Goal: Communication & Community: Share content

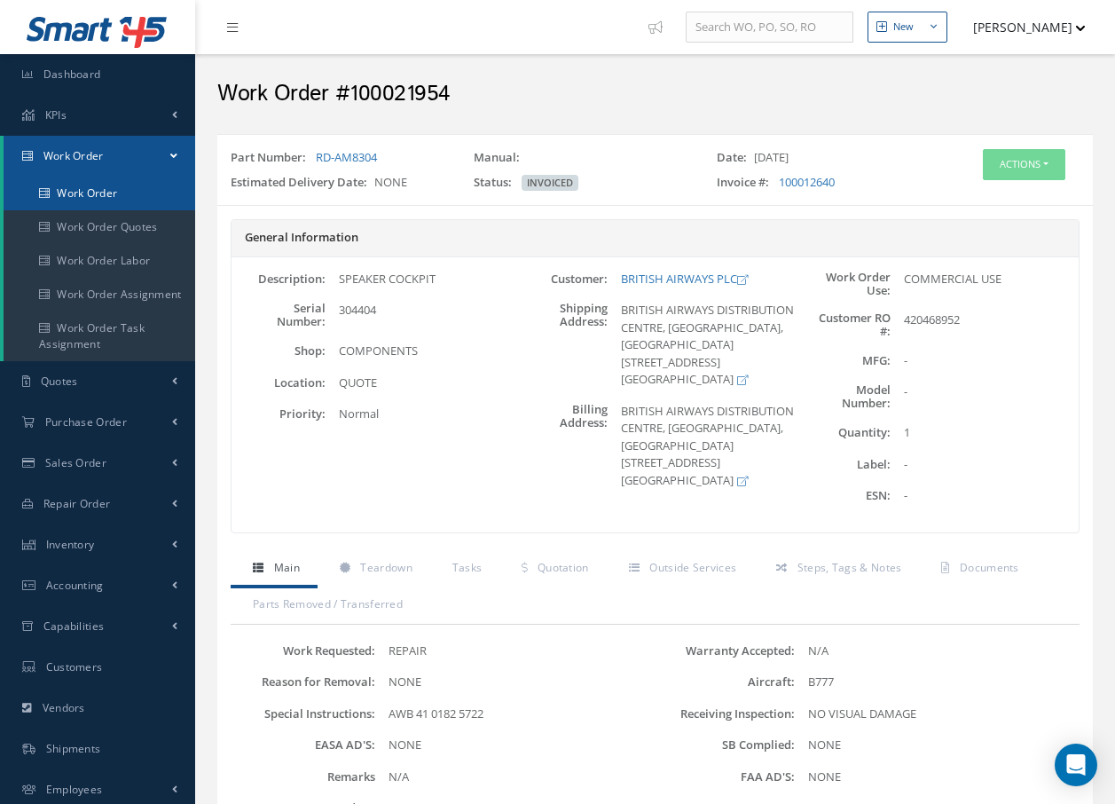
click at [127, 192] on link "Work Order" at bounding box center [100, 194] width 192 height 34
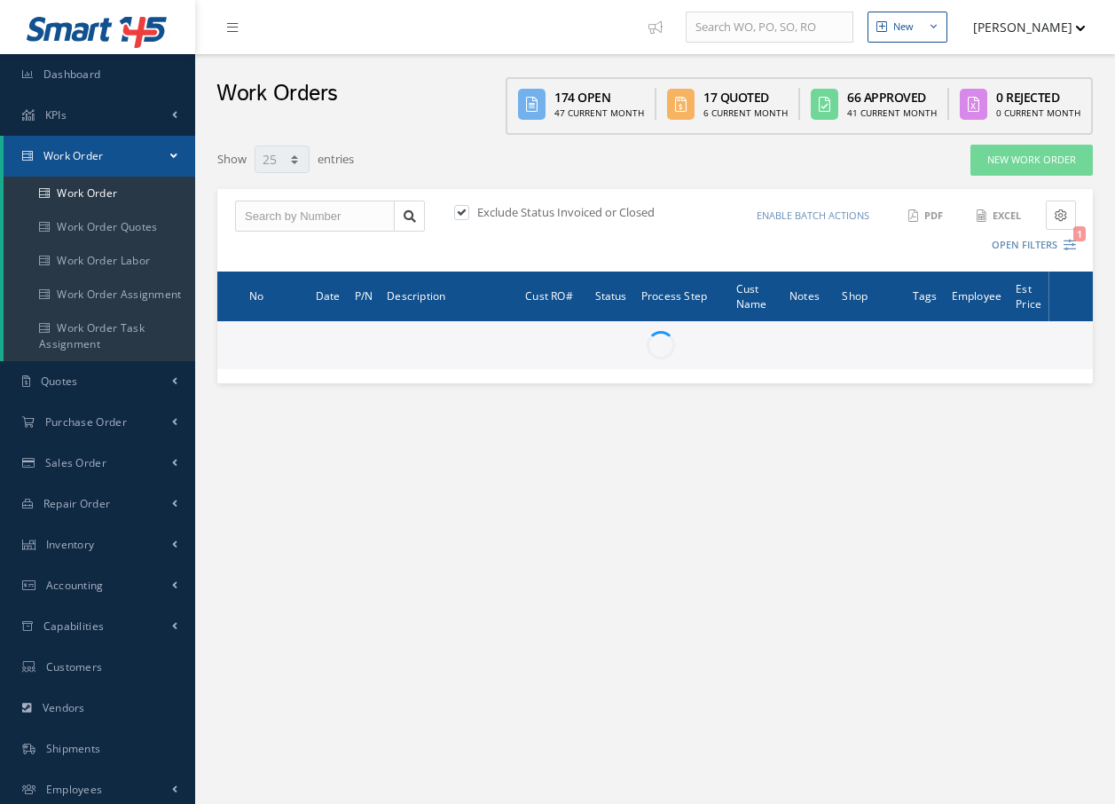
select select "25"
type input "All Work Request"
type input "All Work Performed"
type input "All Status"
type input "WO Part Status"
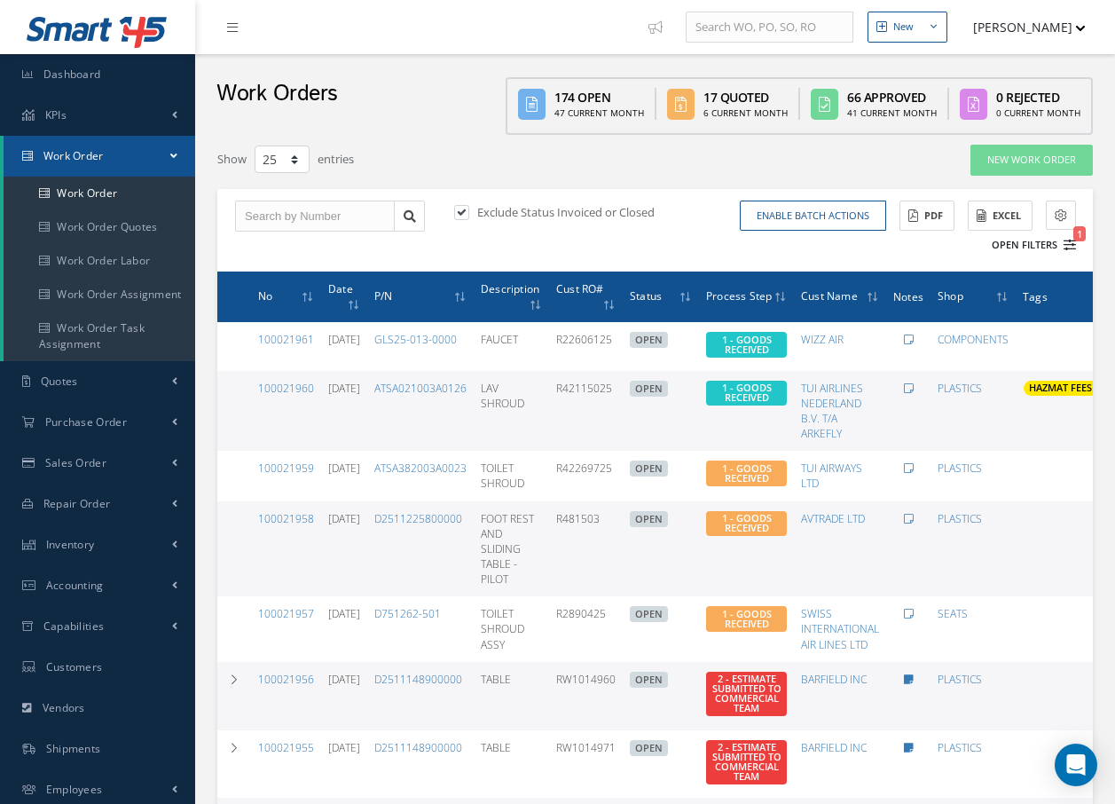
click at [1072, 242] on icon "1" at bounding box center [1070, 245] width 12 height 12
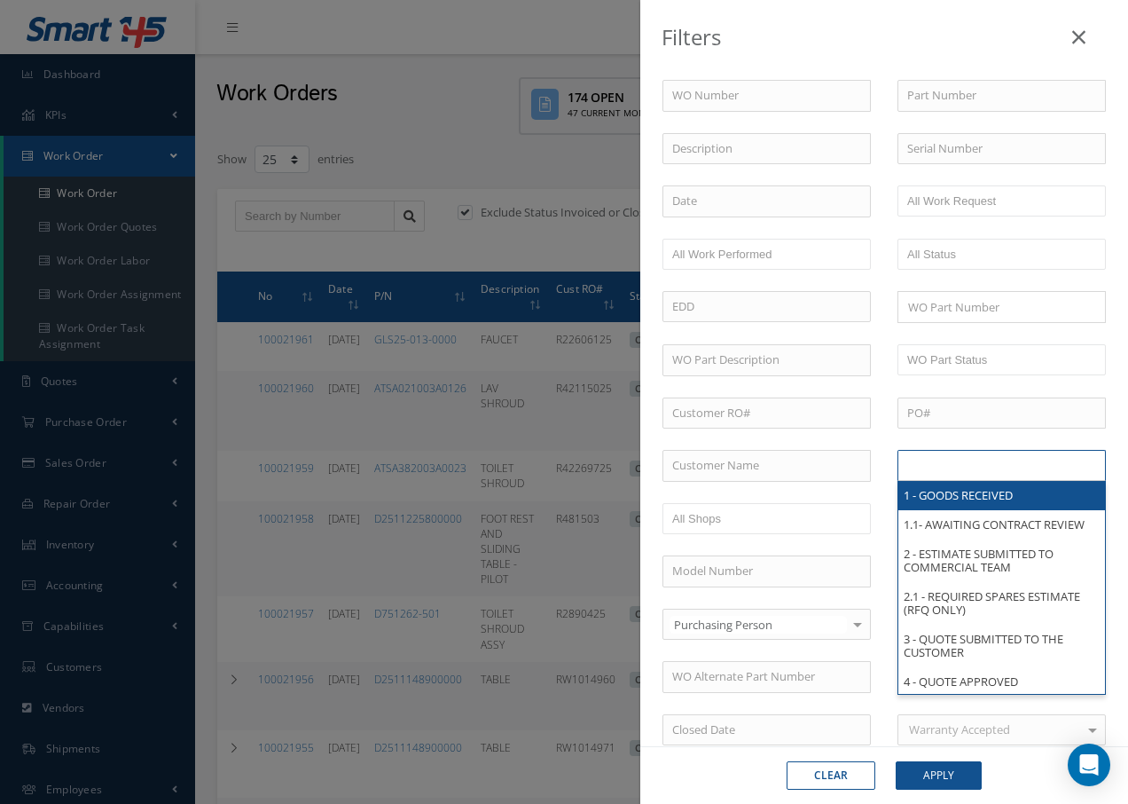
click at [1013, 473] on input "text" at bounding box center [963, 465] width 113 height 22
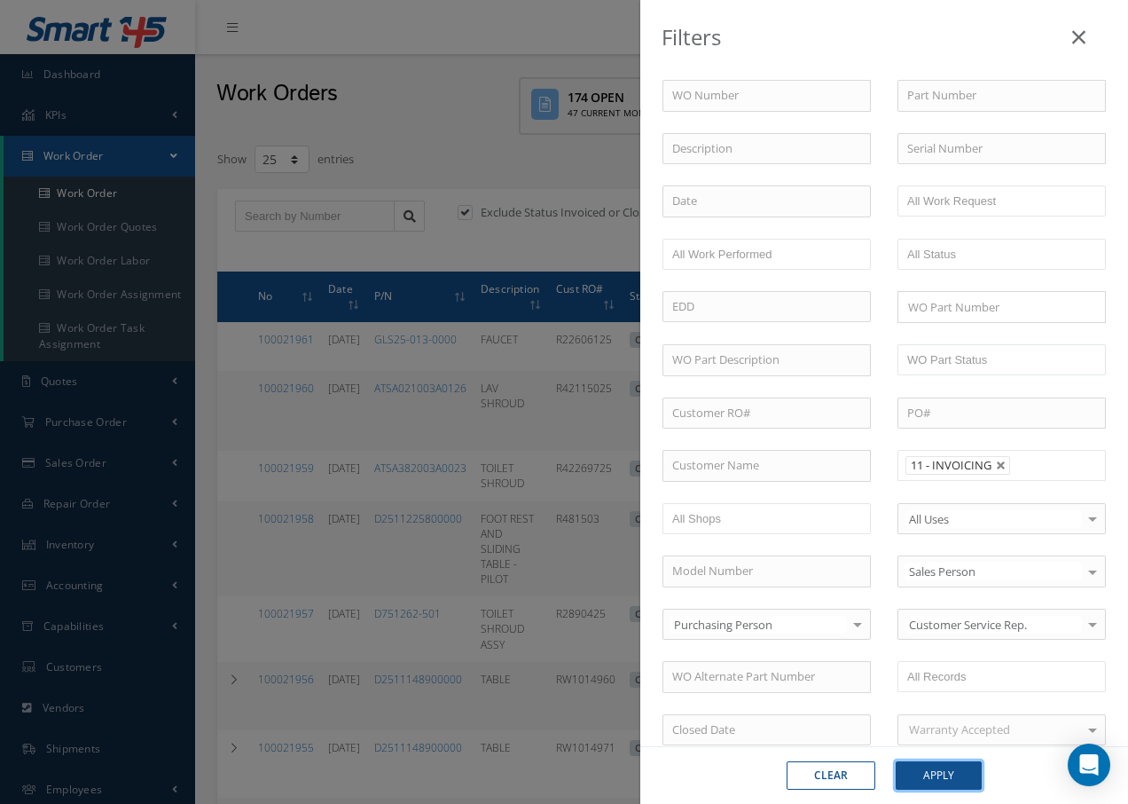
click at [923, 766] on button "Apply" at bounding box center [939, 775] width 86 height 28
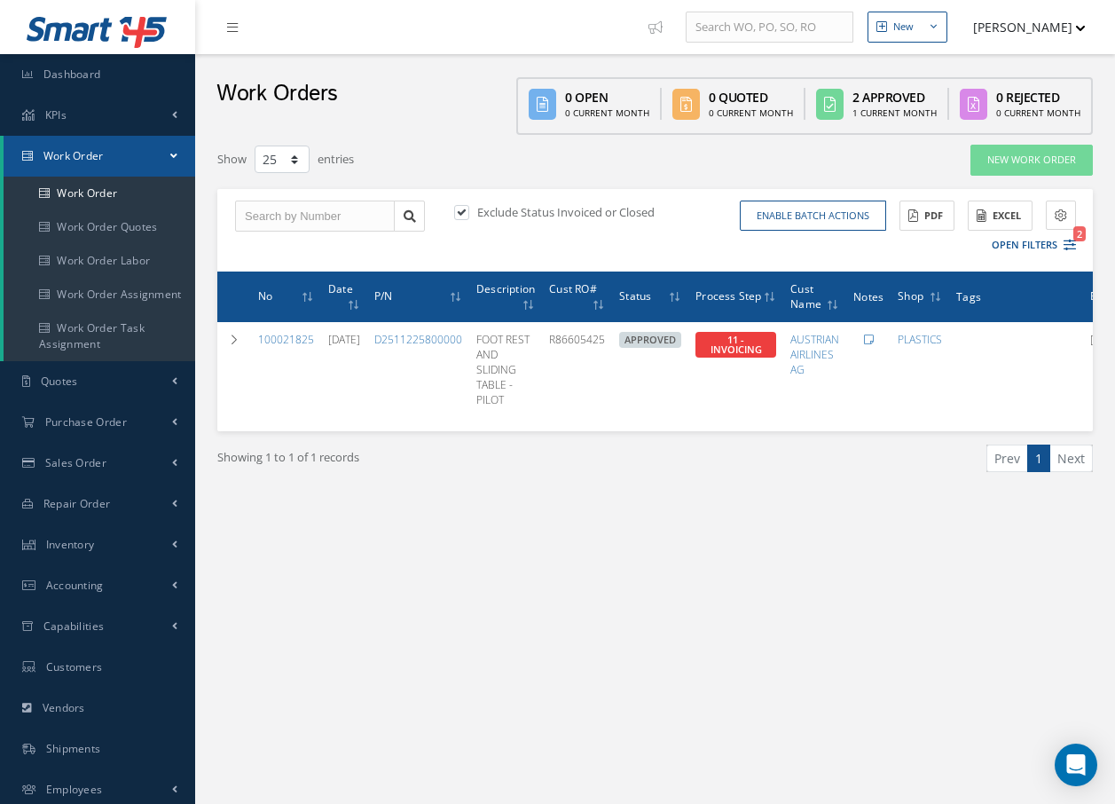
scroll to position [88, 0]
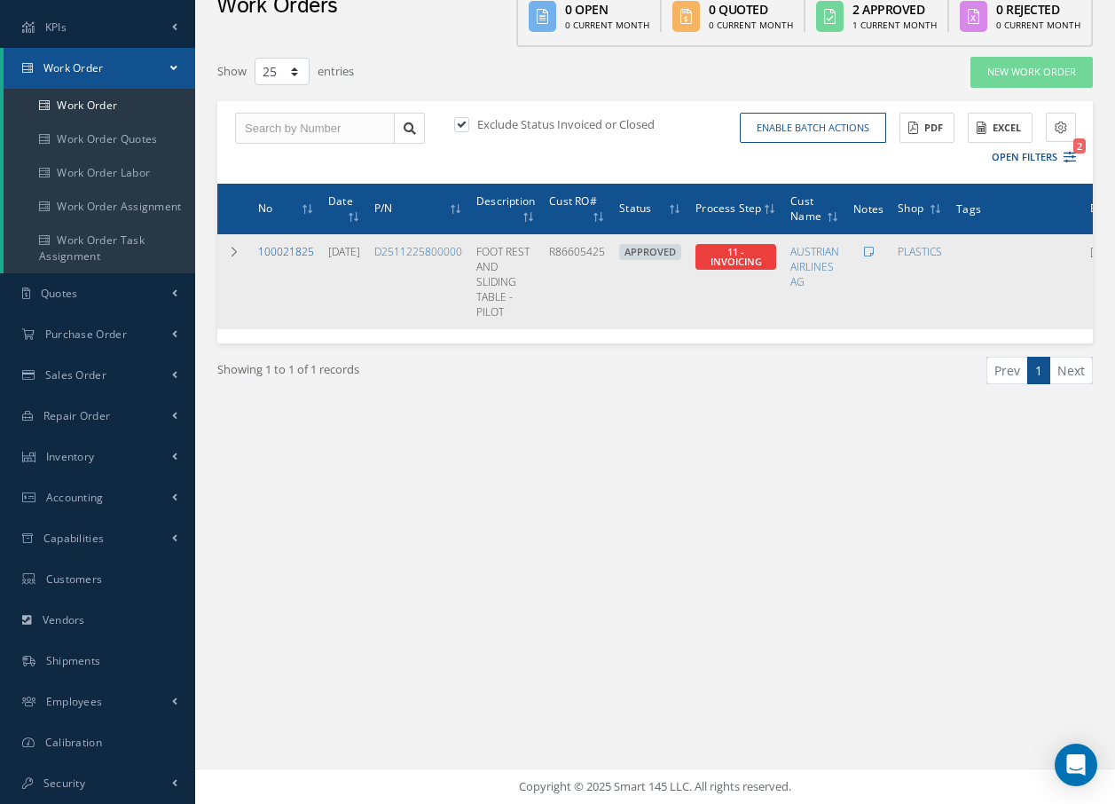
click at [289, 252] on link "100021825" at bounding box center [286, 251] width 56 height 15
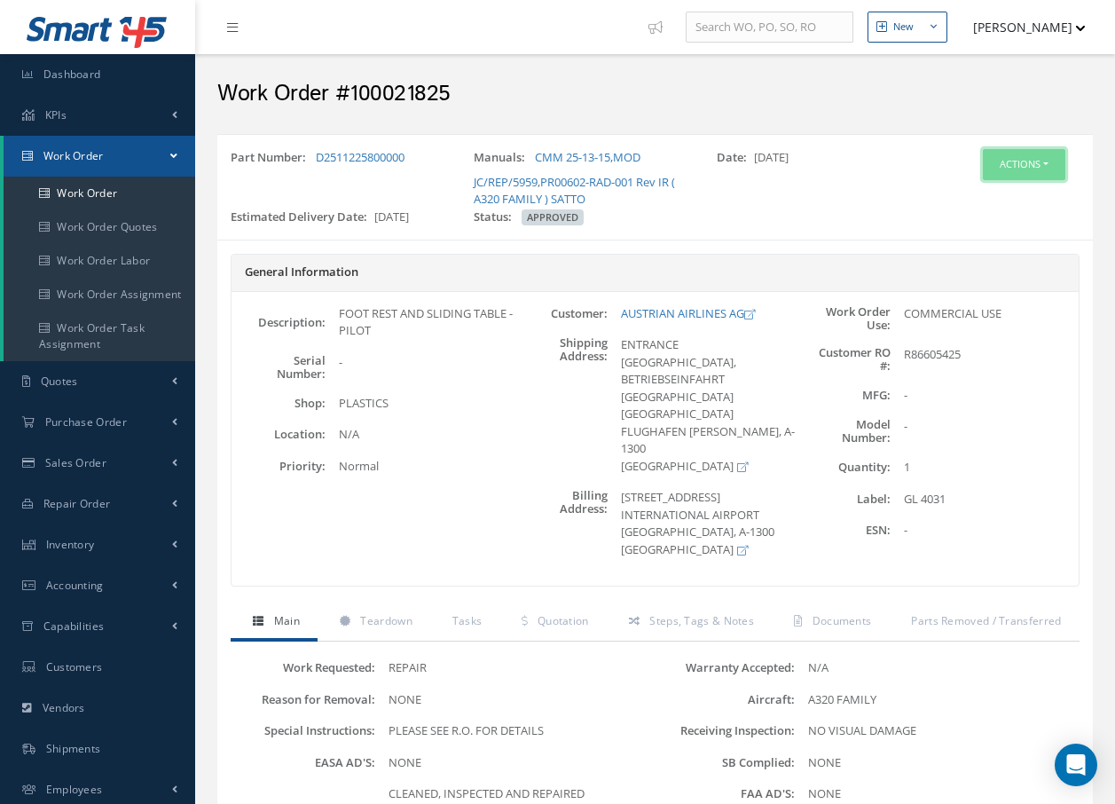
click at [1032, 171] on button "Actions" at bounding box center [1024, 164] width 82 height 31
click at [988, 224] on link "Invoicing" at bounding box center [997, 222] width 142 height 24
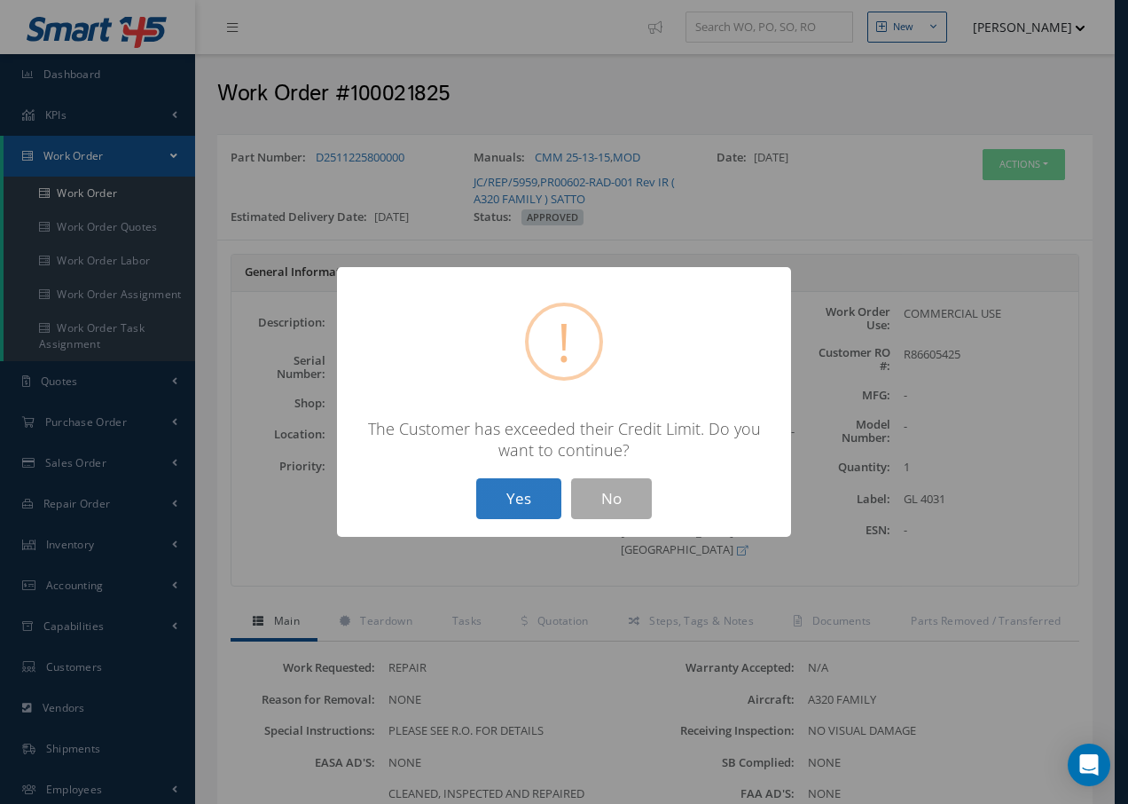
click at [544, 504] on button "Yes" at bounding box center [518, 499] width 85 height 42
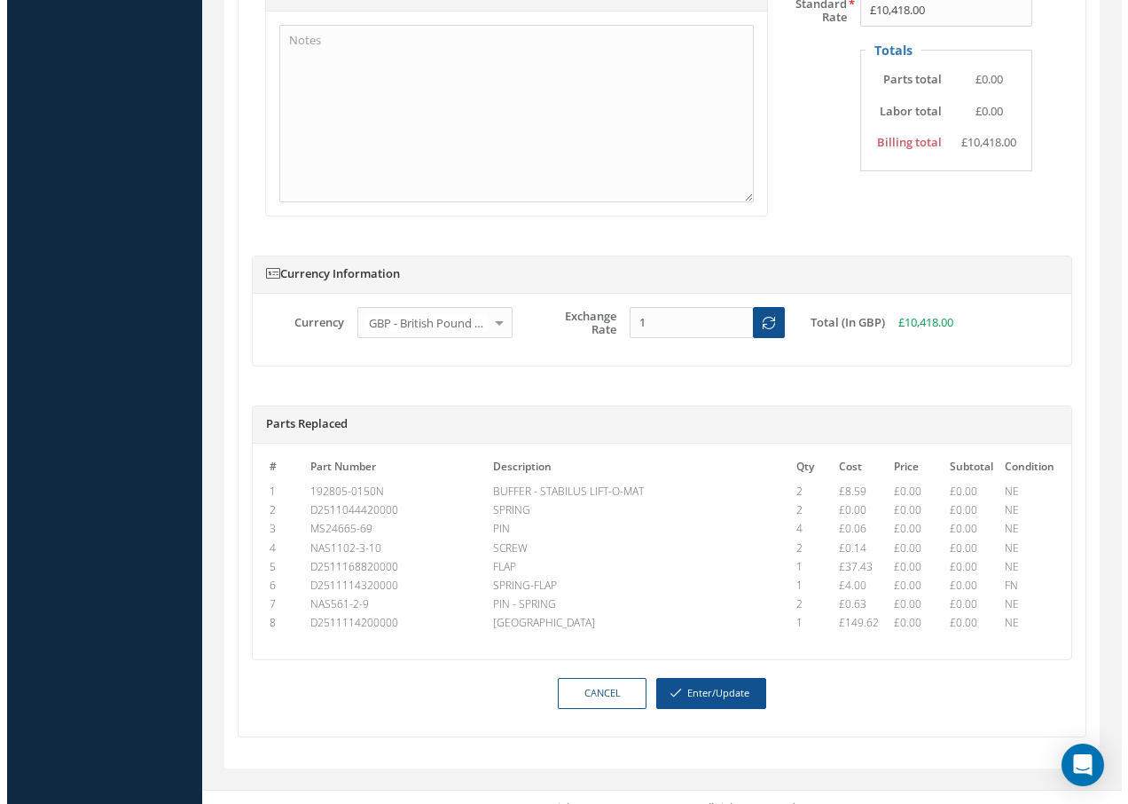
scroll to position [1035, 0]
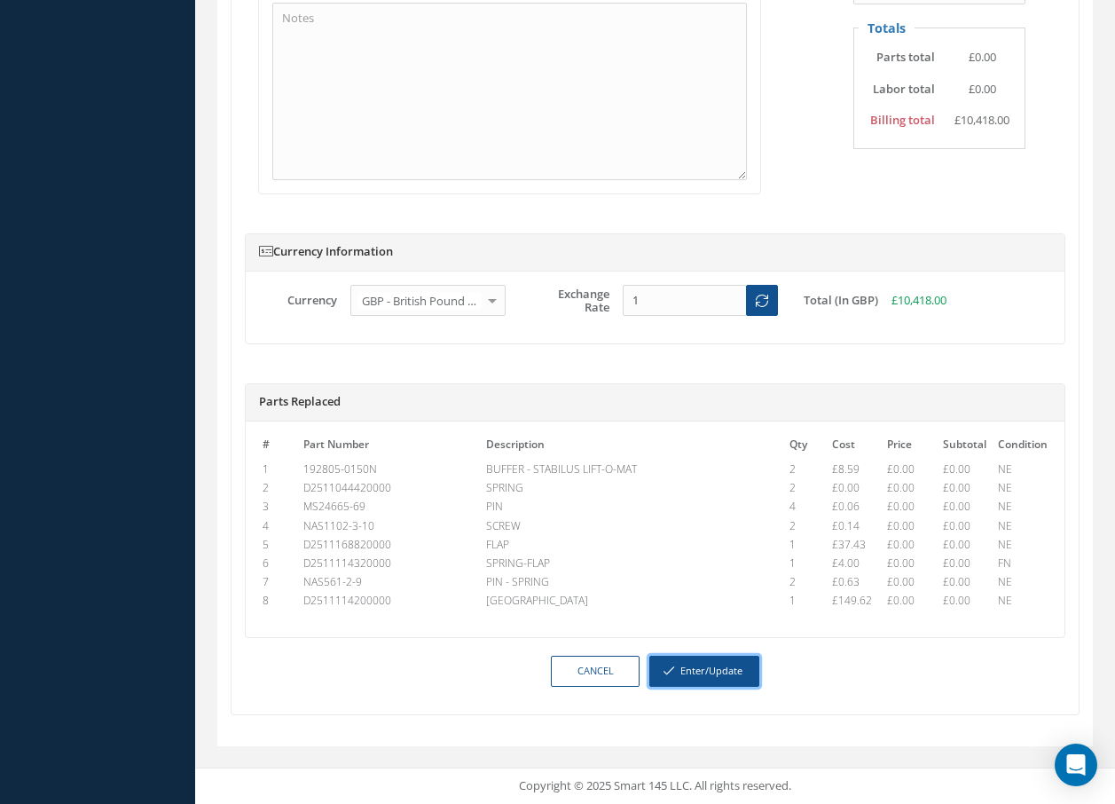
click at [726, 674] on button "Enter/Update" at bounding box center [704, 671] width 110 height 31
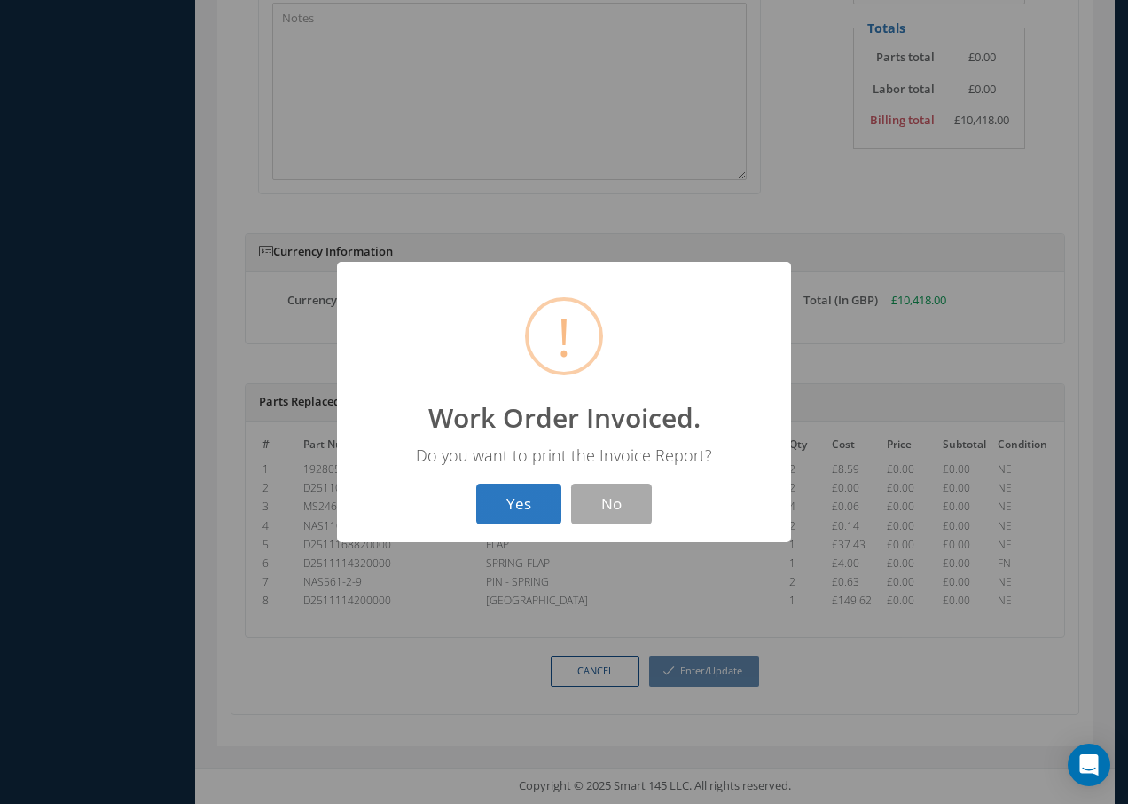
click at [521, 502] on button "Yes" at bounding box center [518, 504] width 85 height 42
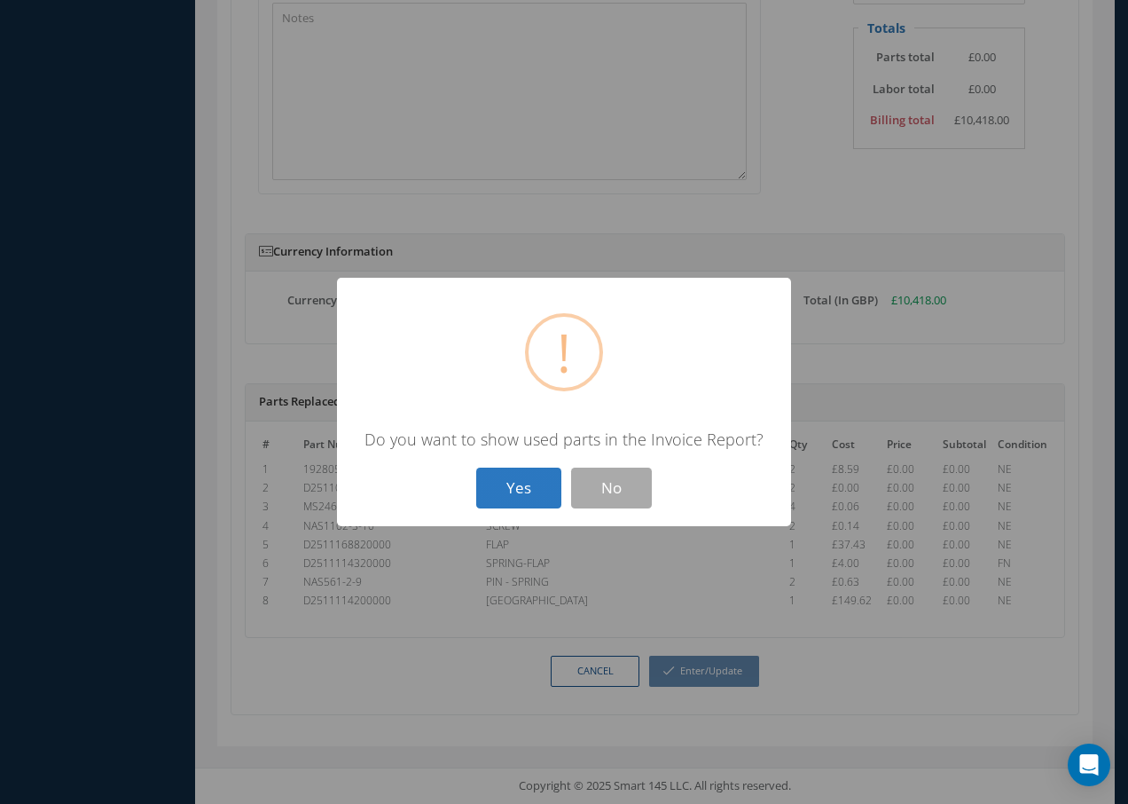
click at [525, 491] on button "Yes" at bounding box center [518, 488] width 85 height 42
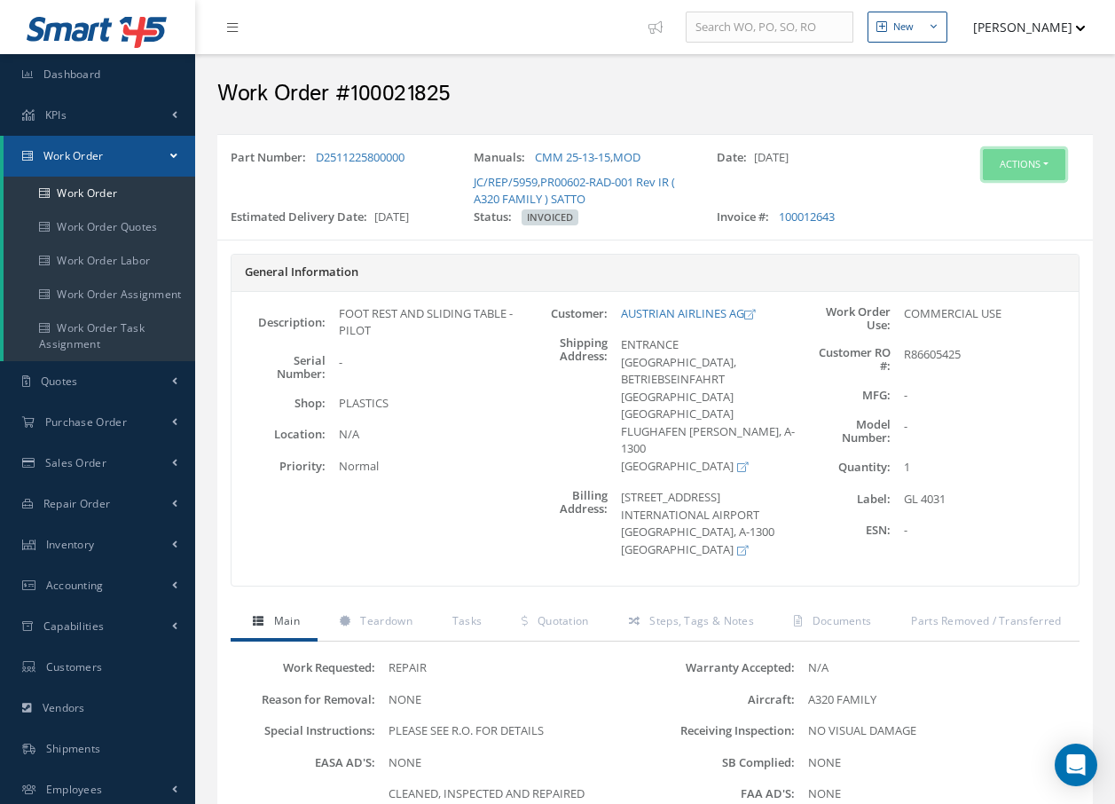
click at [985, 156] on button "Actions" at bounding box center [1024, 164] width 82 height 31
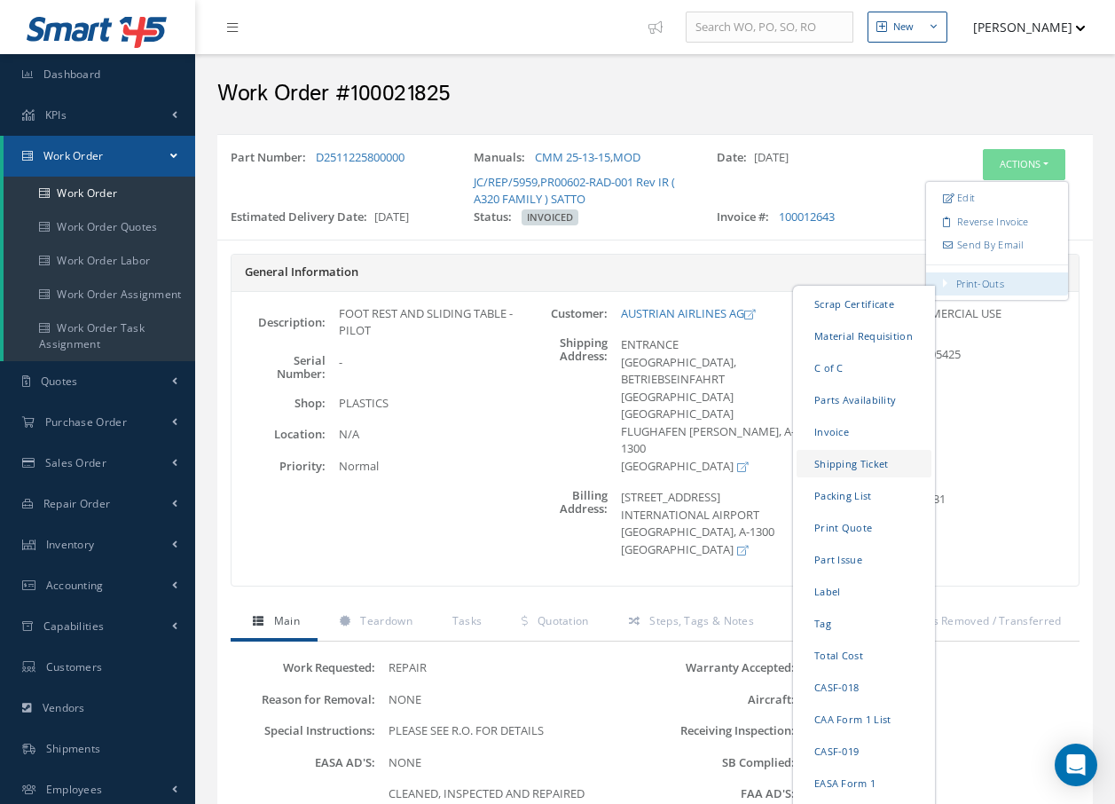
click at [838, 464] on link "Shipping Ticket" at bounding box center [864, 463] width 135 height 27
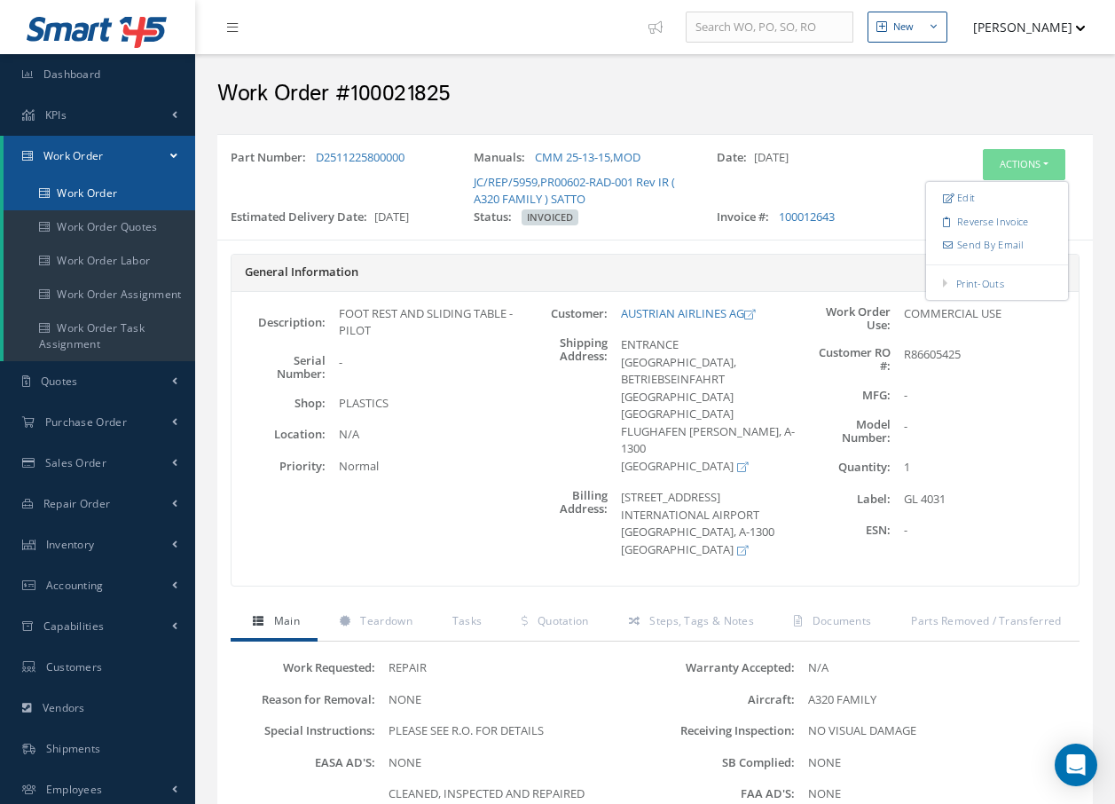
click at [124, 194] on link "Work Order" at bounding box center [100, 194] width 192 height 34
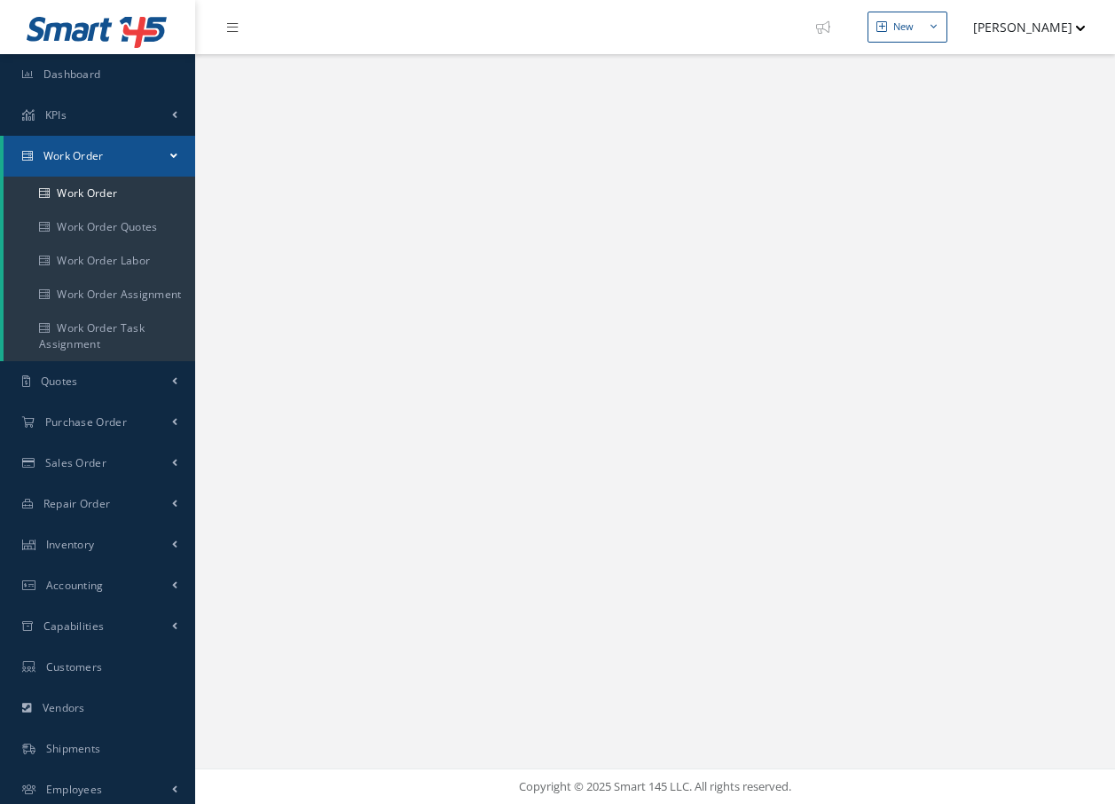
select select "25"
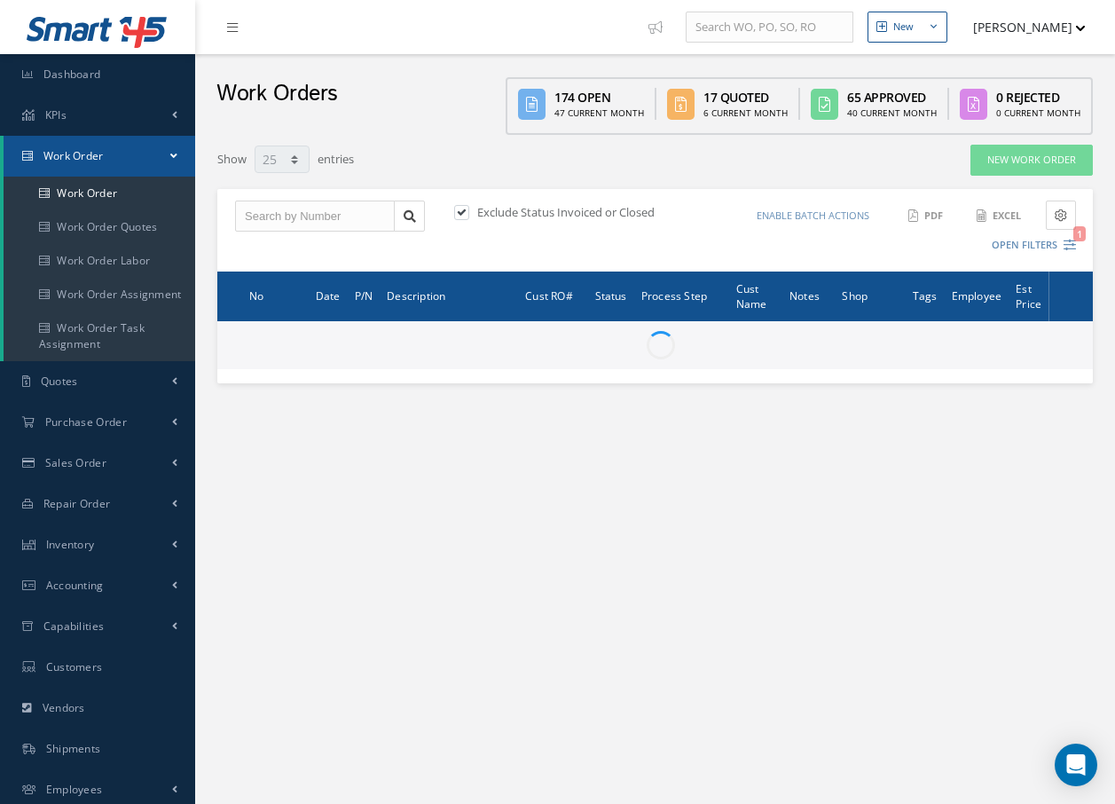
type input "All Work Request"
type input "All Work Performed"
type input "All Status"
type input "WO Part Status"
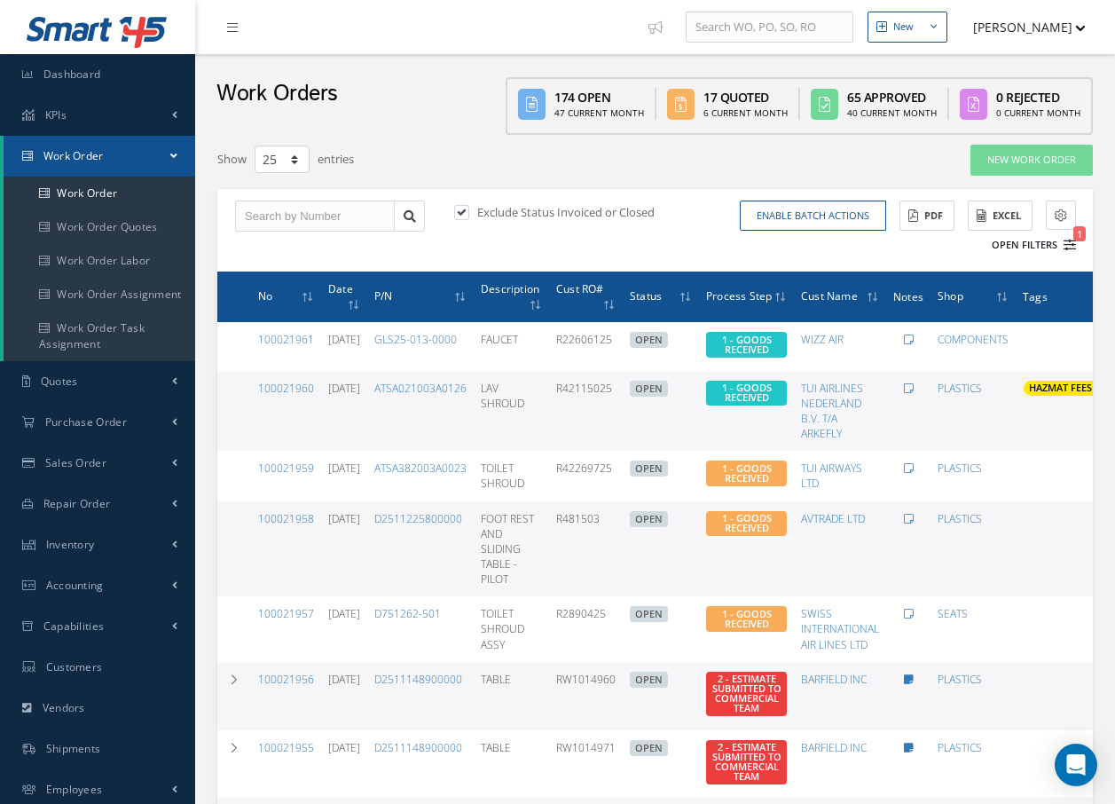
click at [1071, 242] on icon "1" at bounding box center [1070, 245] width 12 height 12
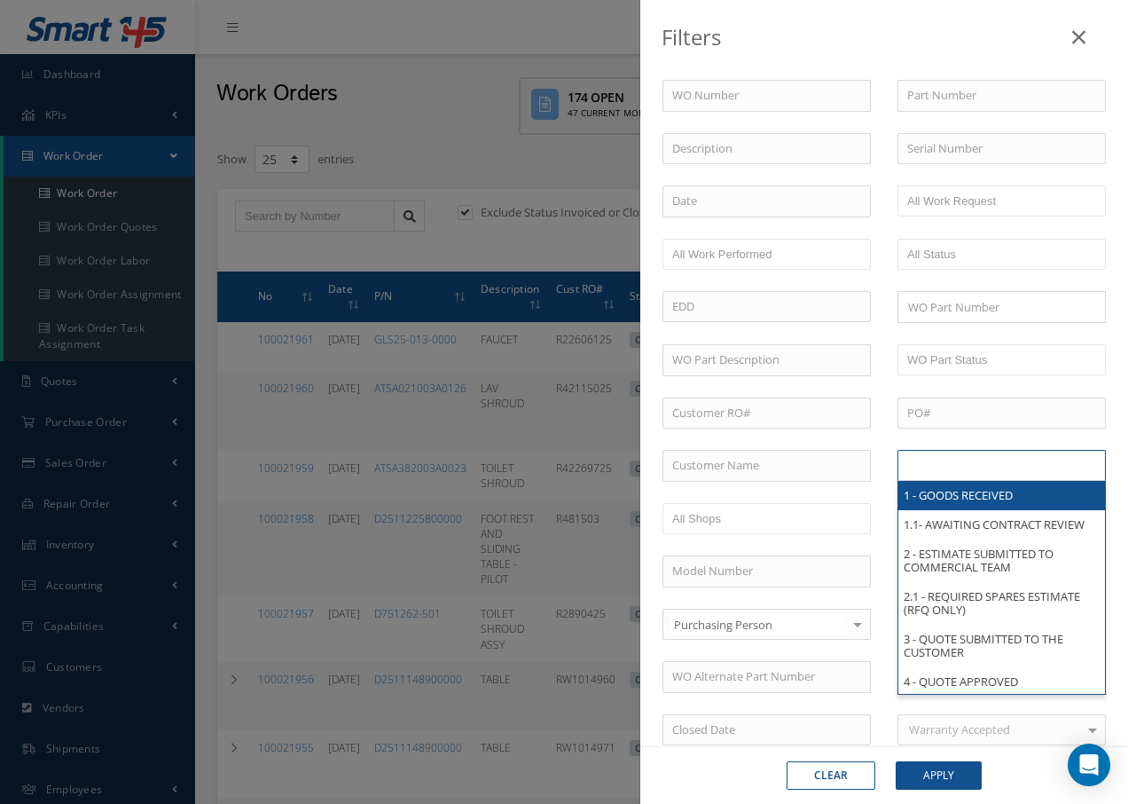
click at [982, 470] on input "text" at bounding box center [963, 465] width 113 height 22
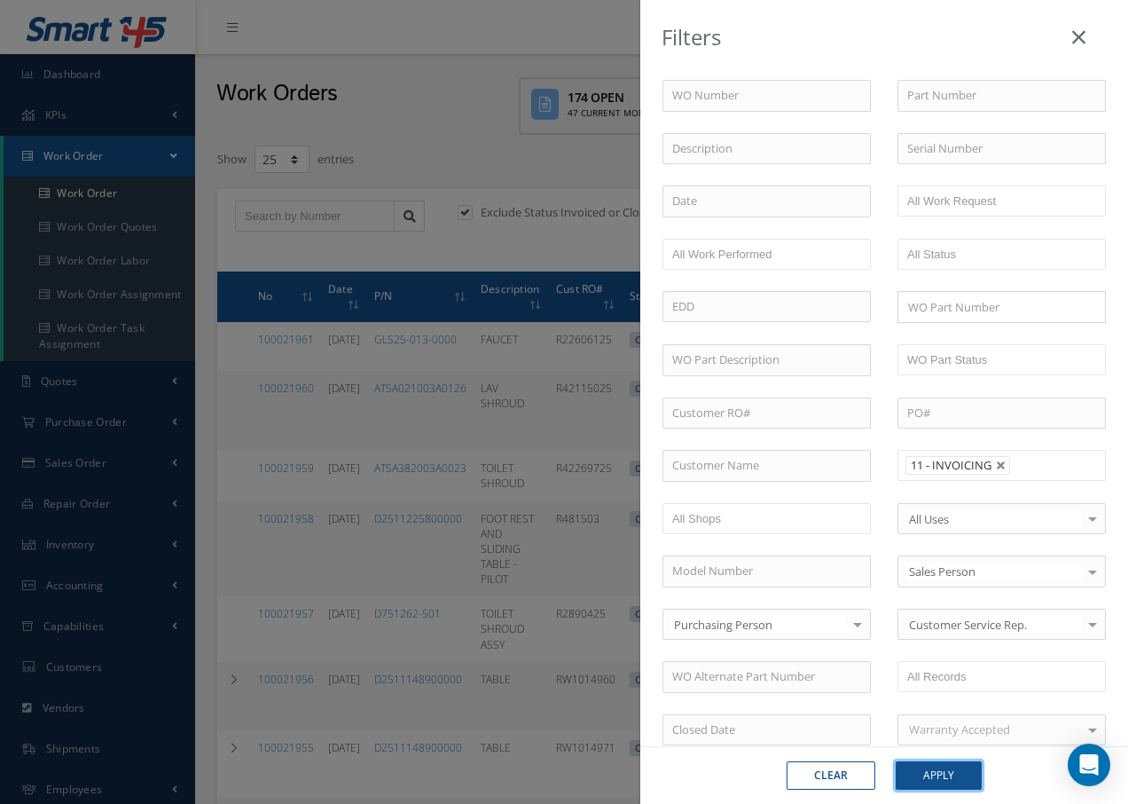
click at [952, 776] on button "Apply" at bounding box center [939, 775] width 86 height 28
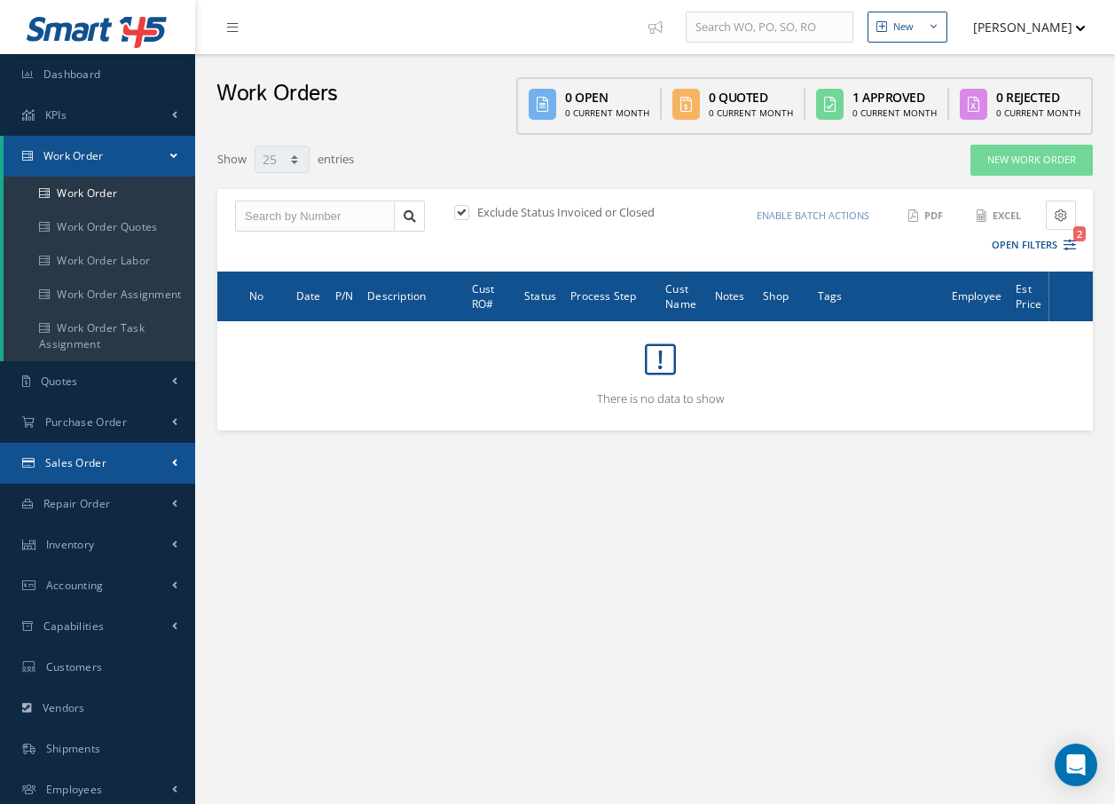
click at [94, 465] on span "Sales Order" at bounding box center [75, 462] width 61 height 15
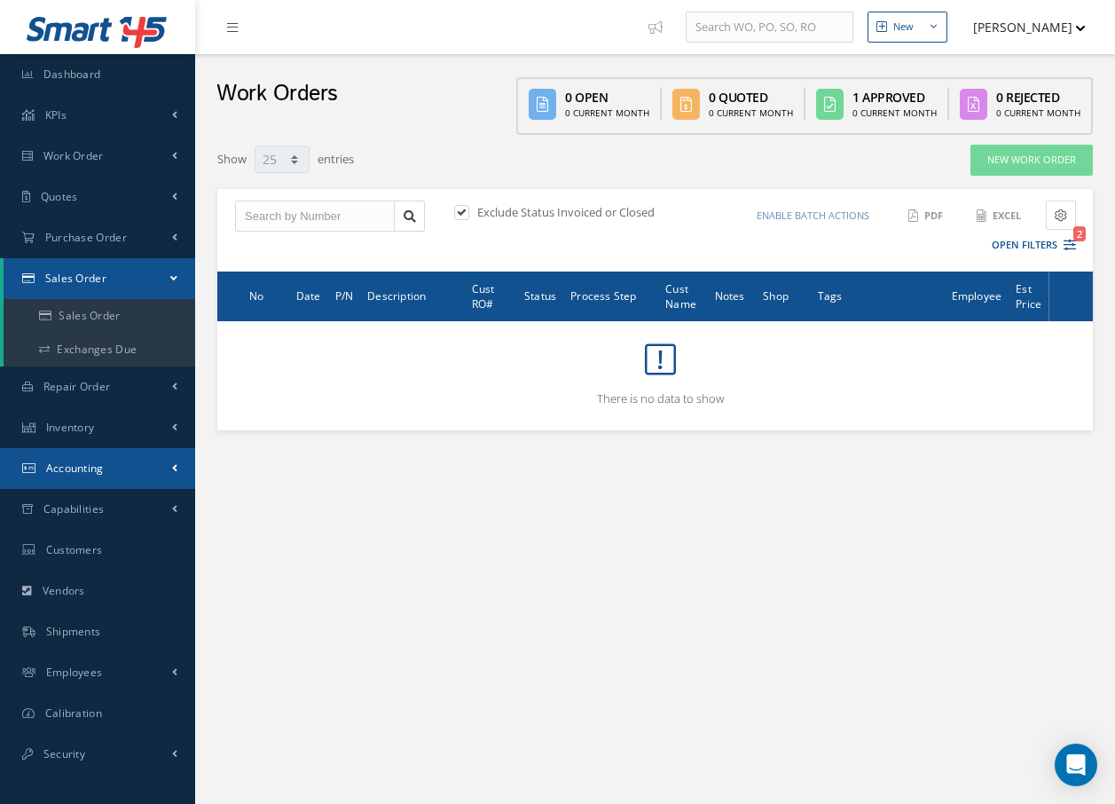
click at [92, 470] on span "Accounting" at bounding box center [75, 467] width 58 height 15
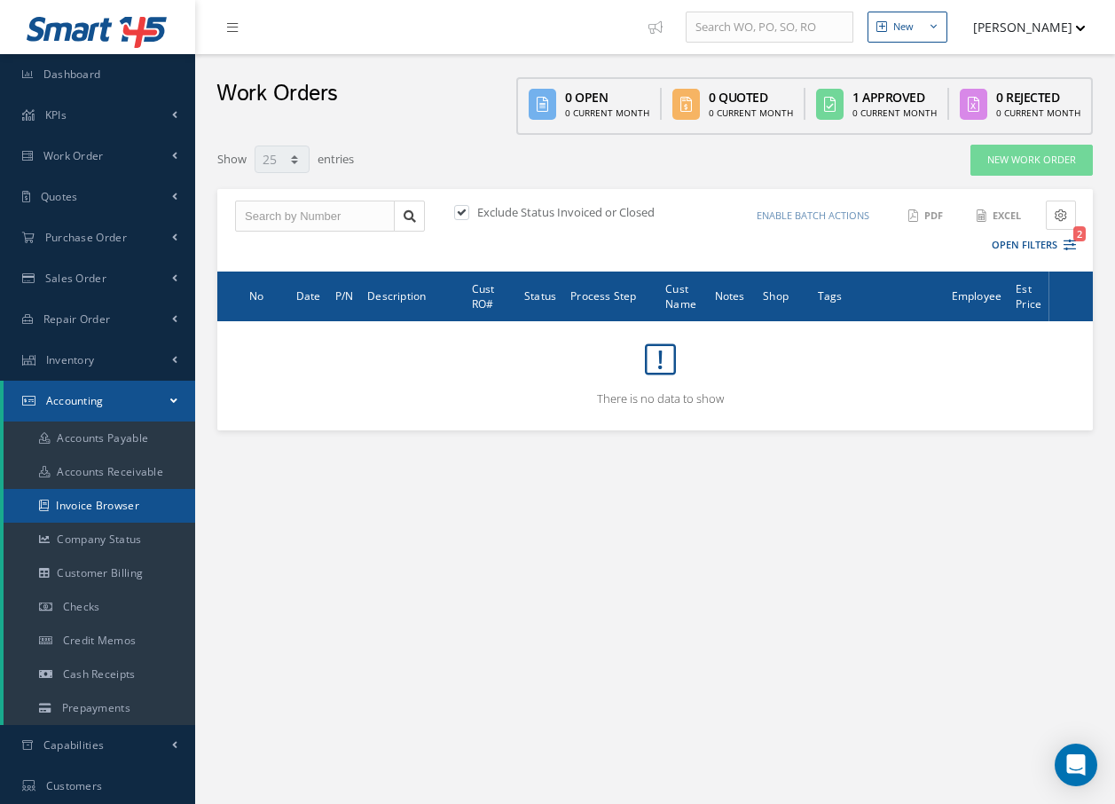
click at [109, 500] on link "Invoice Browser" at bounding box center [100, 506] width 192 height 34
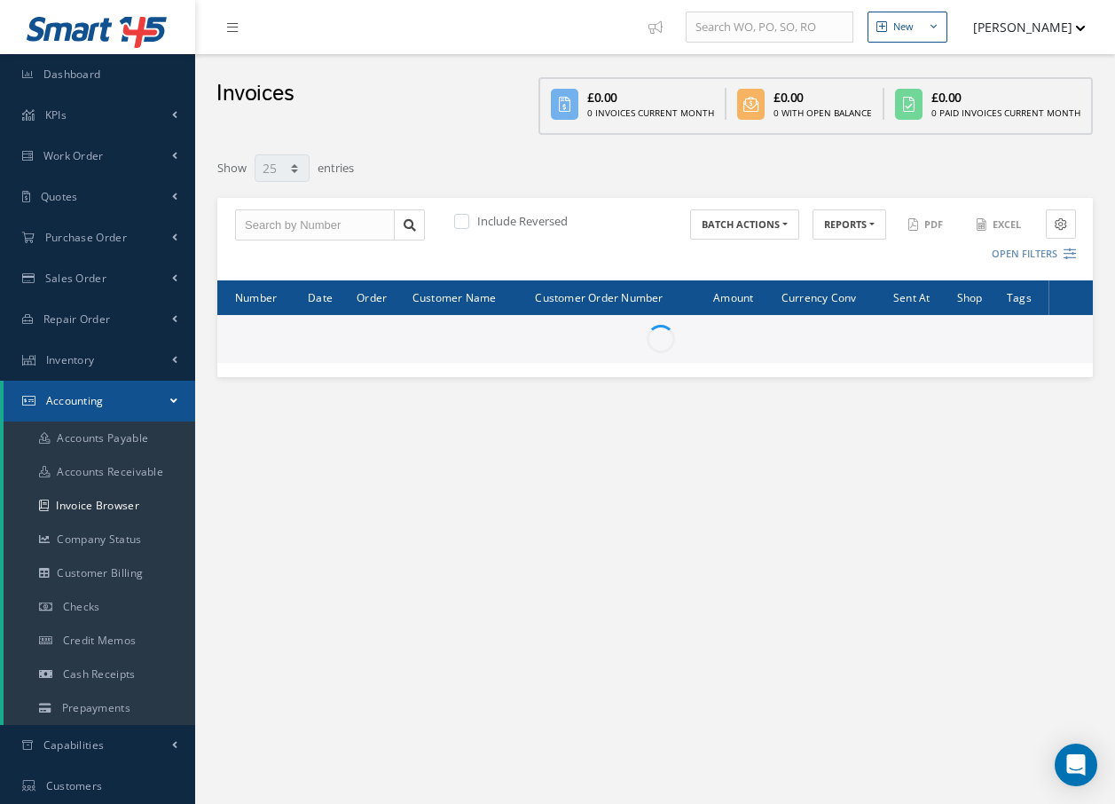
select select "25"
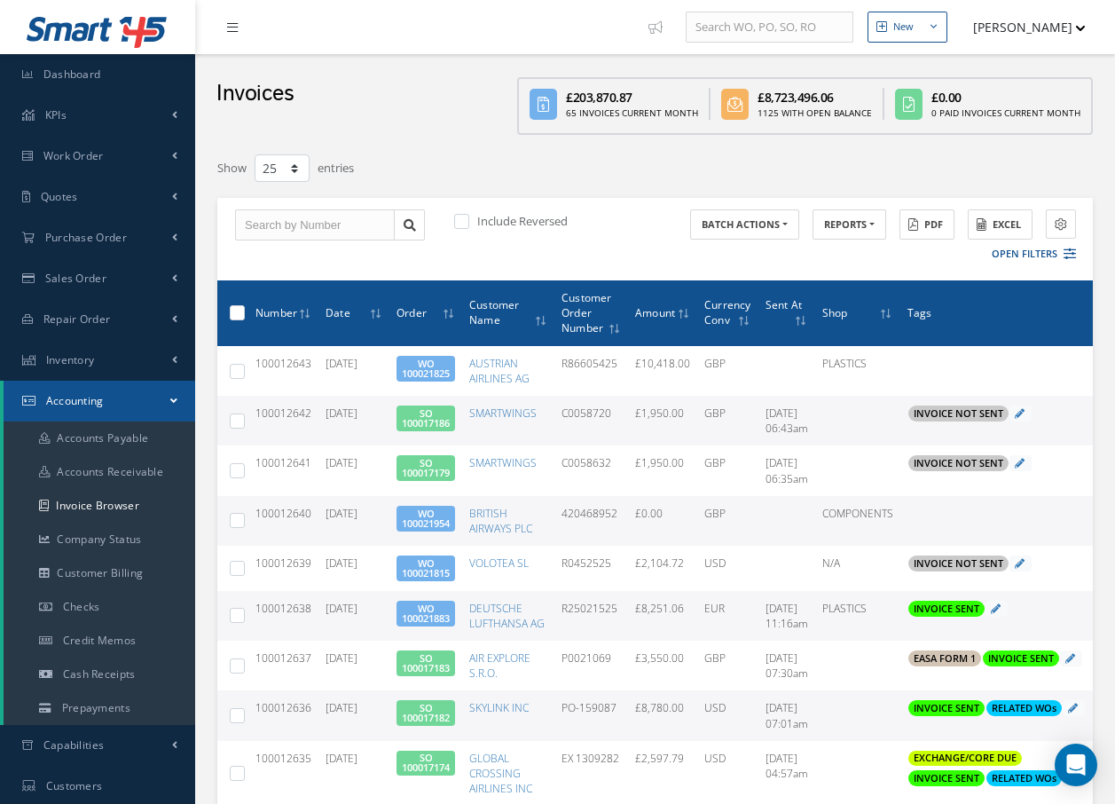
click at [232, 32] on icon at bounding box center [232, 27] width 11 height 12
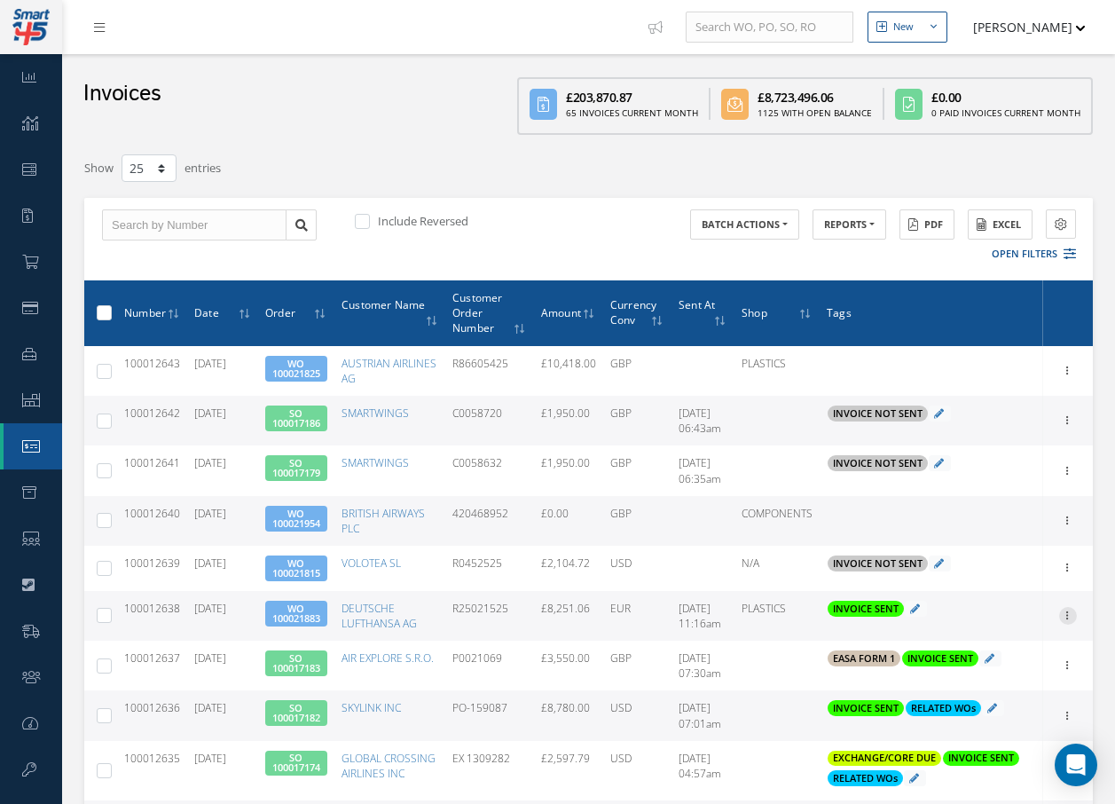
click at [1067, 616] on icon at bounding box center [1068, 614] width 18 height 14
click at [995, 695] on link "Email History" at bounding box center [986, 695] width 140 height 23
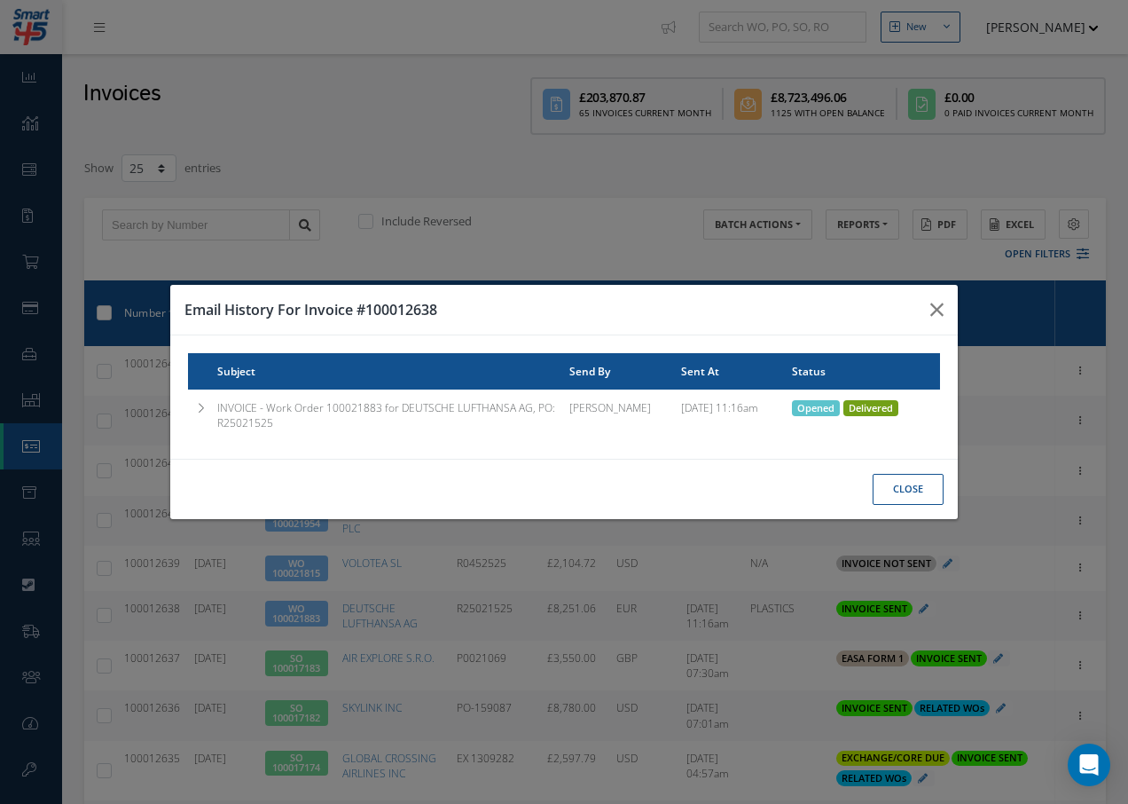
click at [882, 409] on span "Delivered" at bounding box center [871, 408] width 55 height 16
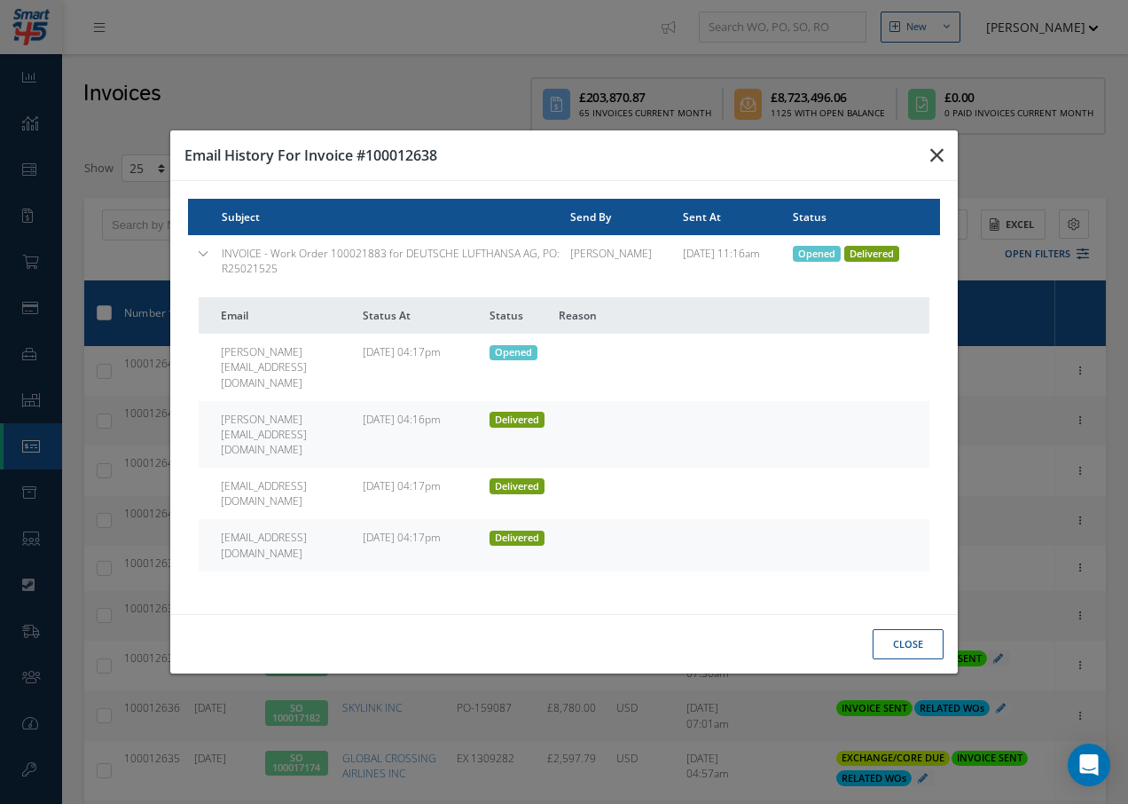
click at [938, 166] on icon "button" at bounding box center [937, 155] width 13 height 21
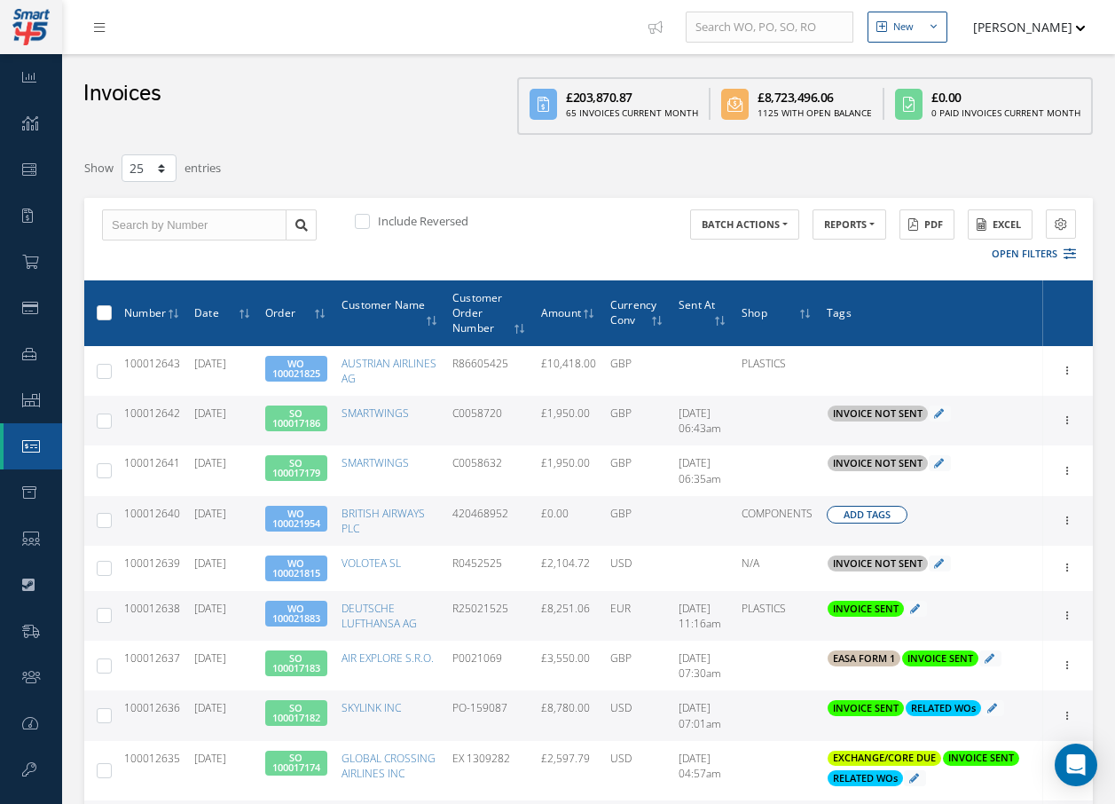
click at [878, 516] on span "Add Tags" at bounding box center [867, 514] width 47 height 15
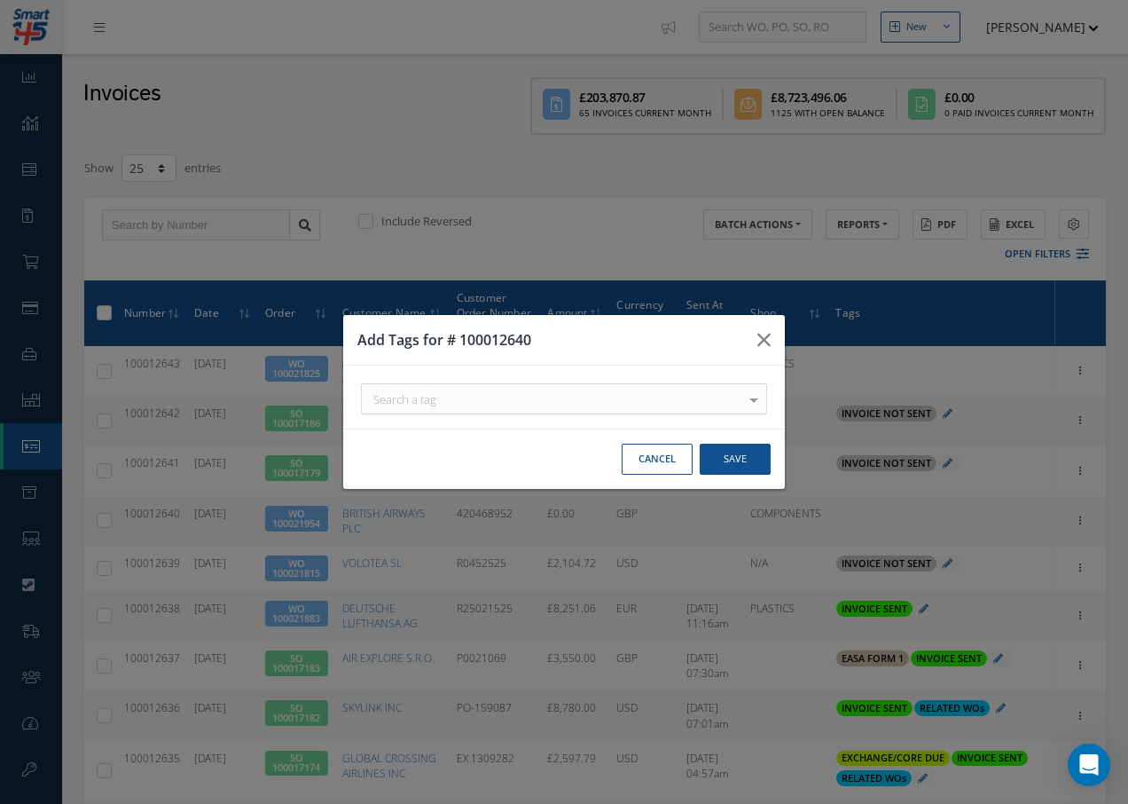
click at [534, 401] on div "Search a tag" at bounding box center [564, 398] width 406 height 31
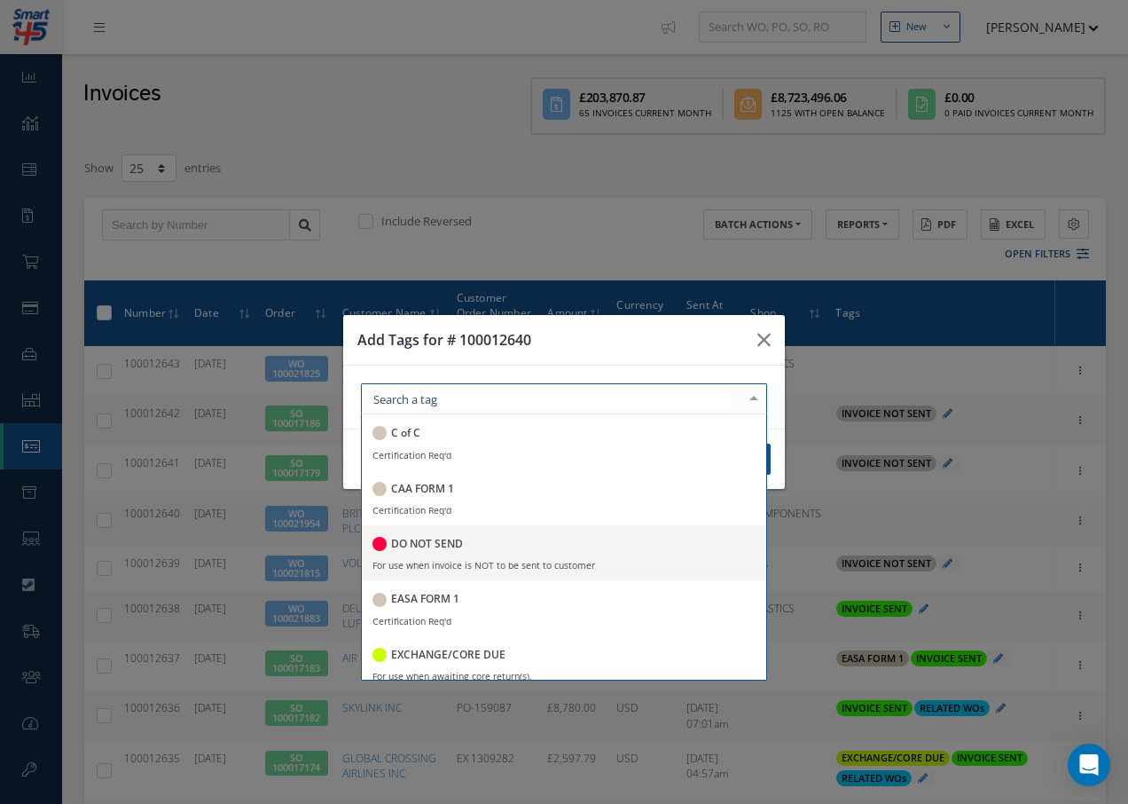
click at [420, 535] on div "DO NOT SEND" at bounding box center [418, 545] width 90 height 24
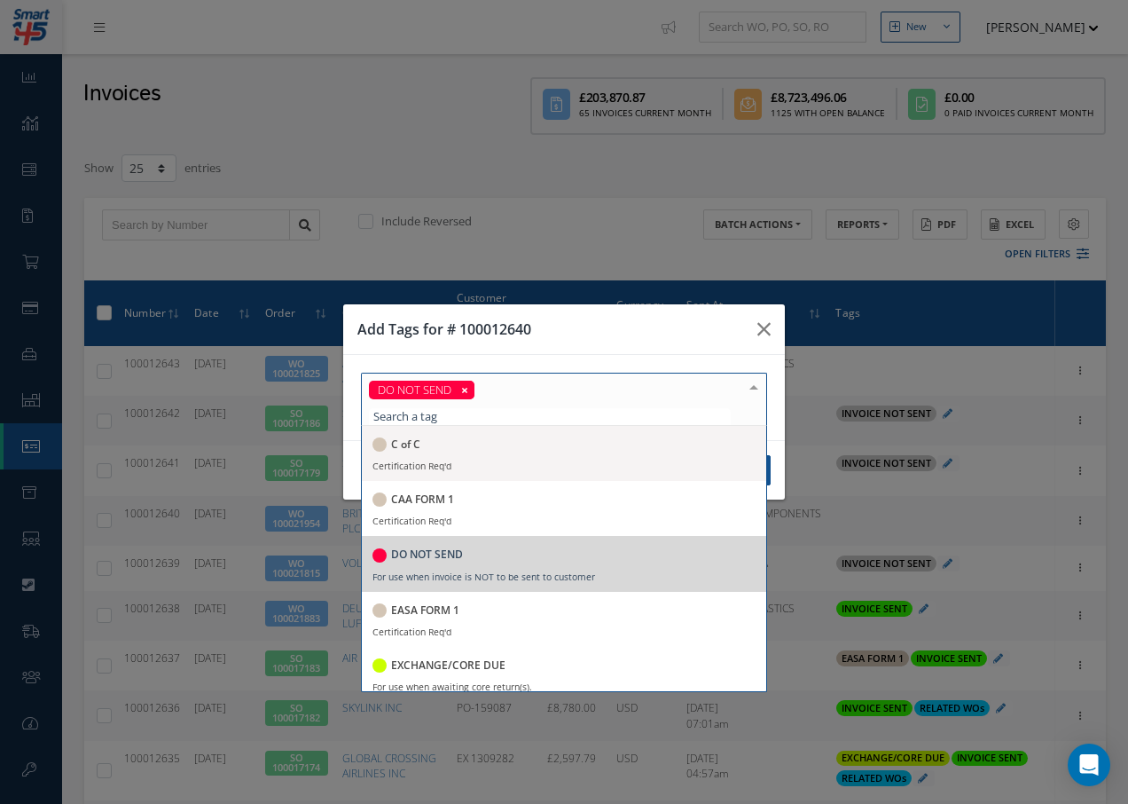
click at [754, 385] on div at bounding box center [754, 387] width 25 height 29
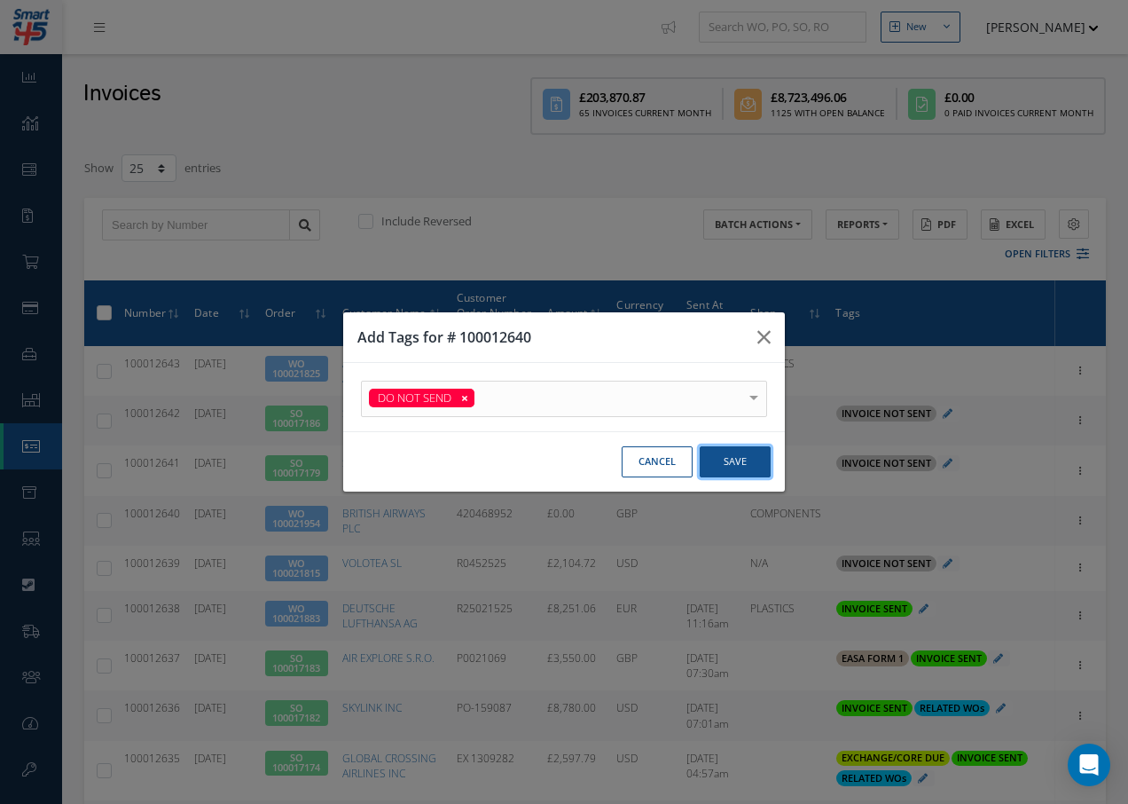
click at [740, 468] on button "Save" at bounding box center [735, 461] width 71 height 31
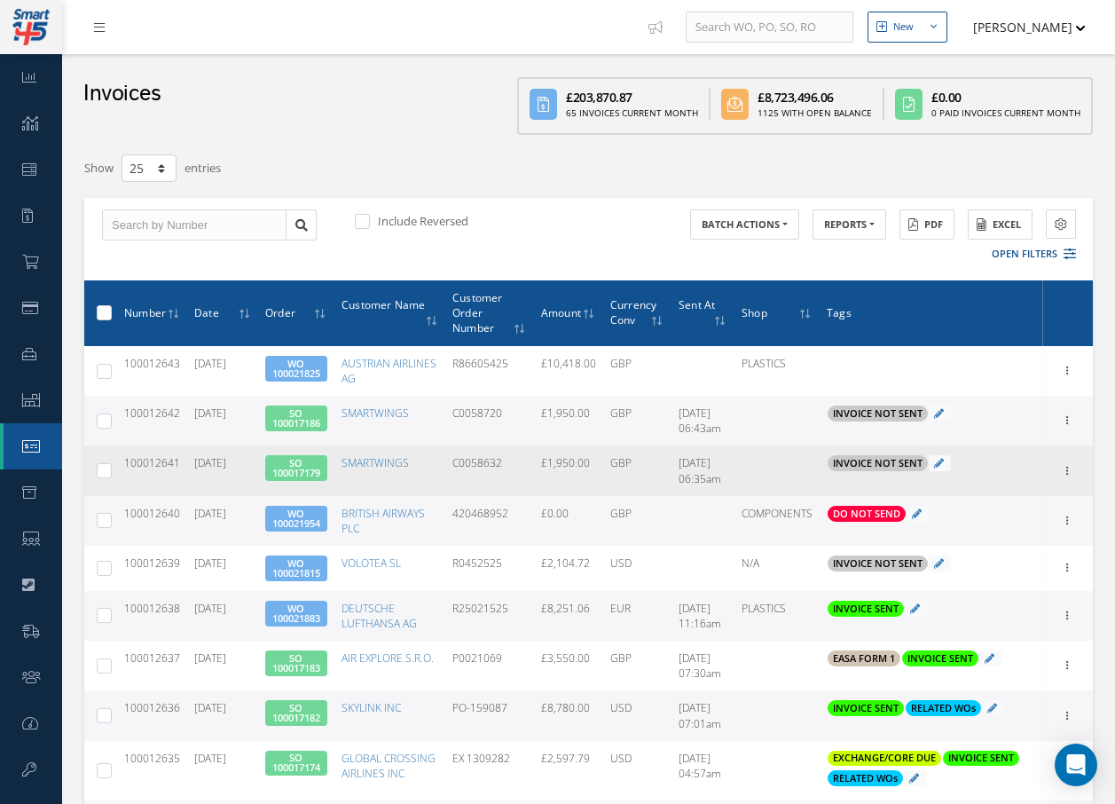
click at [319, 472] on link "SO 100017179" at bounding box center [296, 467] width 48 height 23
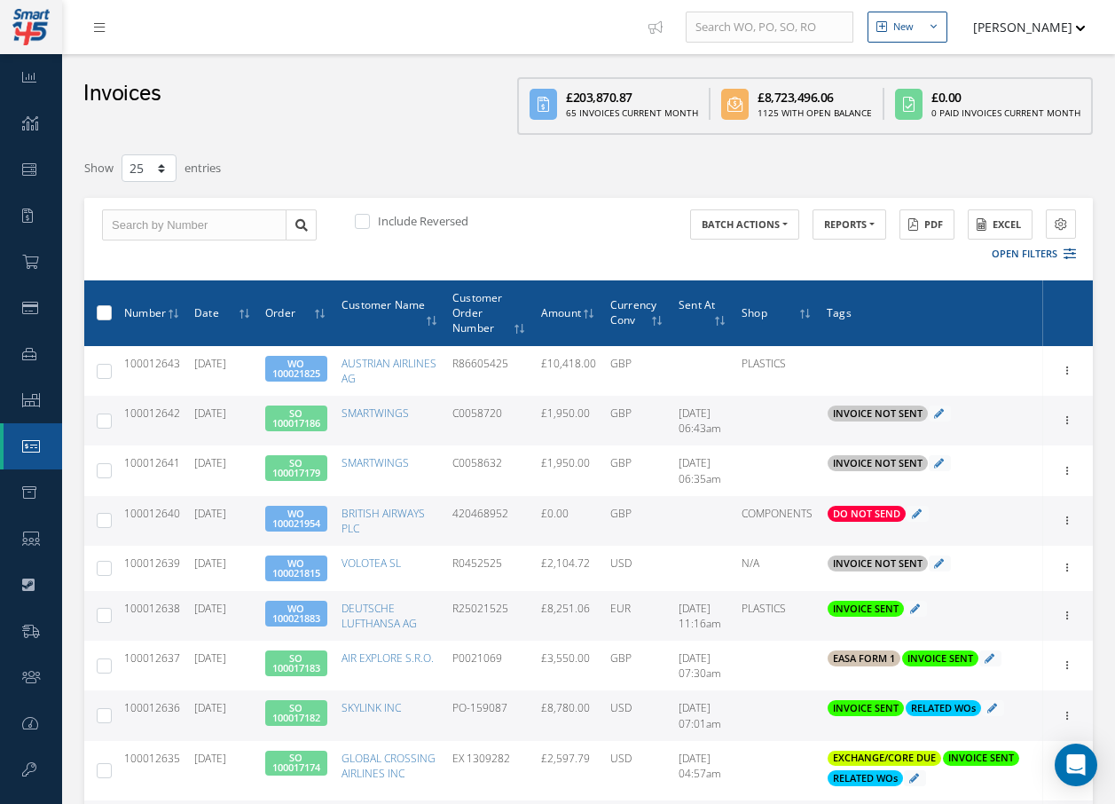
click at [294, 423] on link "SO 100017186" at bounding box center [296, 417] width 48 height 23
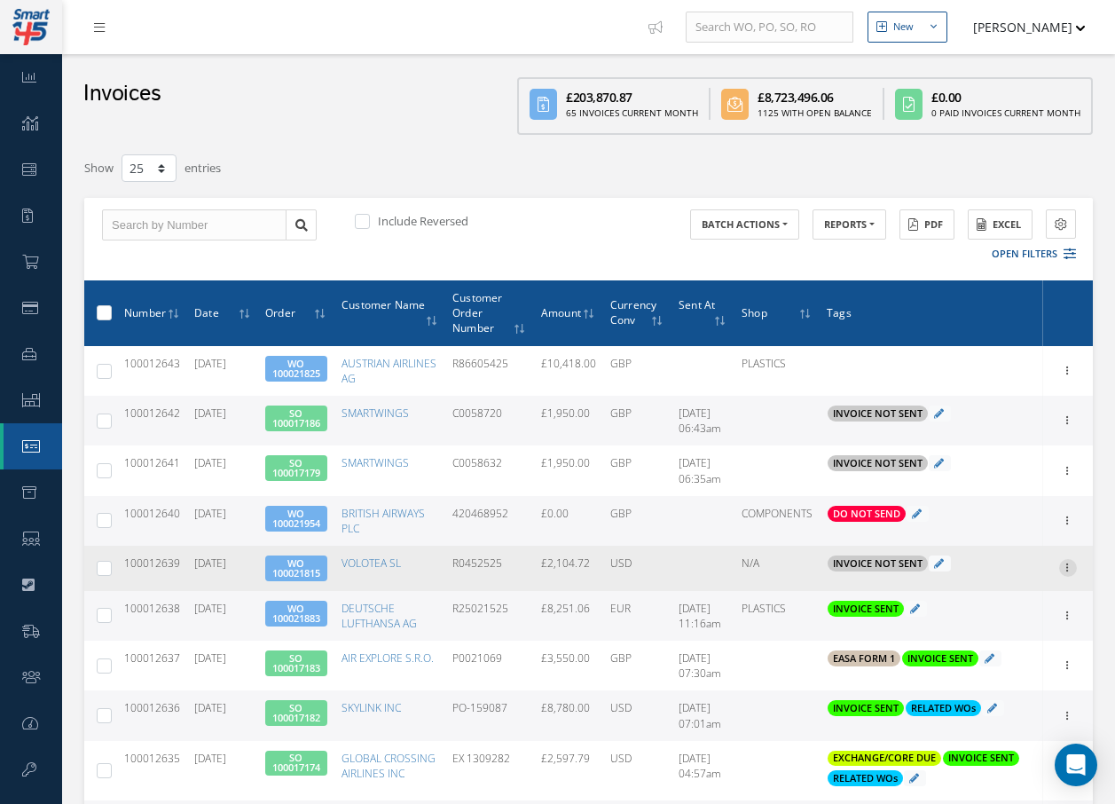
click at [1069, 566] on icon at bounding box center [1068, 566] width 18 height 14
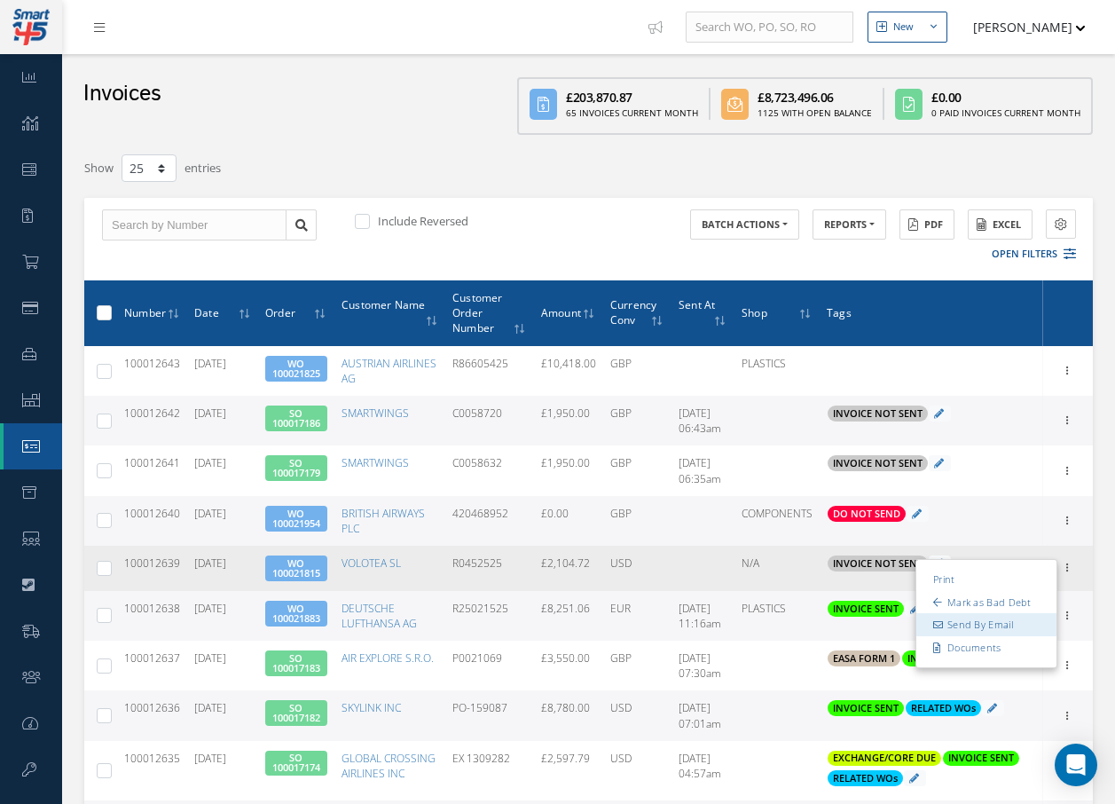
click at [1012, 624] on link "Send By Email" at bounding box center [986, 625] width 140 height 23
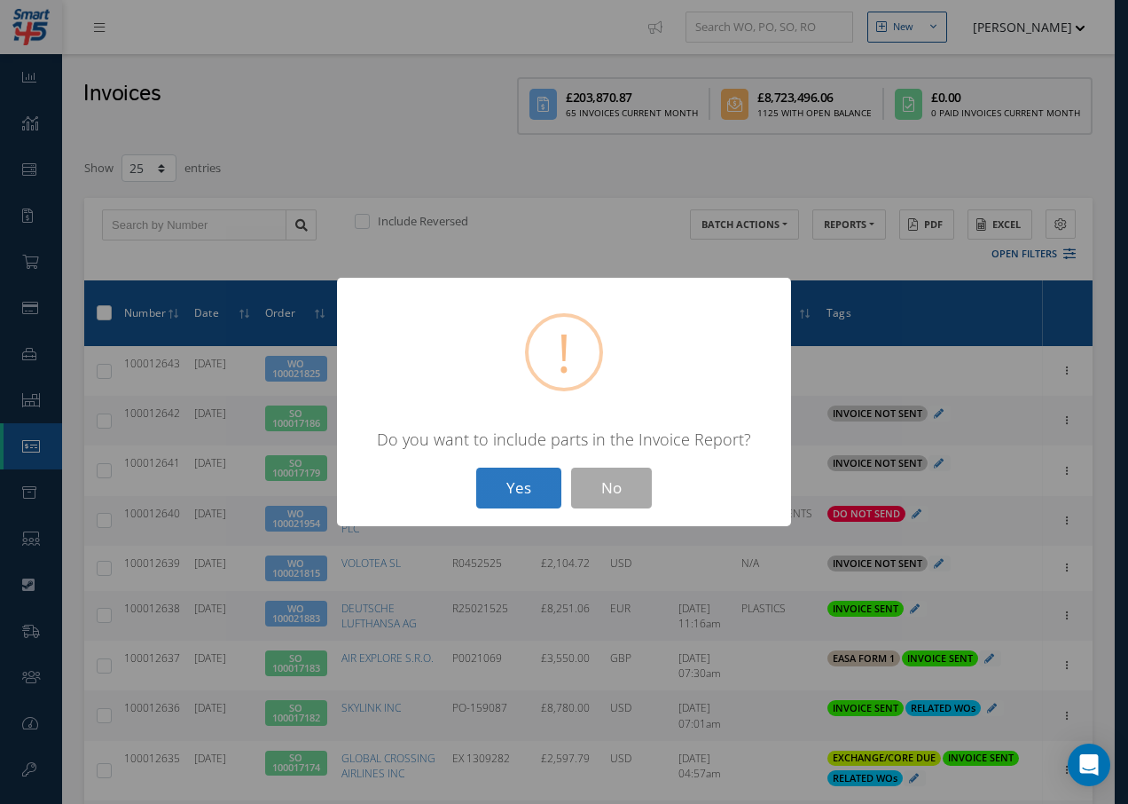
click at [538, 493] on button "Yes" at bounding box center [518, 488] width 85 height 42
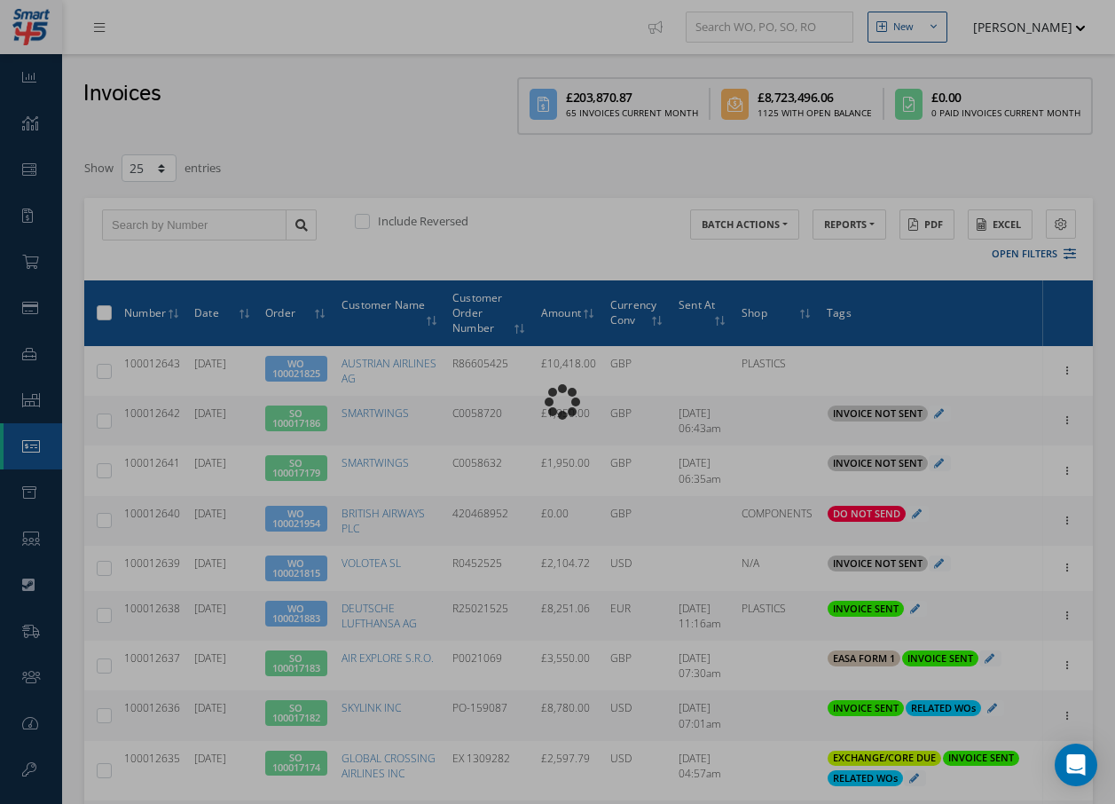
type input "INVOICE - Work Order 100021815 for VOLOTEA SL, PO: R0452525"
type textarea "Dear Accounts, Please find the attached invoice for your recent order R0452525,…"
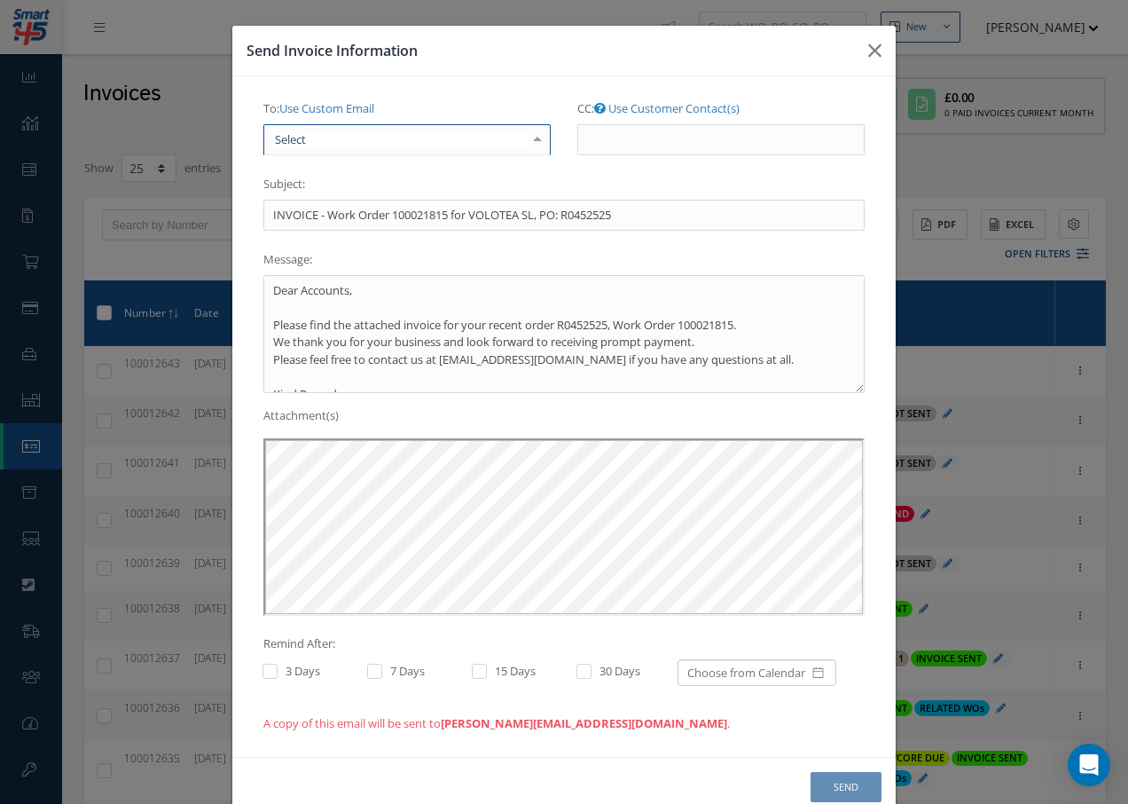
click at [410, 139] on div at bounding box center [406, 140] width 287 height 32
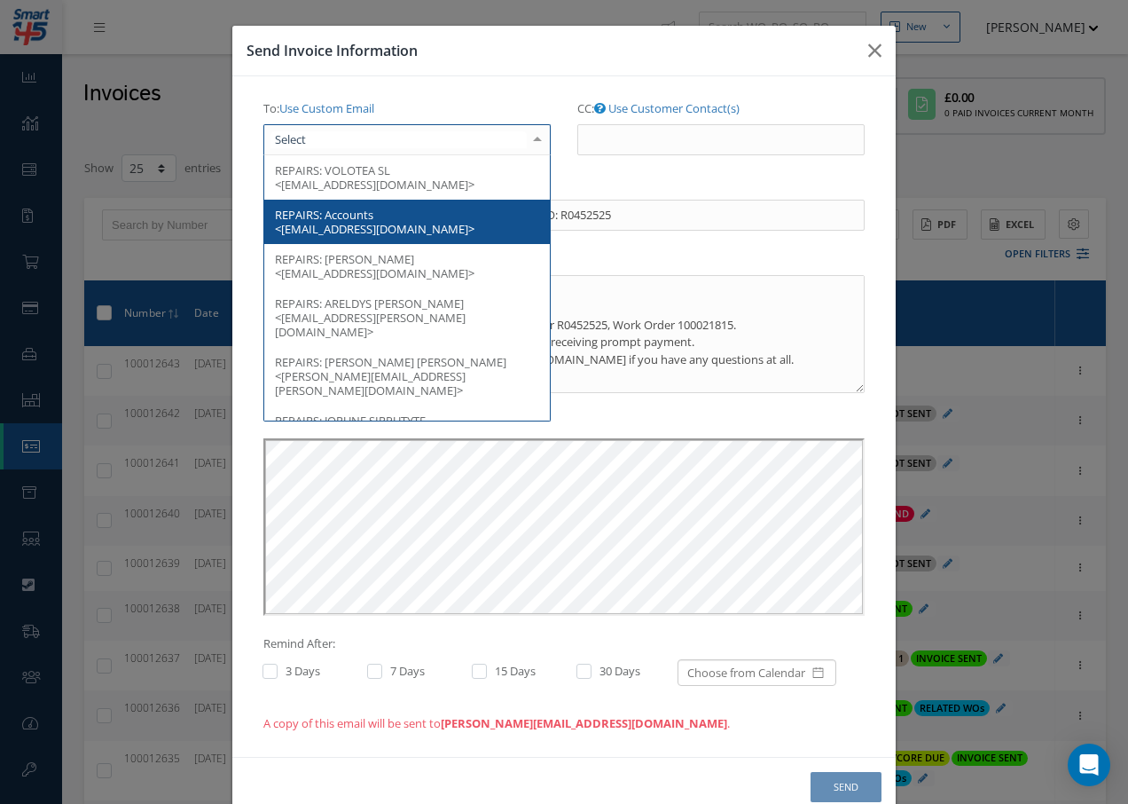
click at [392, 224] on span "Accounts <invoices@volotea.com>" at bounding box center [375, 222] width 200 height 30
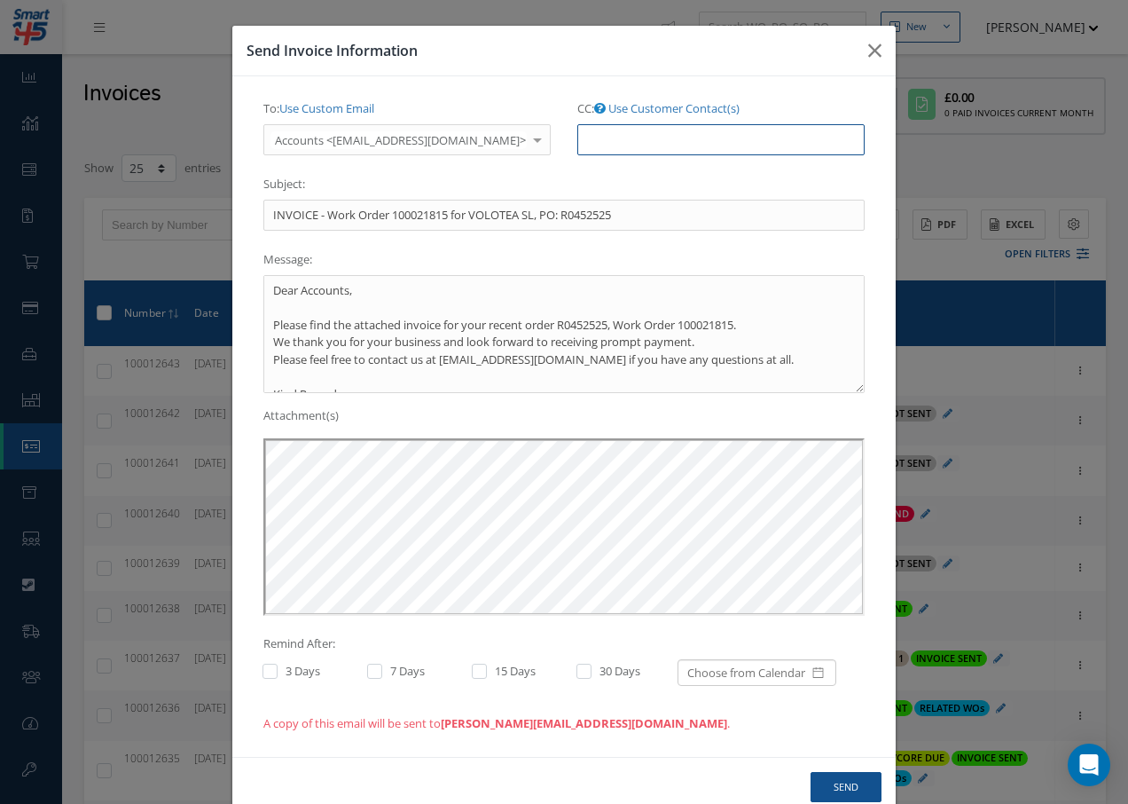
click at [672, 134] on input "CC: Use Customer Contact(s)" at bounding box center [720, 140] width 287 height 32
paste input "Accounts@cab.aero"
type input "Accounts@cab.aero"
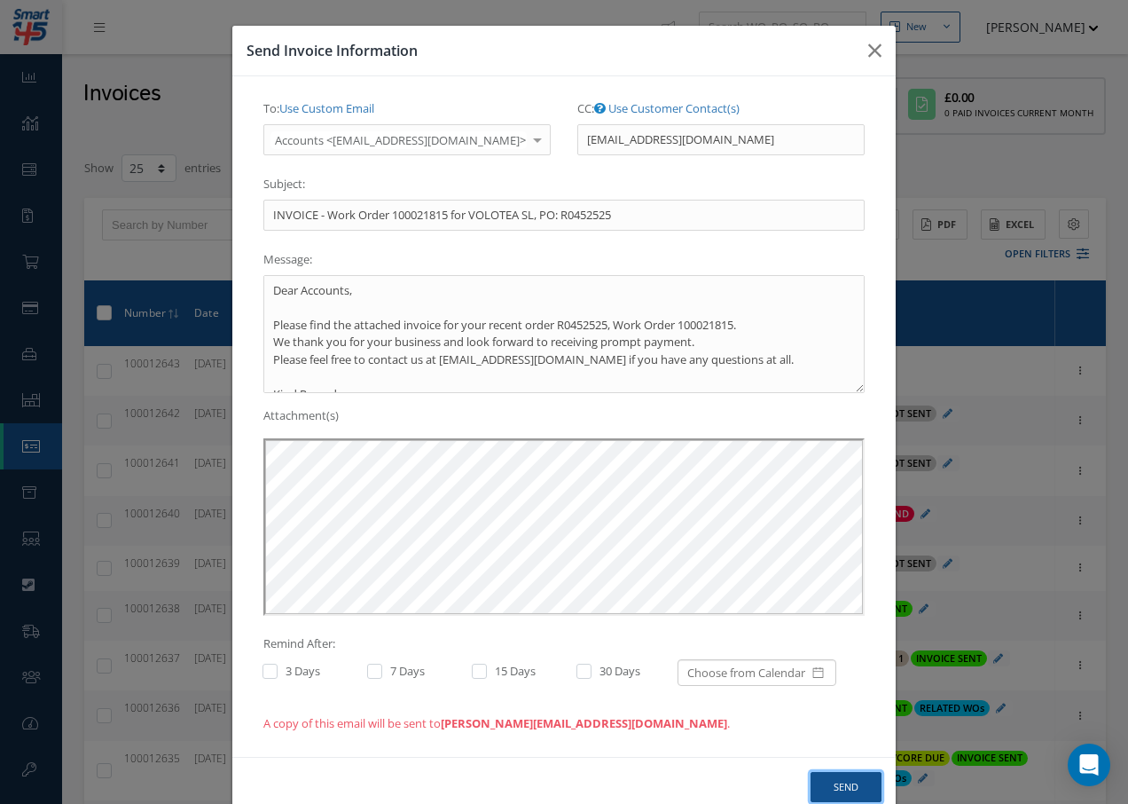
click at [848, 791] on button "Send" at bounding box center [846, 787] width 71 height 31
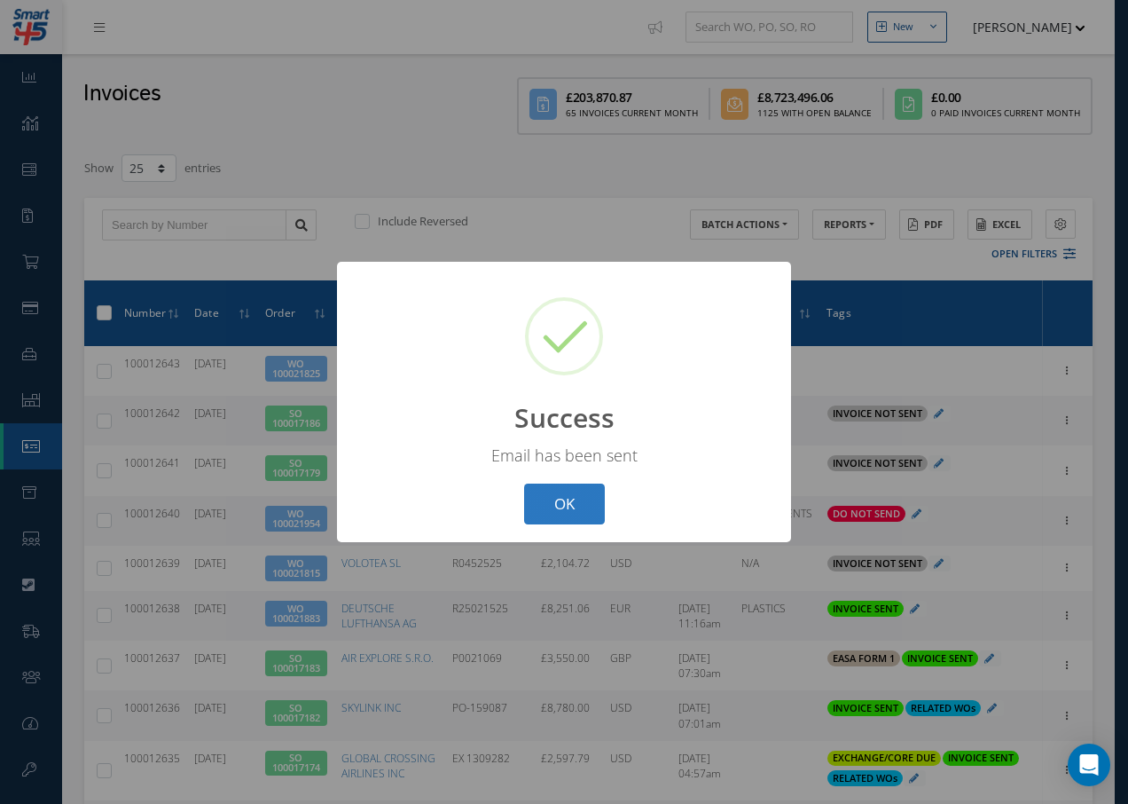
click at [593, 503] on button "OK" at bounding box center [564, 504] width 81 height 42
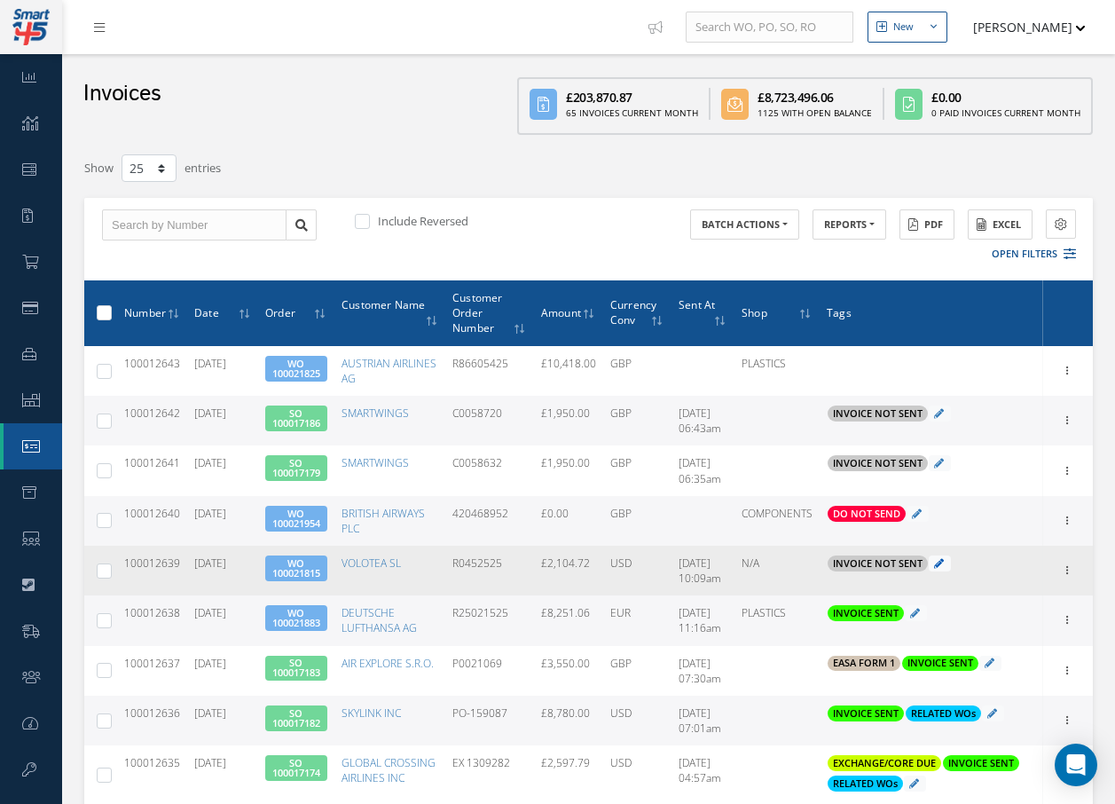
click at [938, 560] on icon at bounding box center [939, 563] width 10 height 10
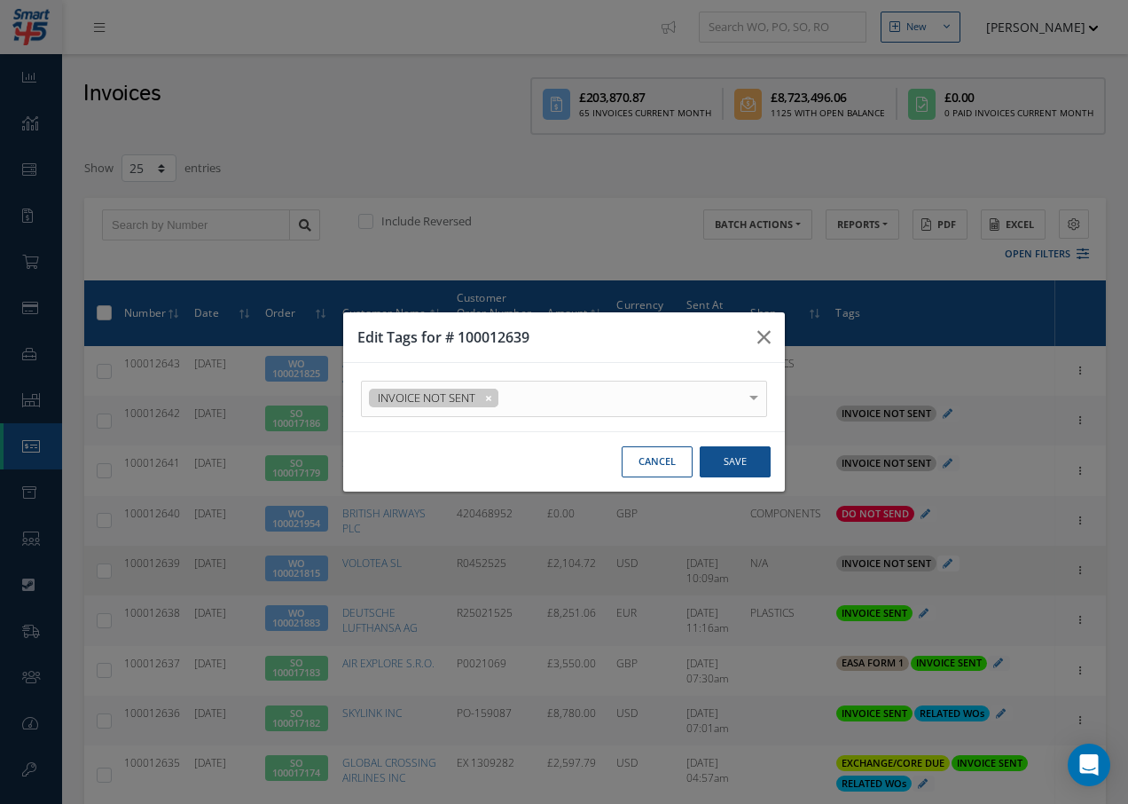
click at [754, 399] on div at bounding box center [754, 395] width 25 height 29
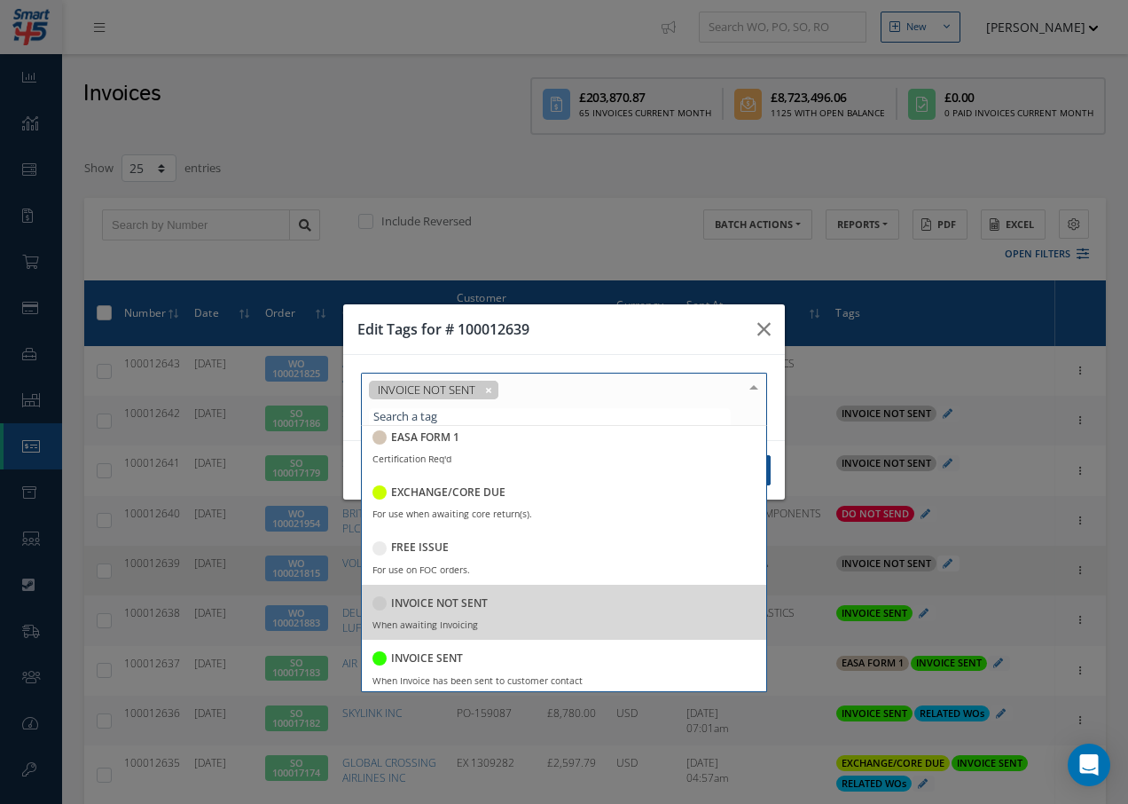
scroll to position [177, 0]
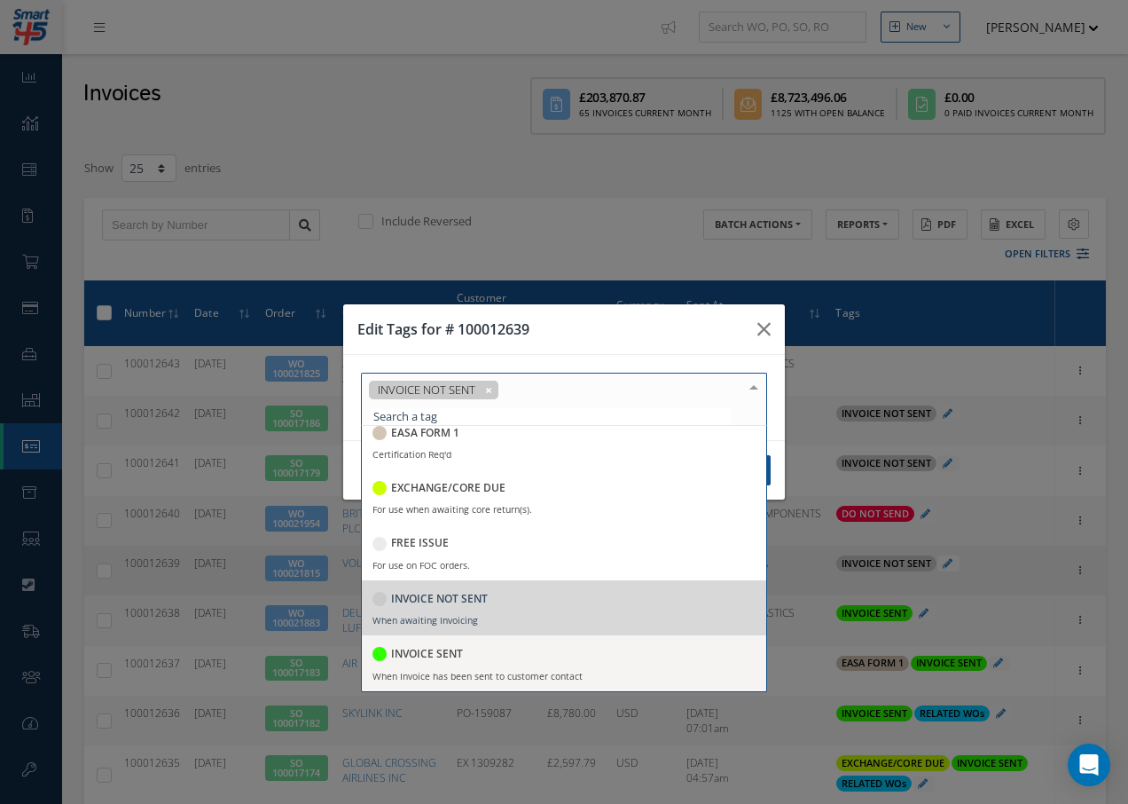
click at [419, 648] on h5 "INVOICE SENT" at bounding box center [427, 654] width 72 height 12
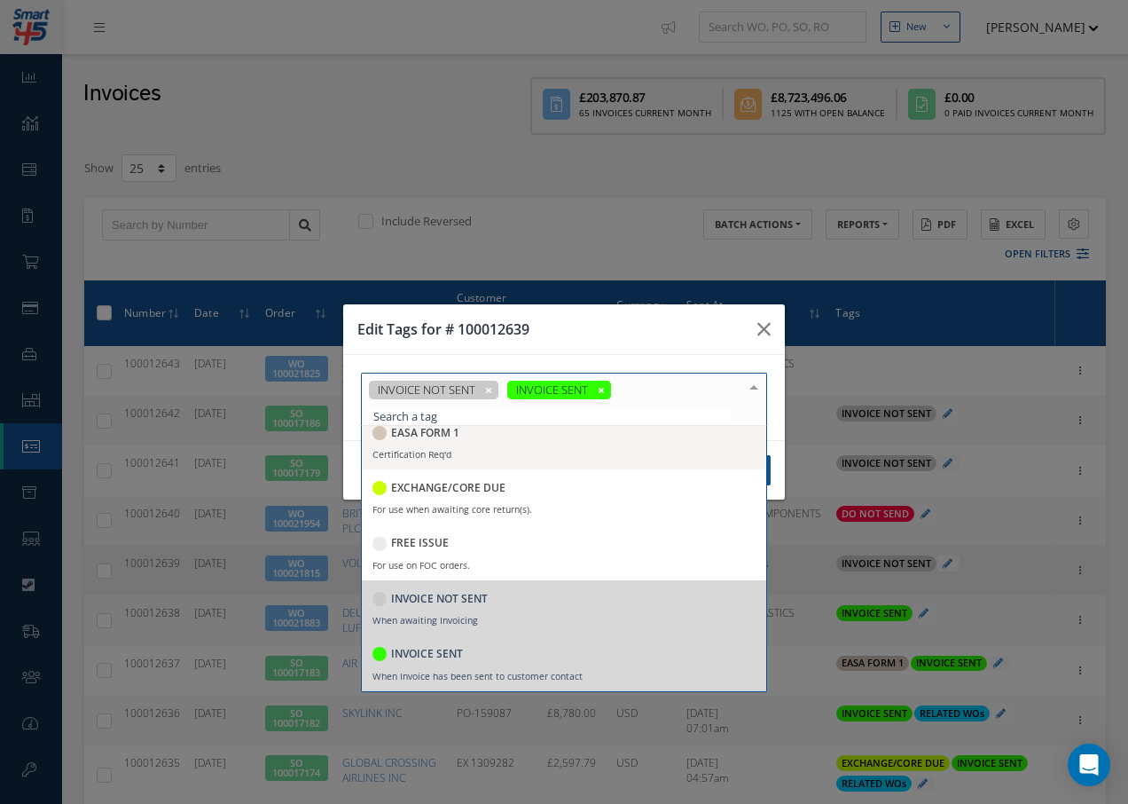
click at [490, 388] on div "INVOICE NOT SENT INVOICE SENT" at bounding box center [564, 399] width 406 height 53
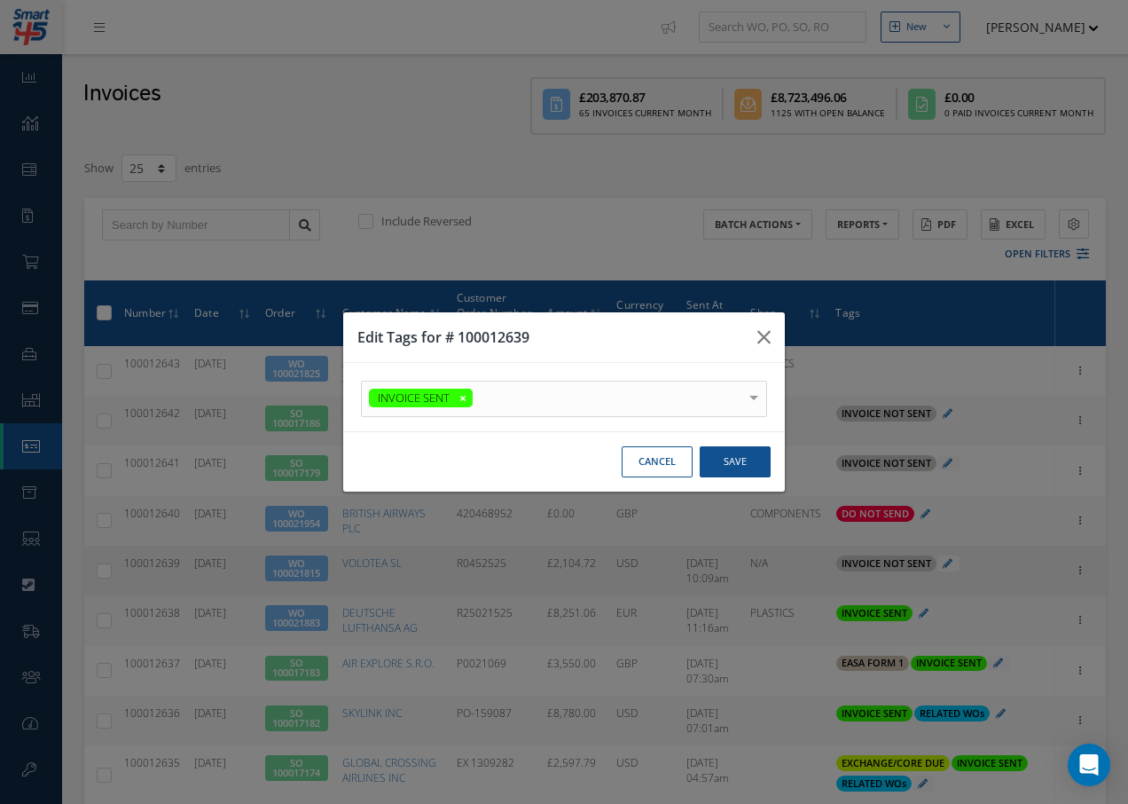
click at [755, 387] on div at bounding box center [754, 395] width 25 height 29
click at [734, 460] on button "Save" at bounding box center [735, 461] width 71 height 31
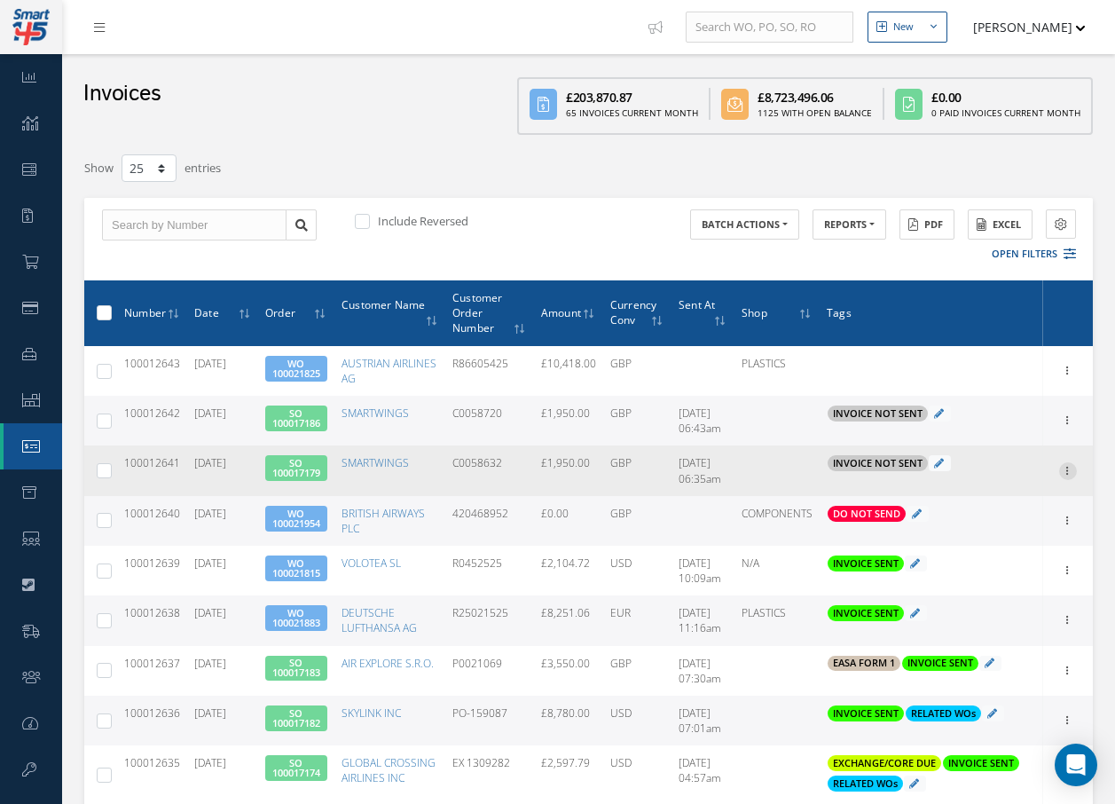
click at [1063, 470] on icon at bounding box center [1068, 469] width 18 height 14
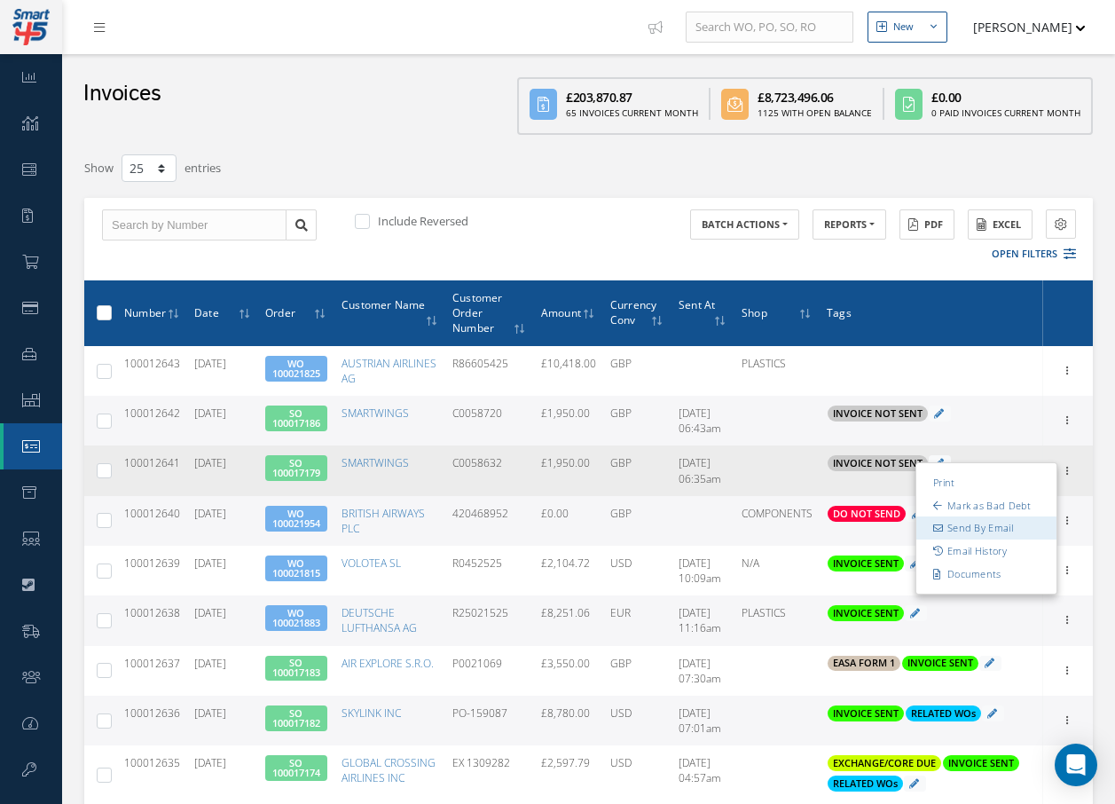
click at [1002, 530] on link "Send By Email" at bounding box center [986, 527] width 140 height 23
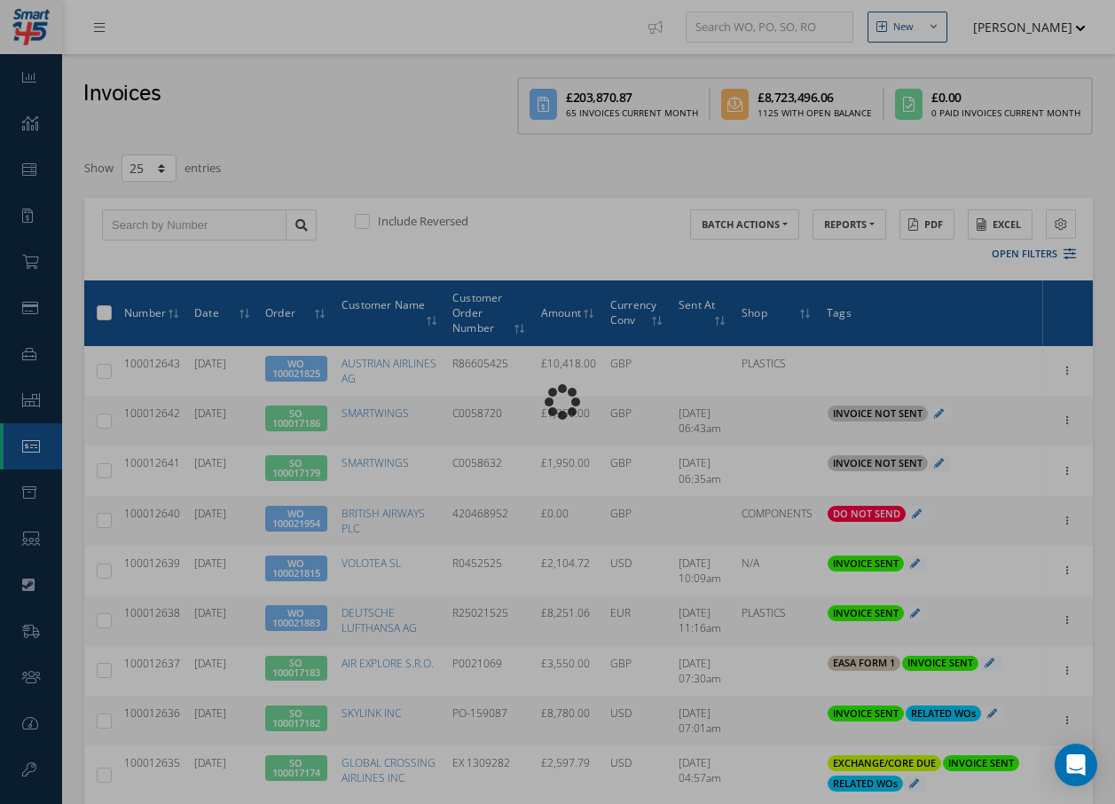
type input "INVOICE - Sales Order 100017179 for SMARTWINGS, PO: C0058632"
type textarea "Dear Accounts, Please find the attached invoice for your recent order C0058632,…"
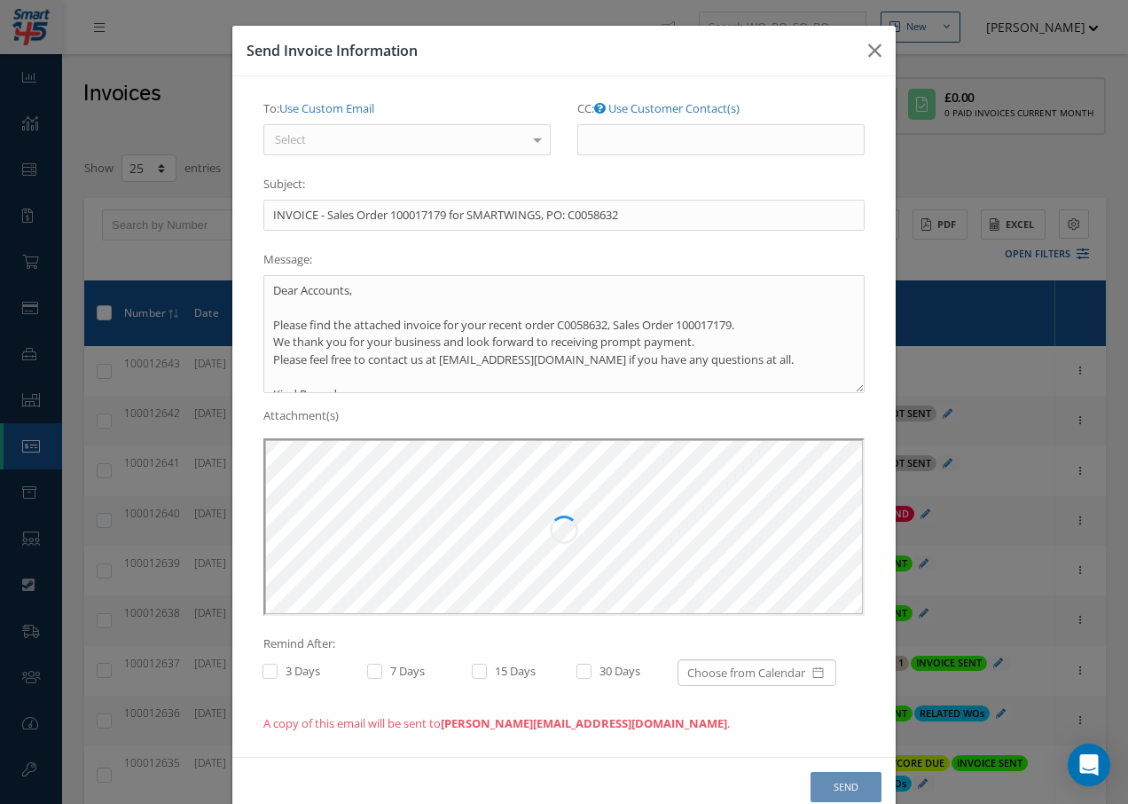
scroll to position [0, 0]
click at [498, 143] on div "Select" at bounding box center [406, 140] width 287 height 32
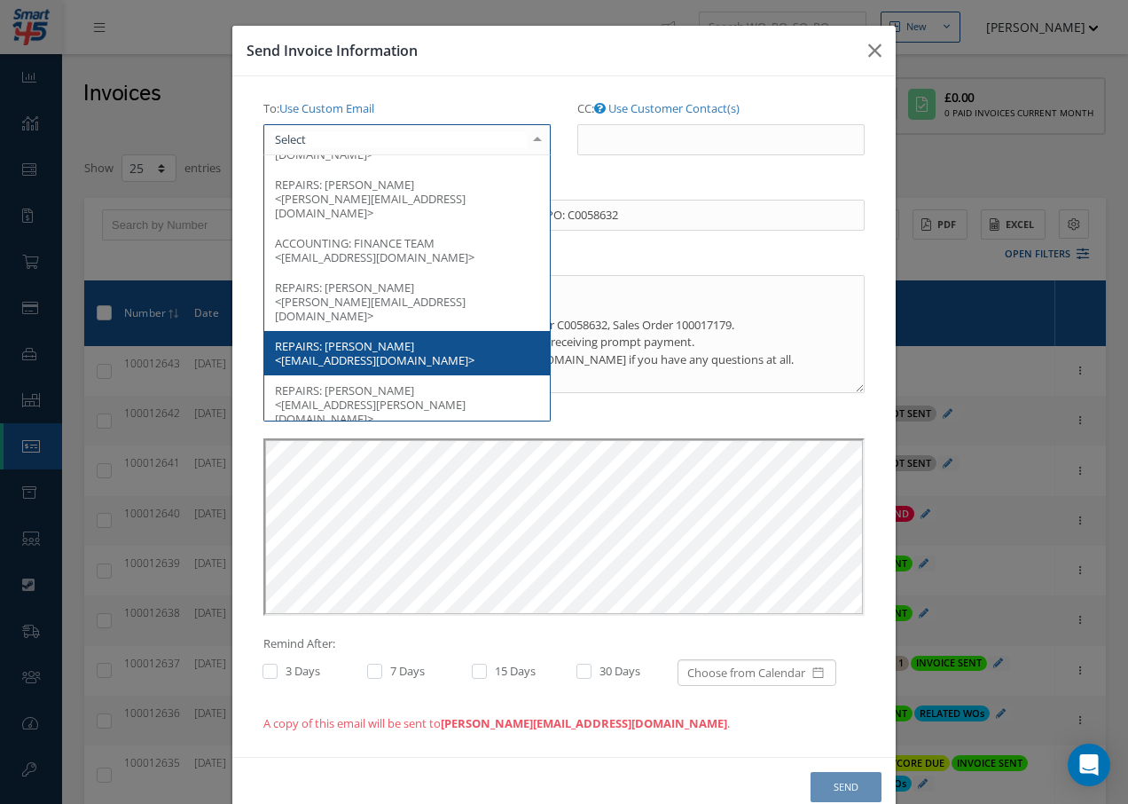
scroll to position [177, 0]
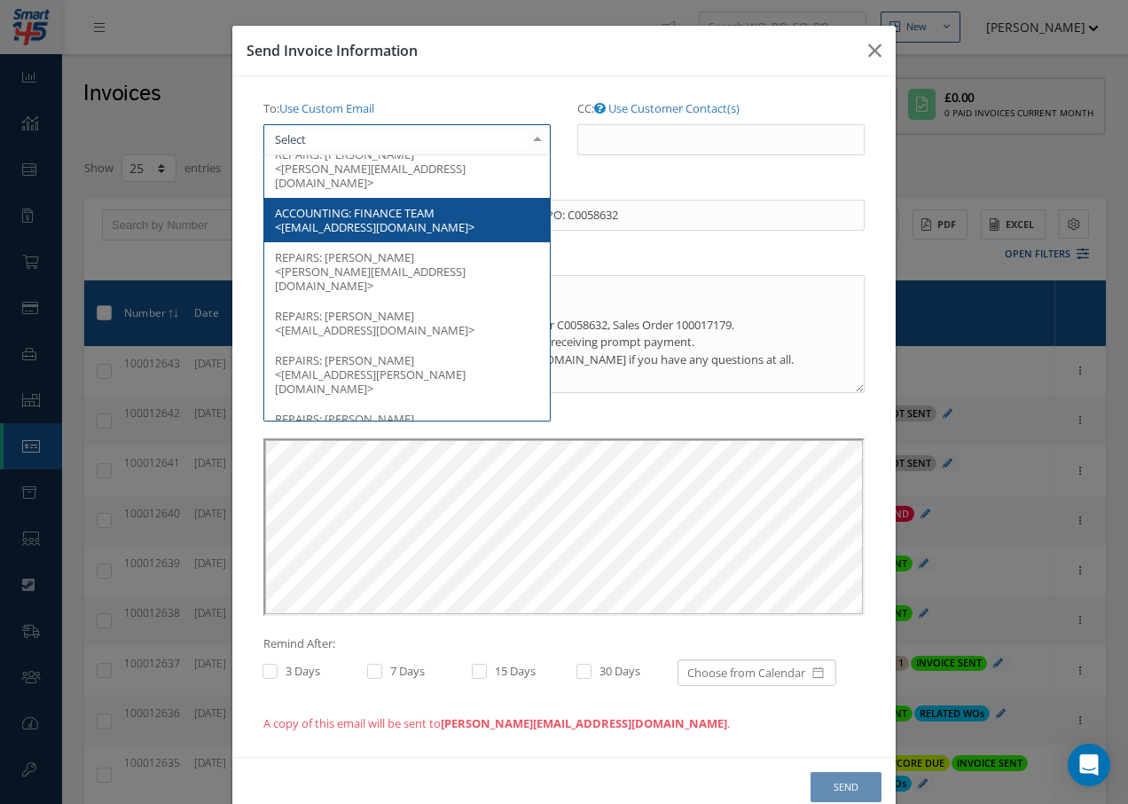
click at [409, 205] on span "FINANCE TEAM <finance@smartwings.com>" at bounding box center [375, 220] width 200 height 30
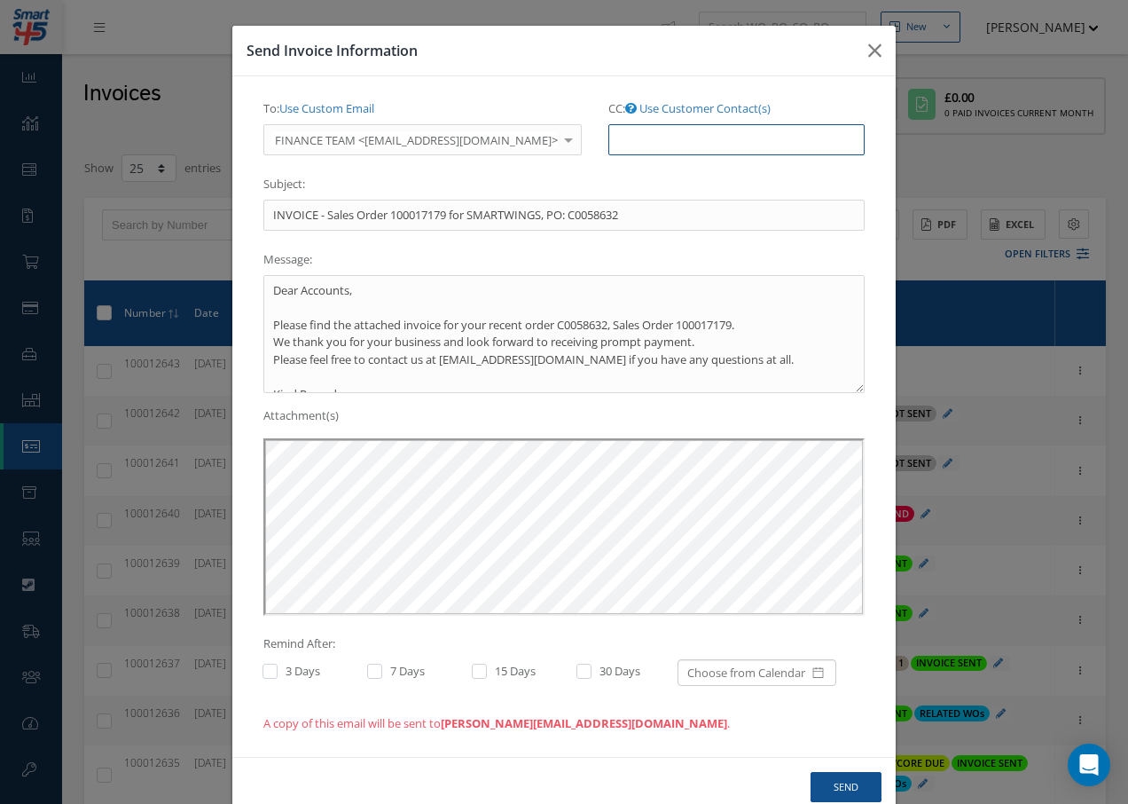
click at [633, 137] on input "CC: Use Customer Contact(s)" at bounding box center [737, 140] width 256 height 32
paste input "Accounts@cab.aero"
type input "Accounts@cab.aero"
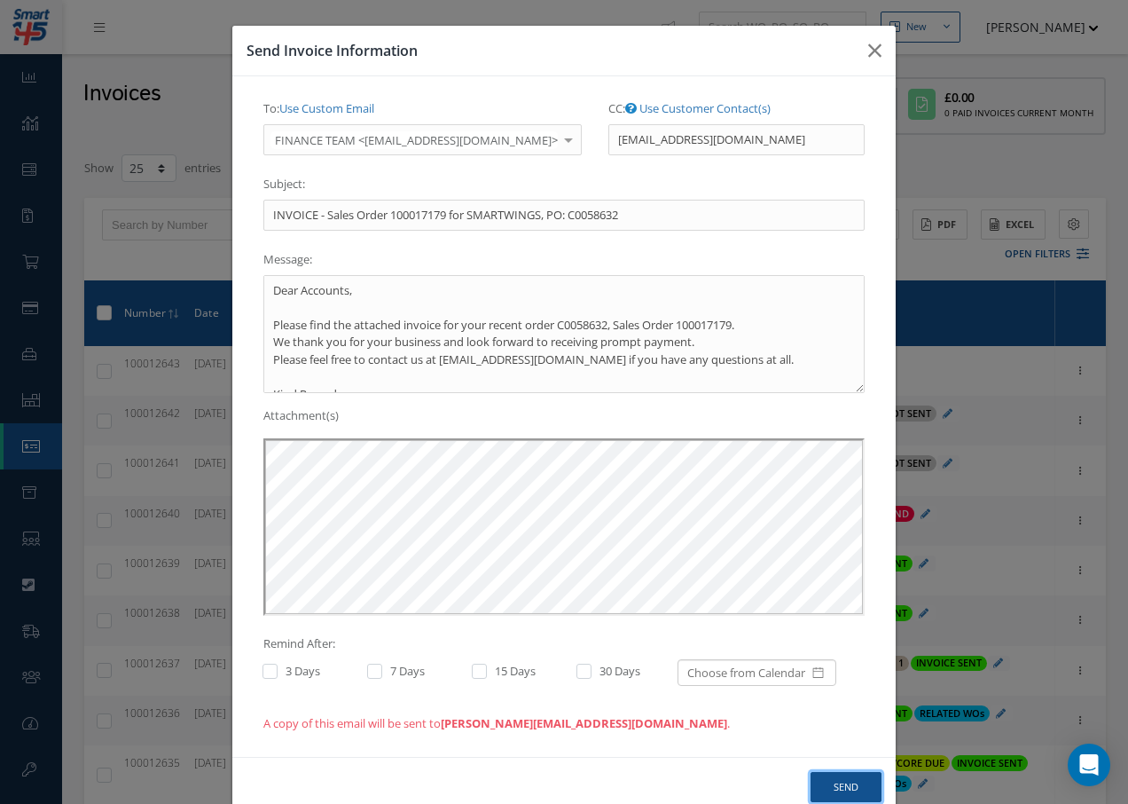
click at [851, 779] on button "Send" at bounding box center [846, 787] width 71 height 31
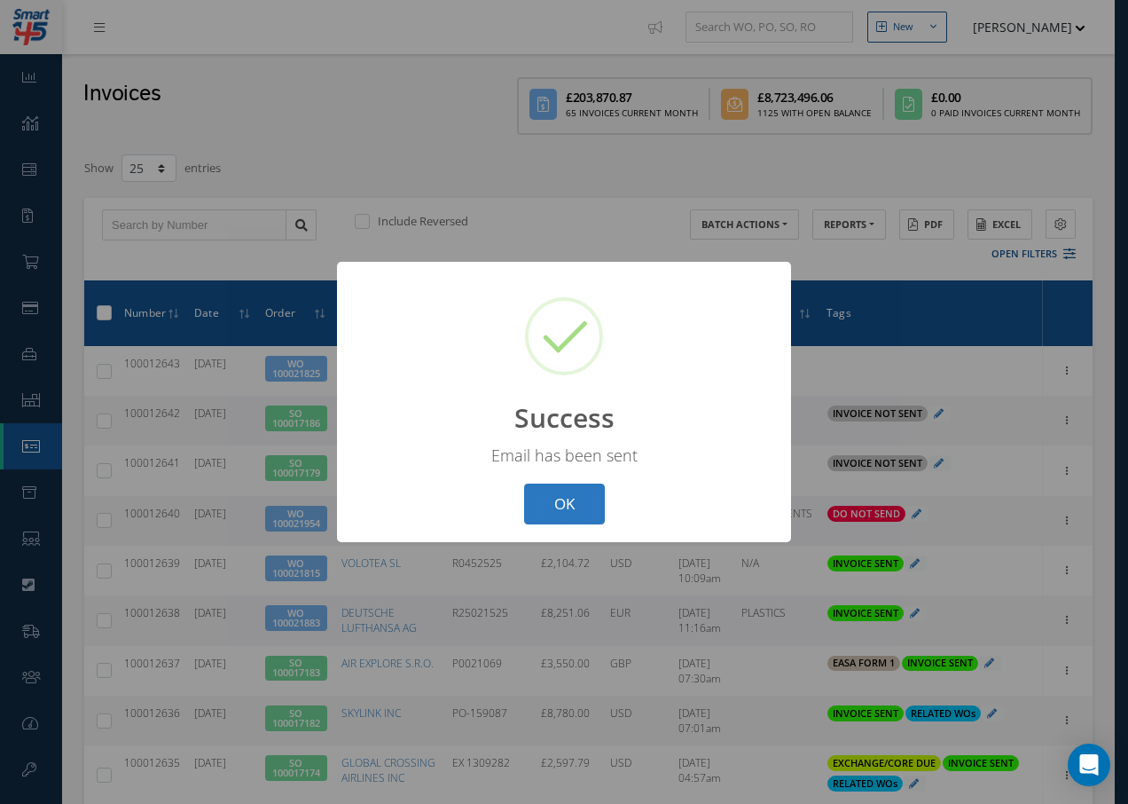
click at [590, 504] on button "OK" at bounding box center [564, 504] width 81 height 42
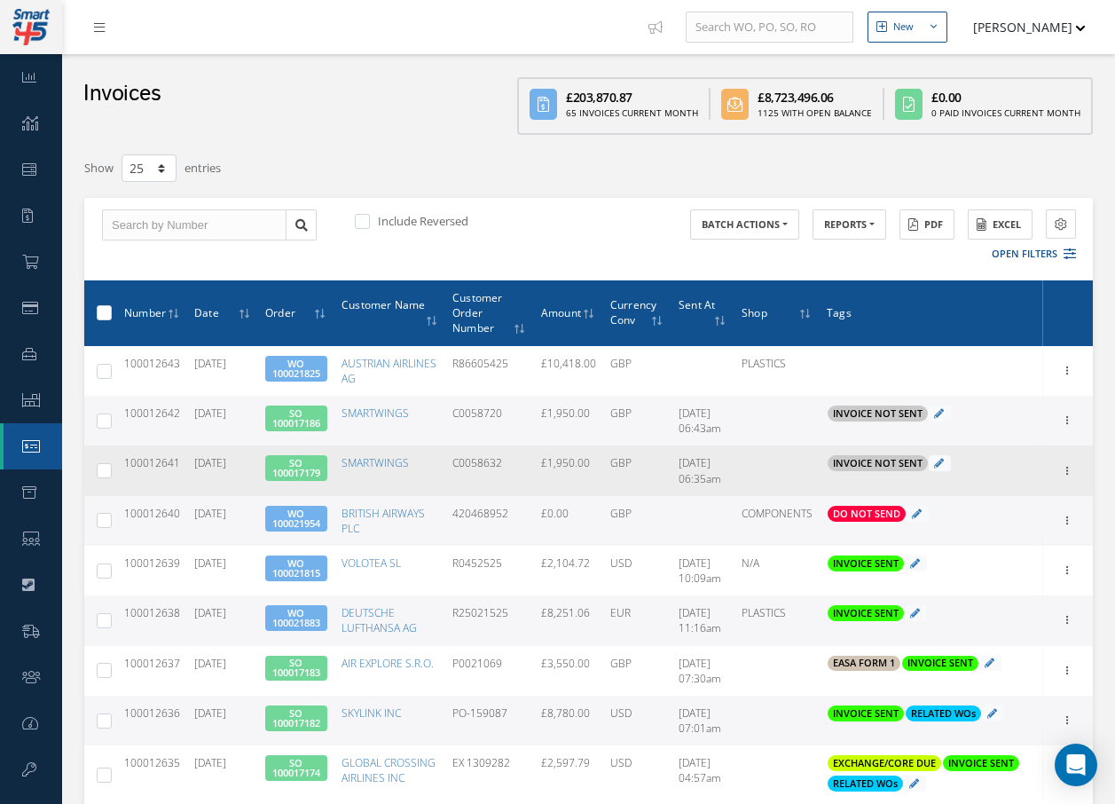
click at [947, 458] on span at bounding box center [940, 463] width 22 height 16
click at [941, 460] on icon at bounding box center [939, 463] width 10 height 10
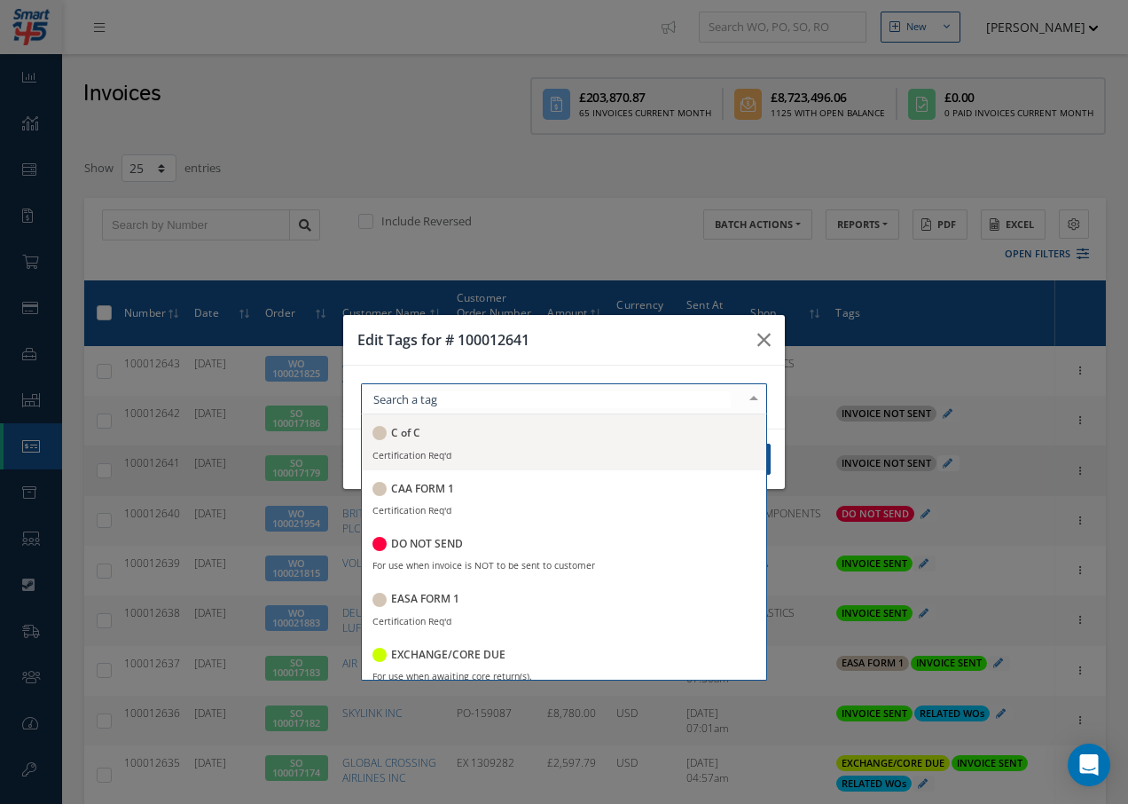
click at [520, 397] on div at bounding box center [564, 398] width 406 height 31
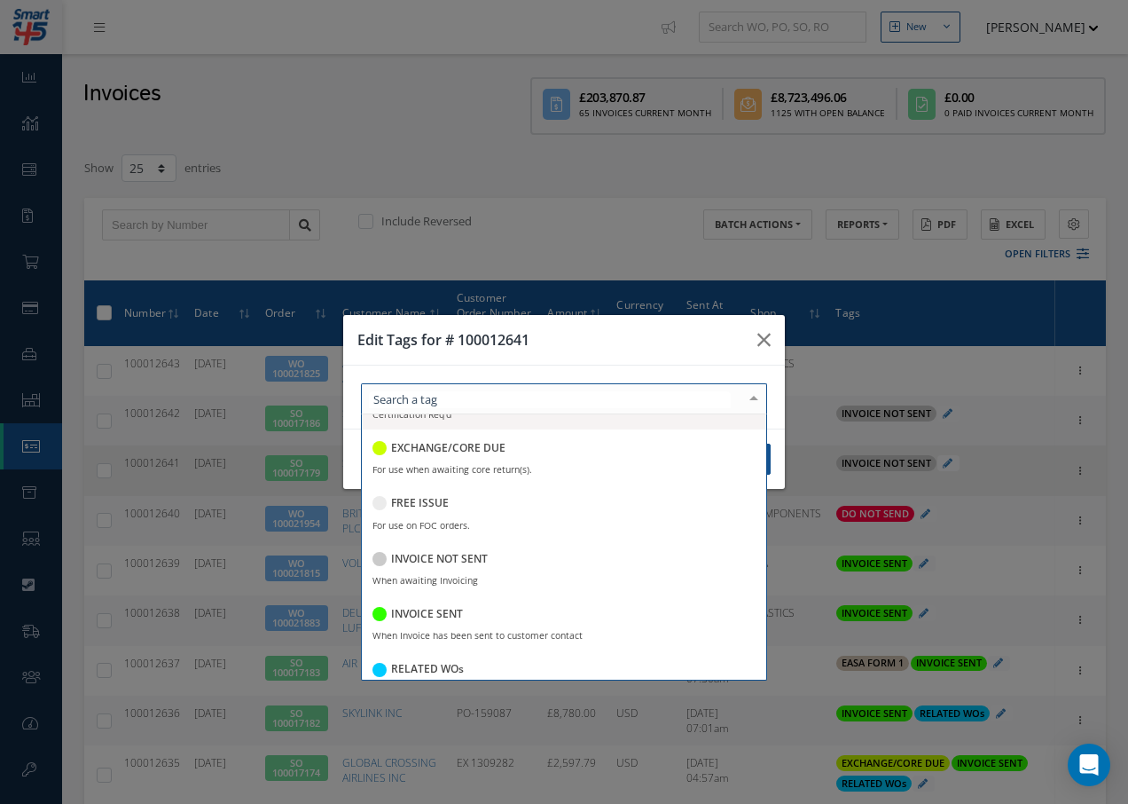
scroll to position [266, 0]
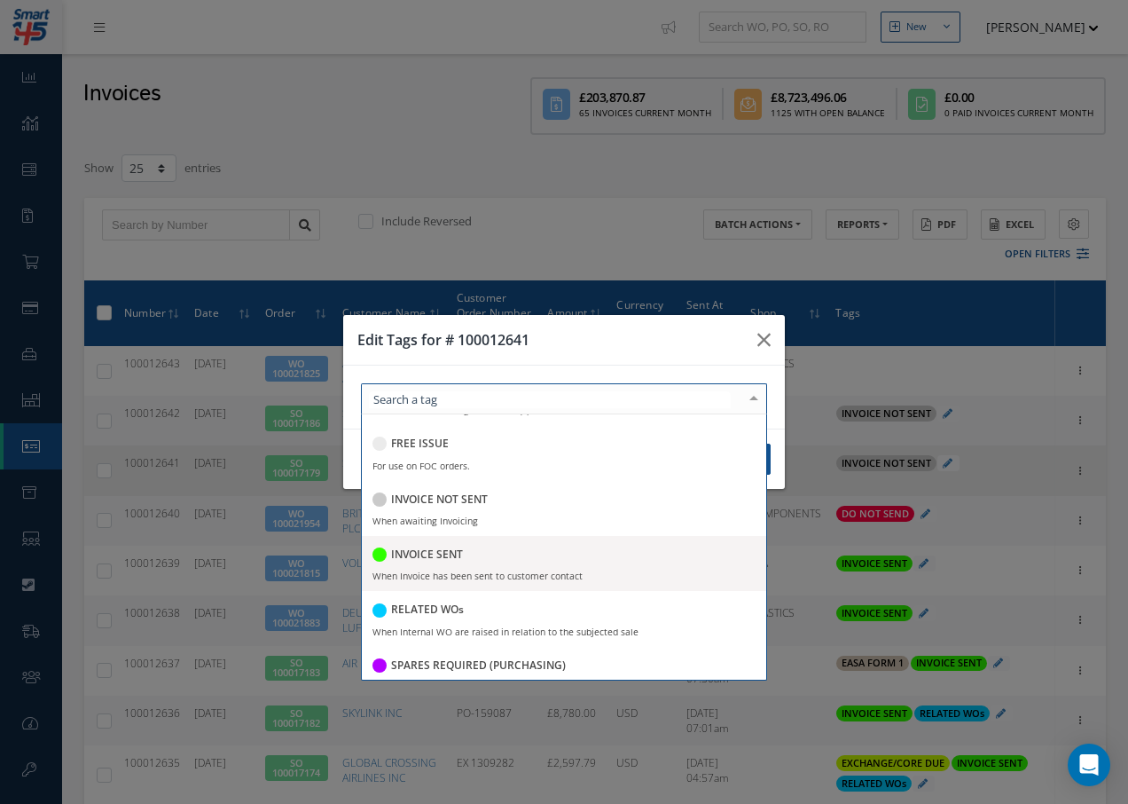
click at [448, 548] on h5 "INVOICE SENT" at bounding box center [427, 554] width 72 height 12
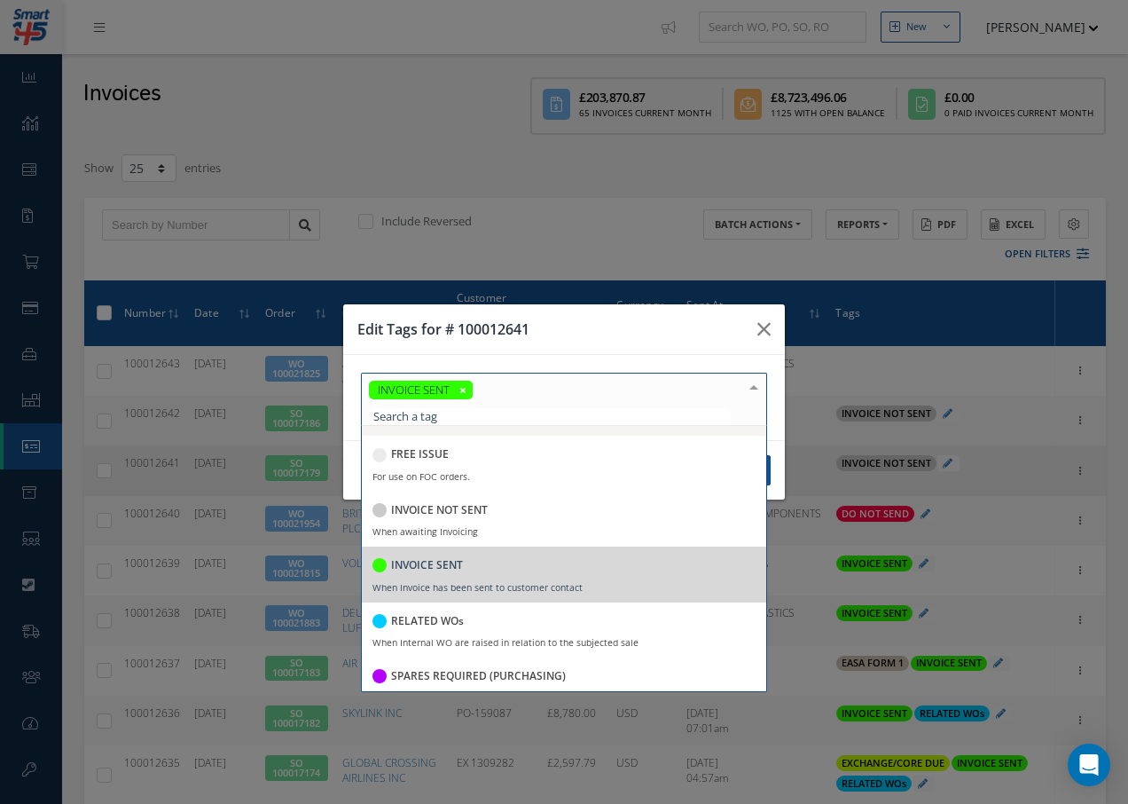
click at [757, 389] on div at bounding box center [754, 387] width 25 height 29
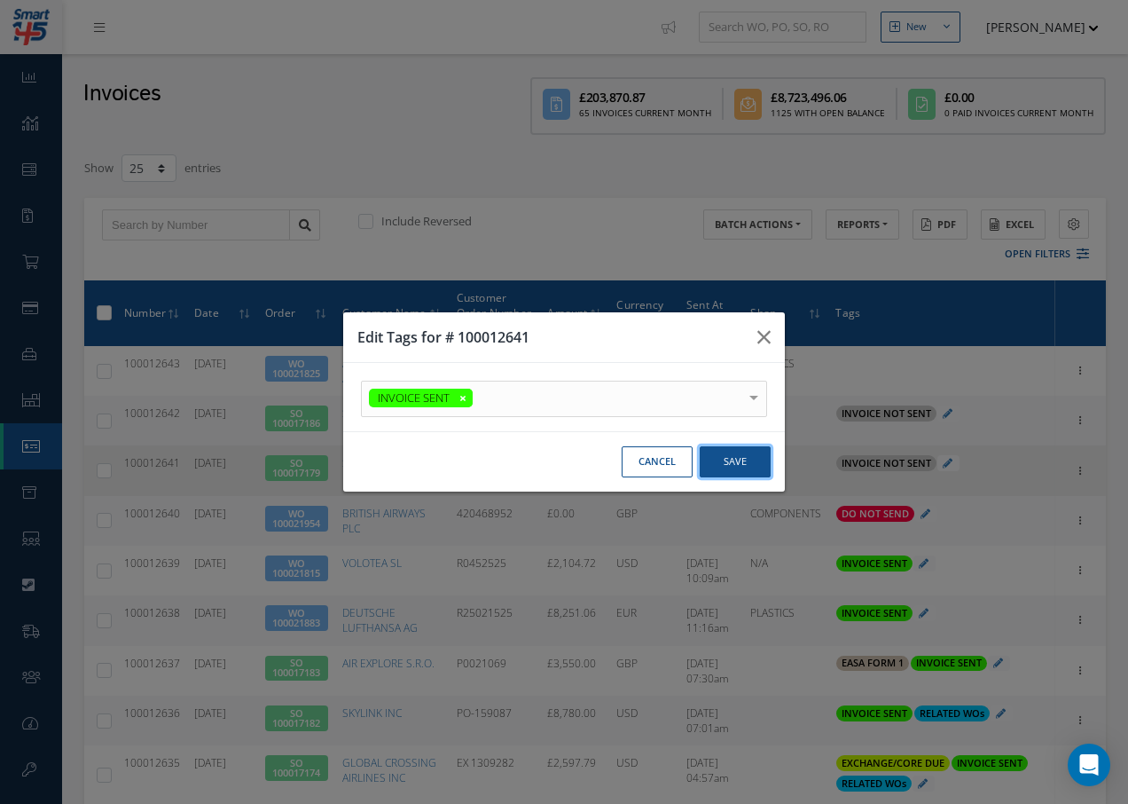
click at [737, 460] on button "Save" at bounding box center [735, 461] width 71 height 31
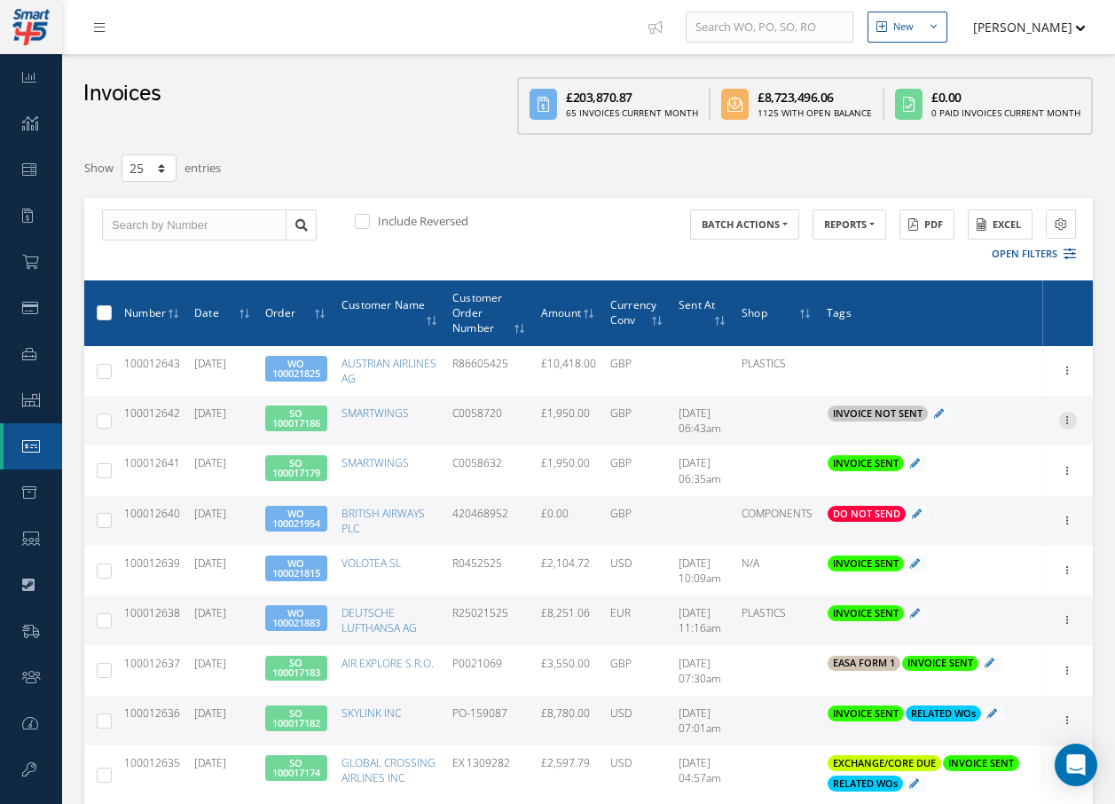
click at [1065, 418] on icon at bounding box center [1068, 419] width 18 height 14
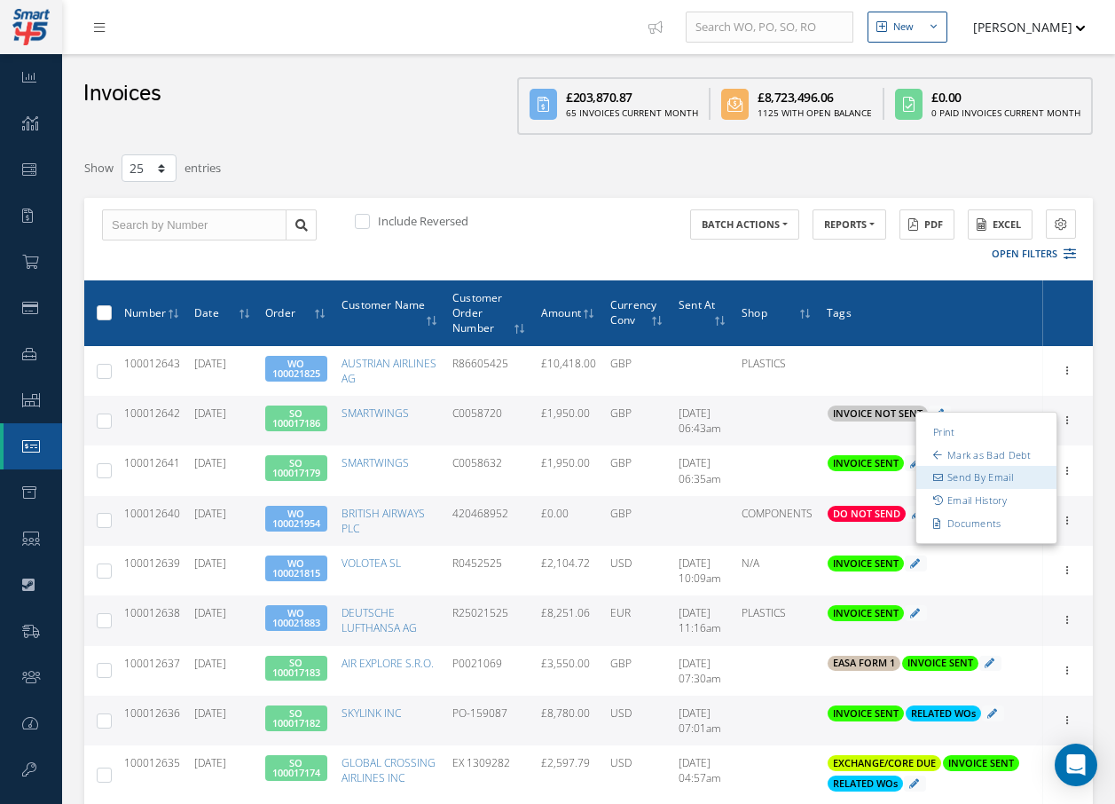
click at [995, 475] on link "Send By Email" at bounding box center [986, 478] width 140 height 23
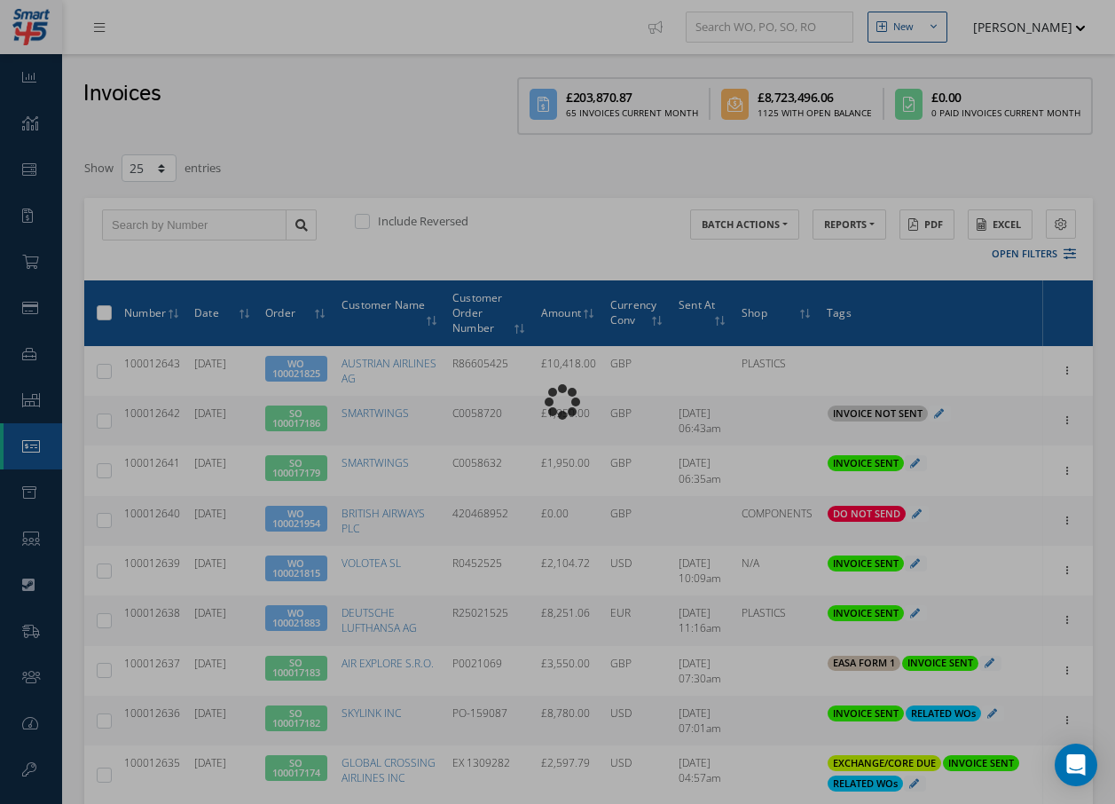
type input "INVOICE - Sales Order 100017186 for SMARTWINGS, PO: C0058720"
type textarea "Dear Accounts, Please find the attached invoice for your recent order C0058720,…"
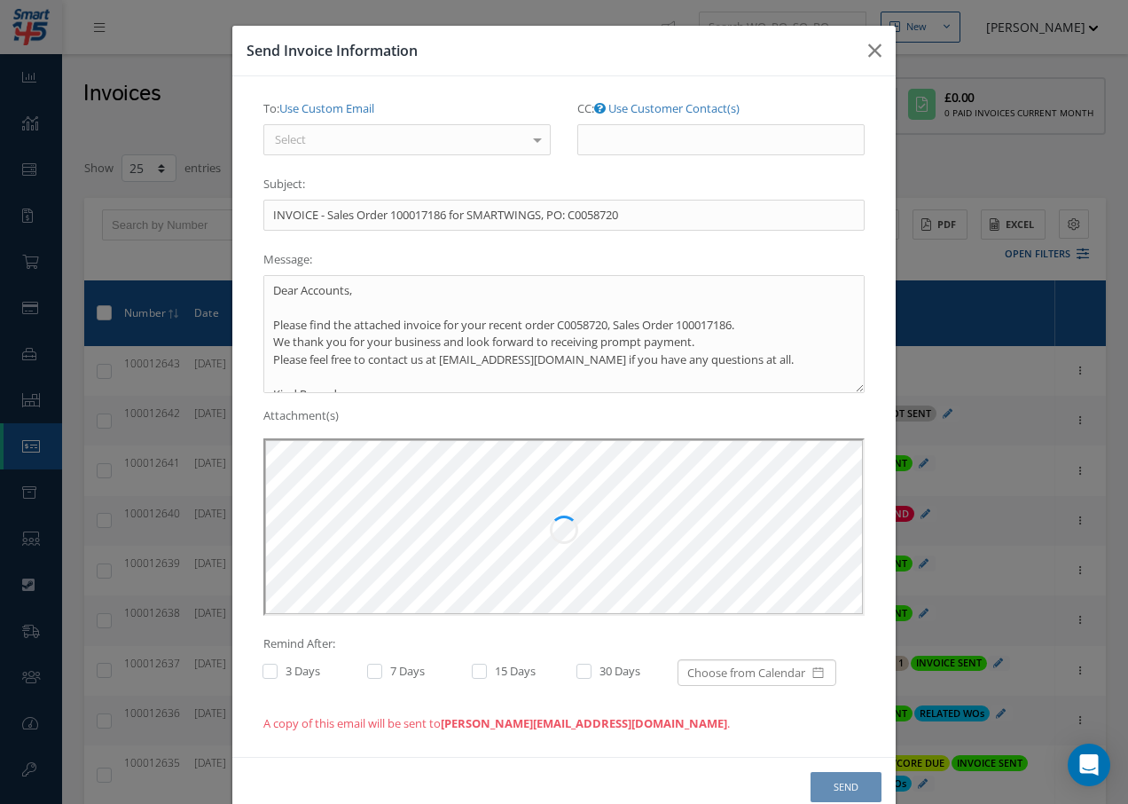
scroll to position [0, 0]
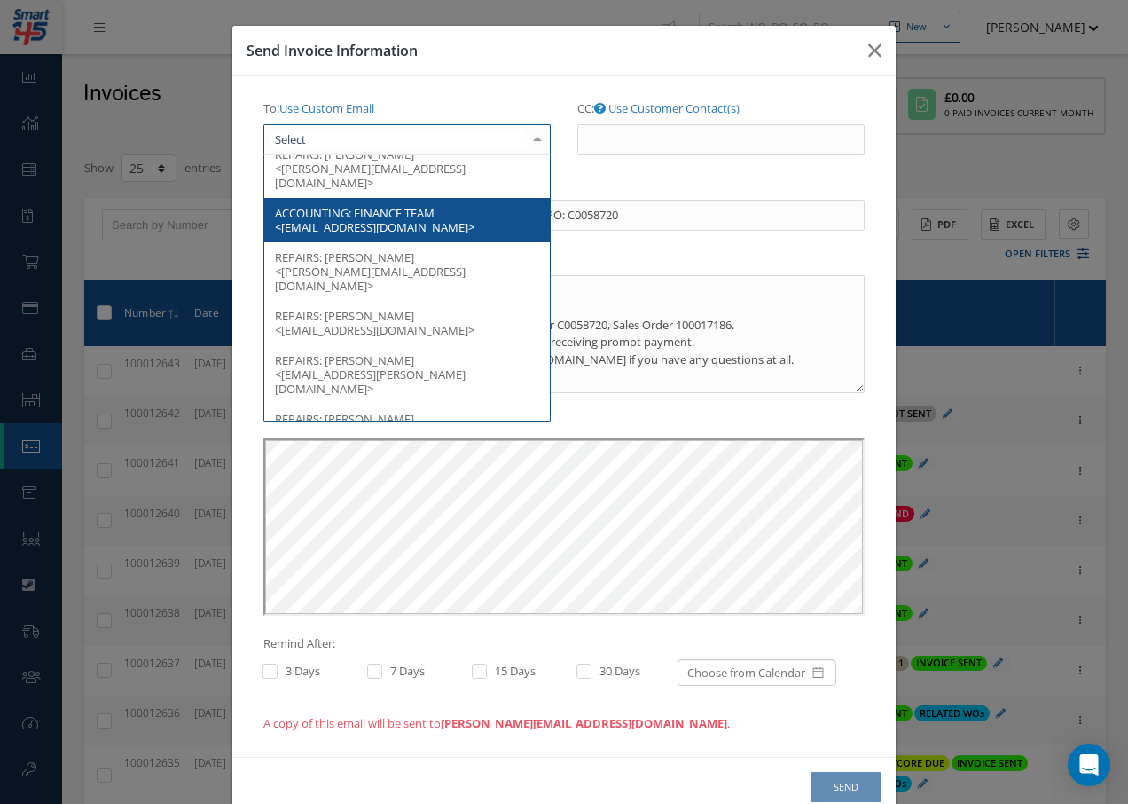
click at [317, 145] on div at bounding box center [406, 140] width 287 height 32
click at [318, 205] on span "ACCOUNTING:" at bounding box center [313, 213] width 76 height 16
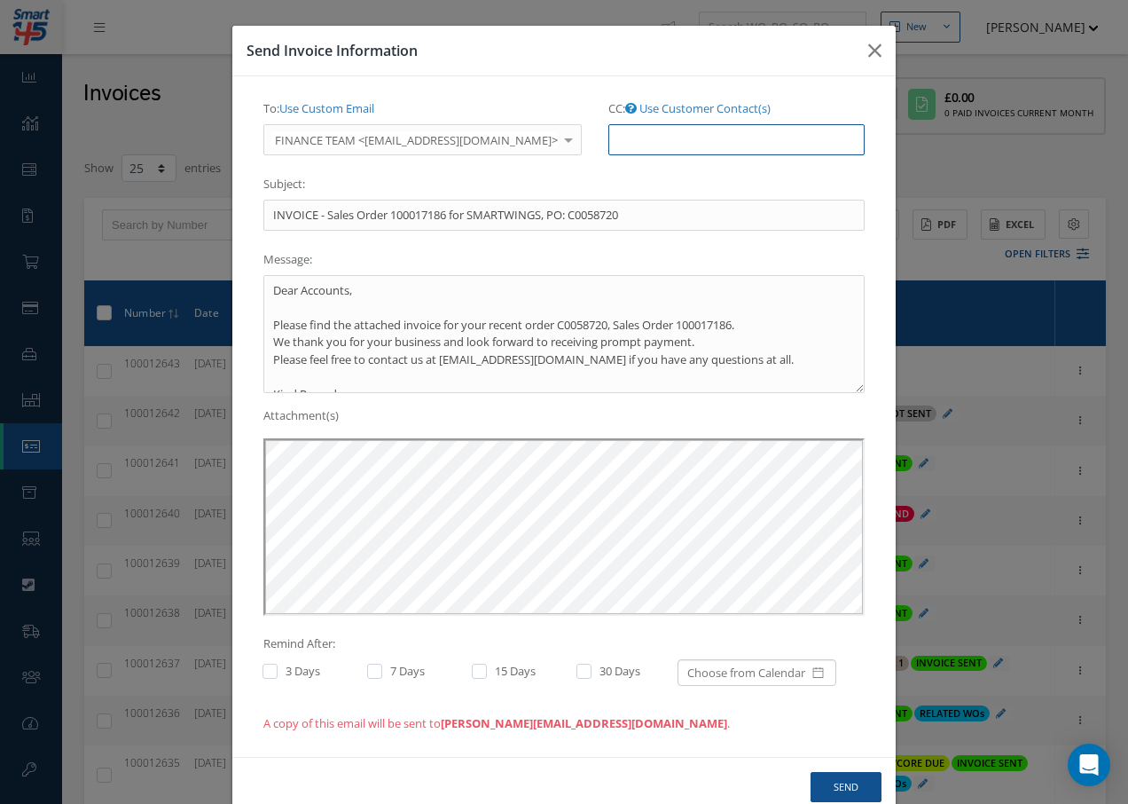
click at [617, 150] on input "CC: Use Customer Contact(s)" at bounding box center [737, 140] width 256 height 32
paste input "Accounts@cab.aero"
type input "Accounts@cab.aero"
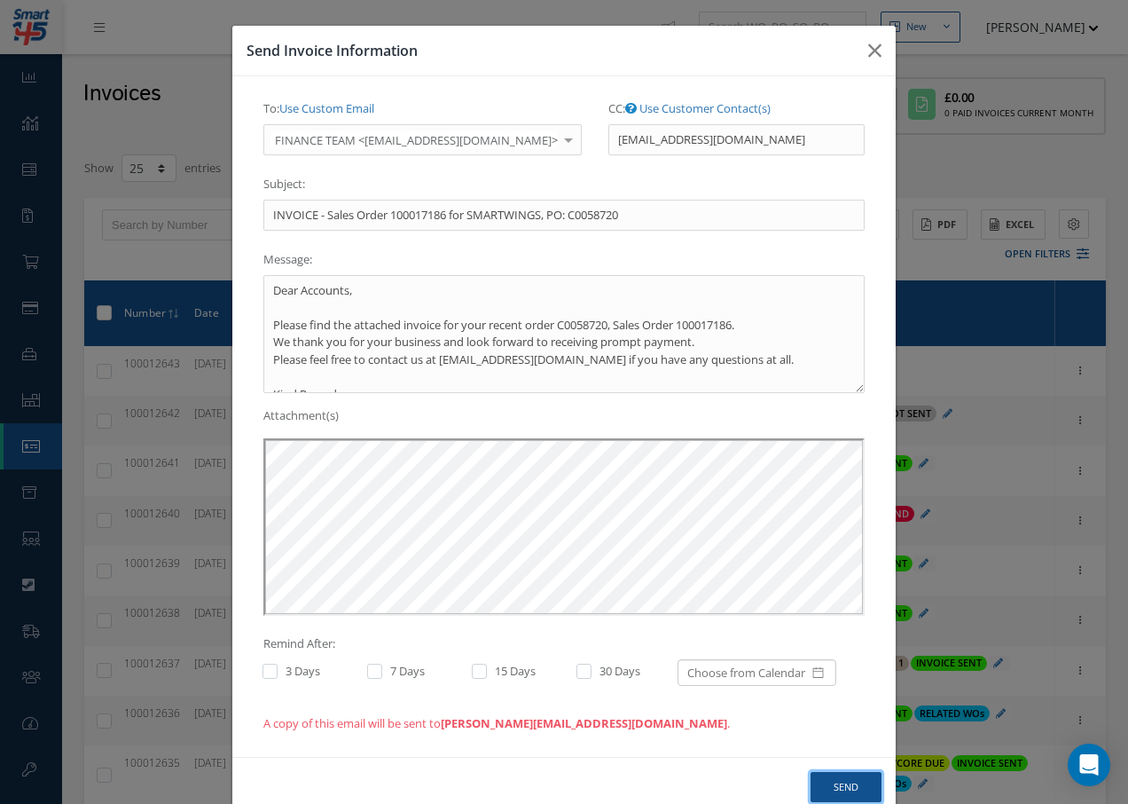
click at [854, 779] on button "Send" at bounding box center [846, 787] width 71 height 31
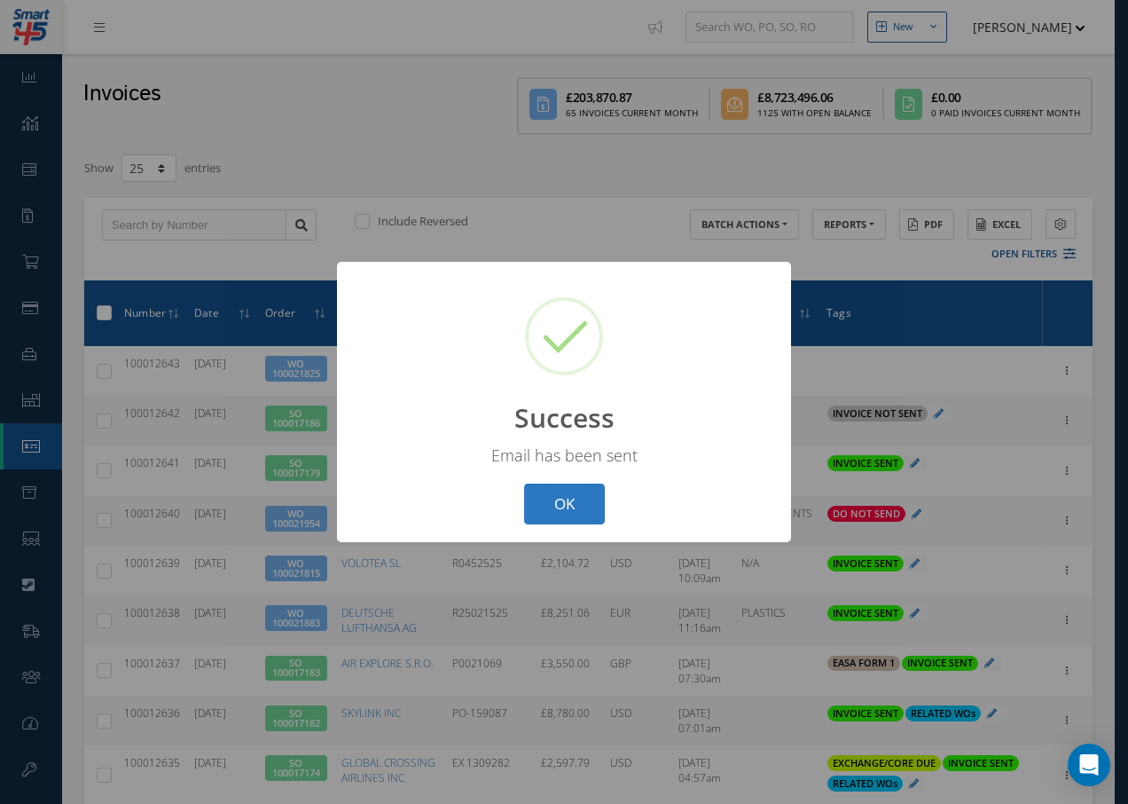
click at [572, 507] on button "OK" at bounding box center [564, 504] width 81 height 42
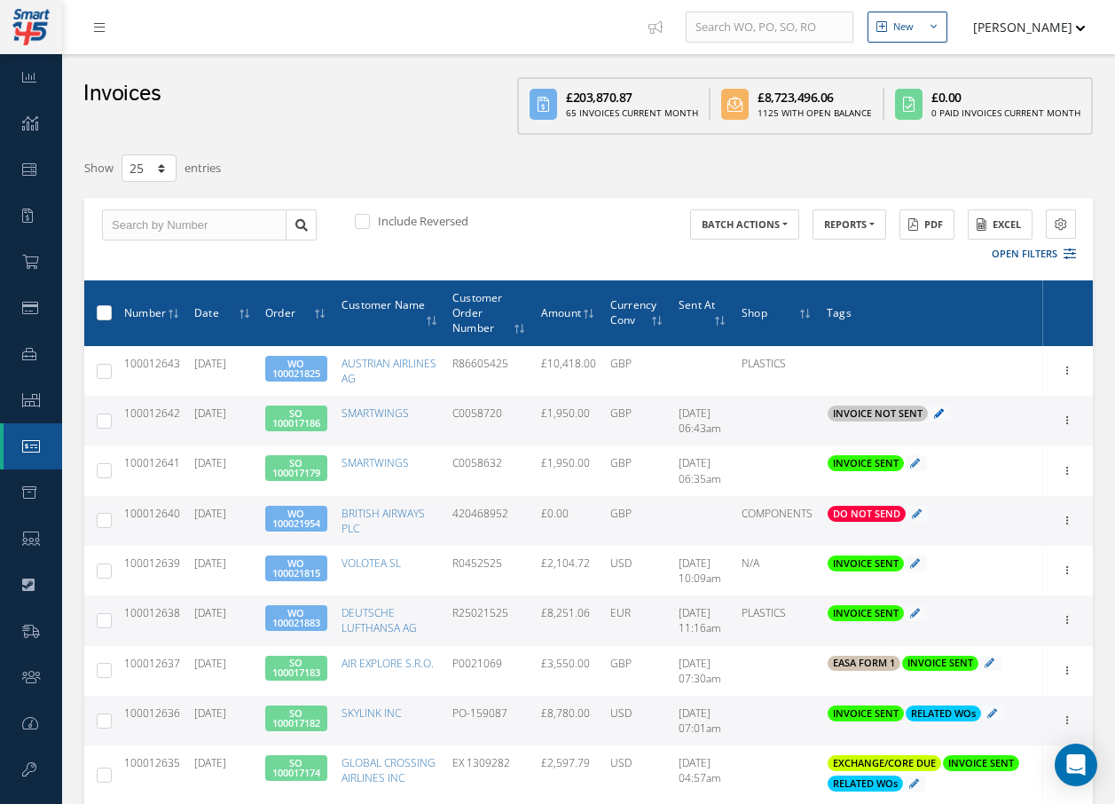
click at [943, 414] on icon at bounding box center [939, 413] width 10 height 10
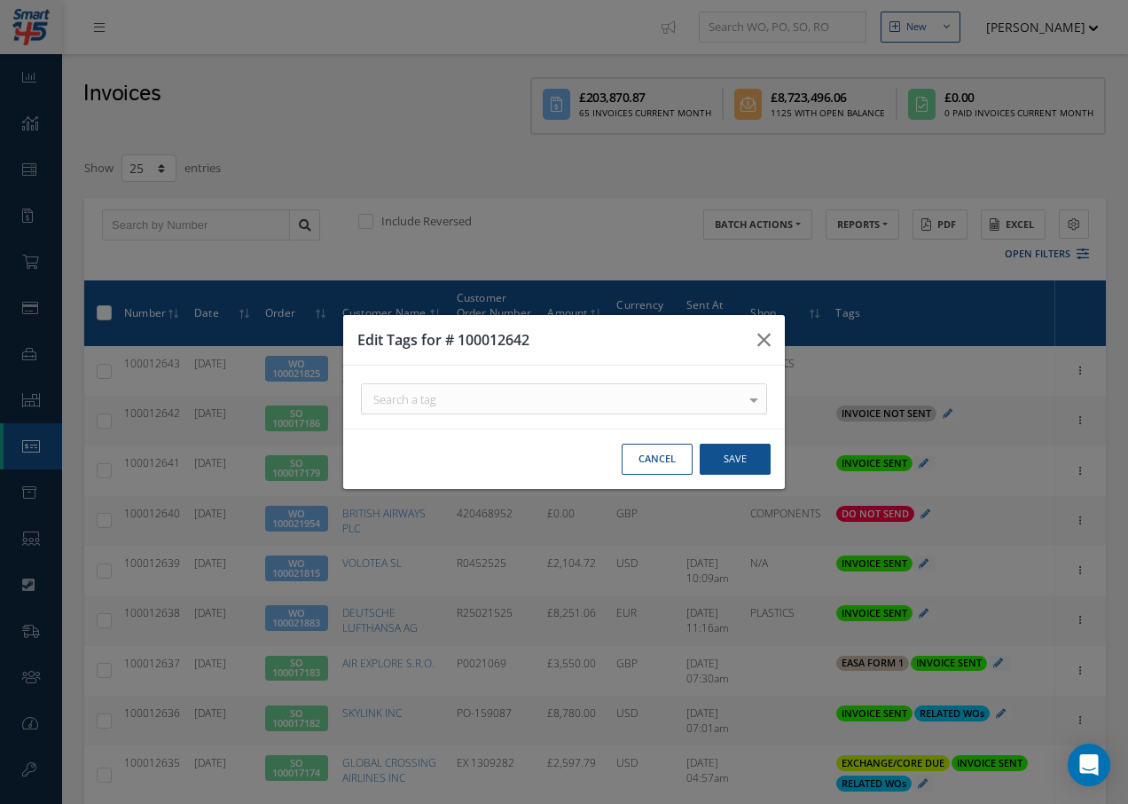
click at [491, 395] on div "Search a tag" at bounding box center [564, 398] width 406 height 31
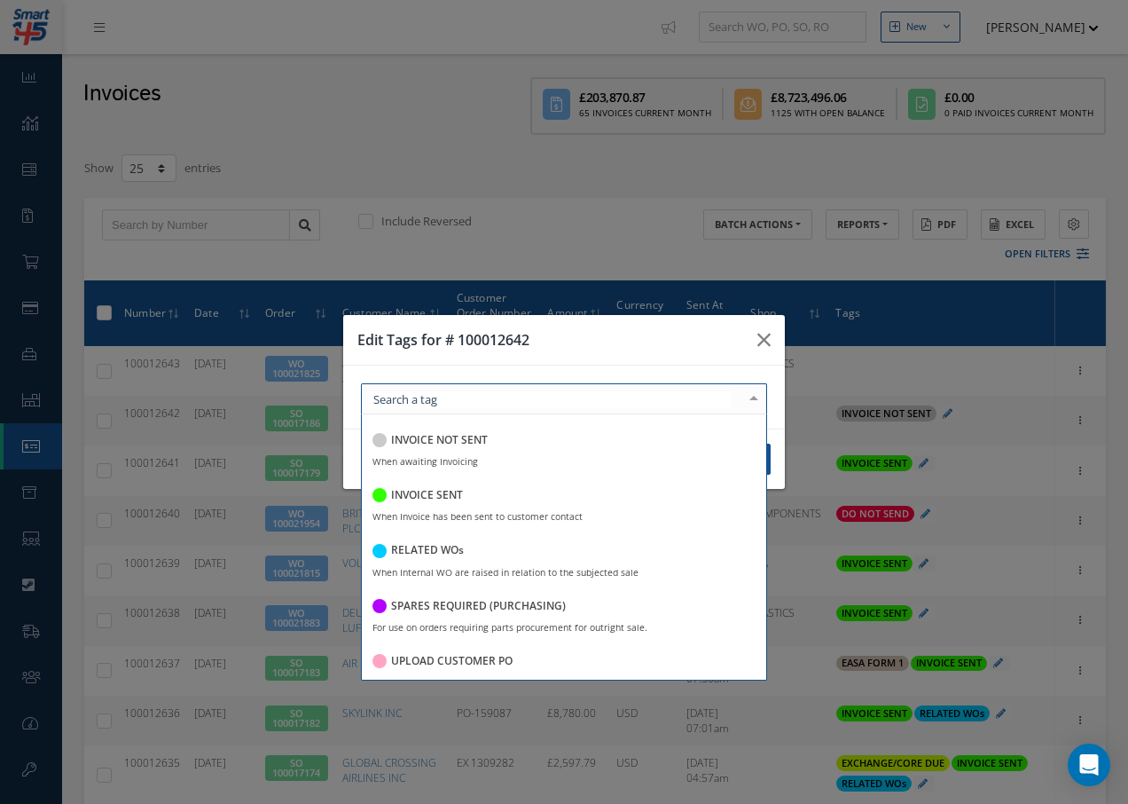
scroll to position [343, 0]
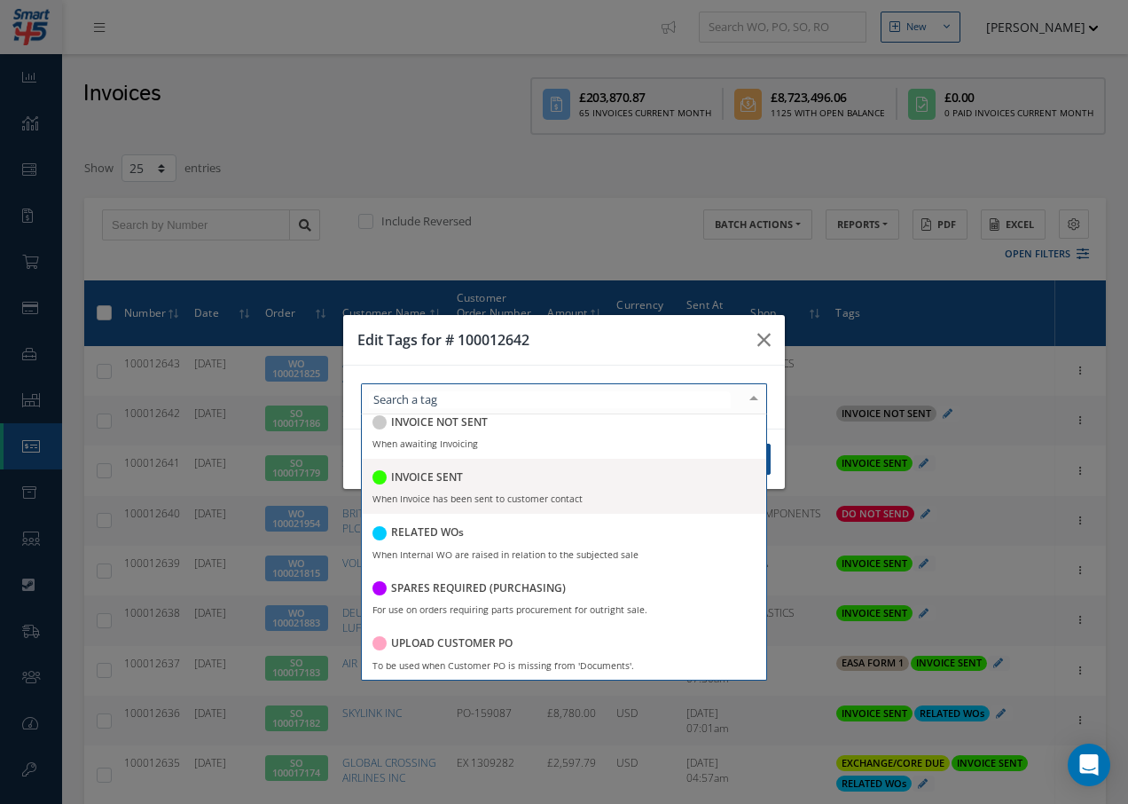
click at [434, 478] on h5 "INVOICE SENT" at bounding box center [427, 477] width 72 height 12
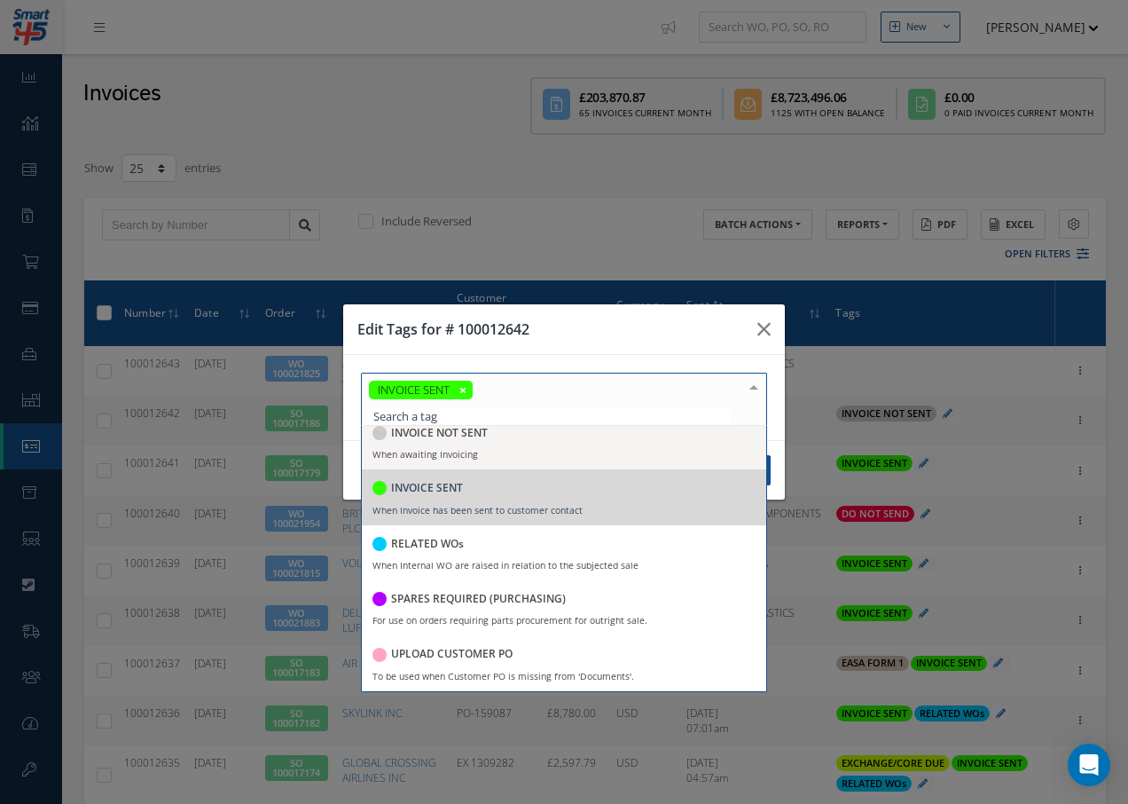
click at [751, 389] on div at bounding box center [754, 387] width 25 height 29
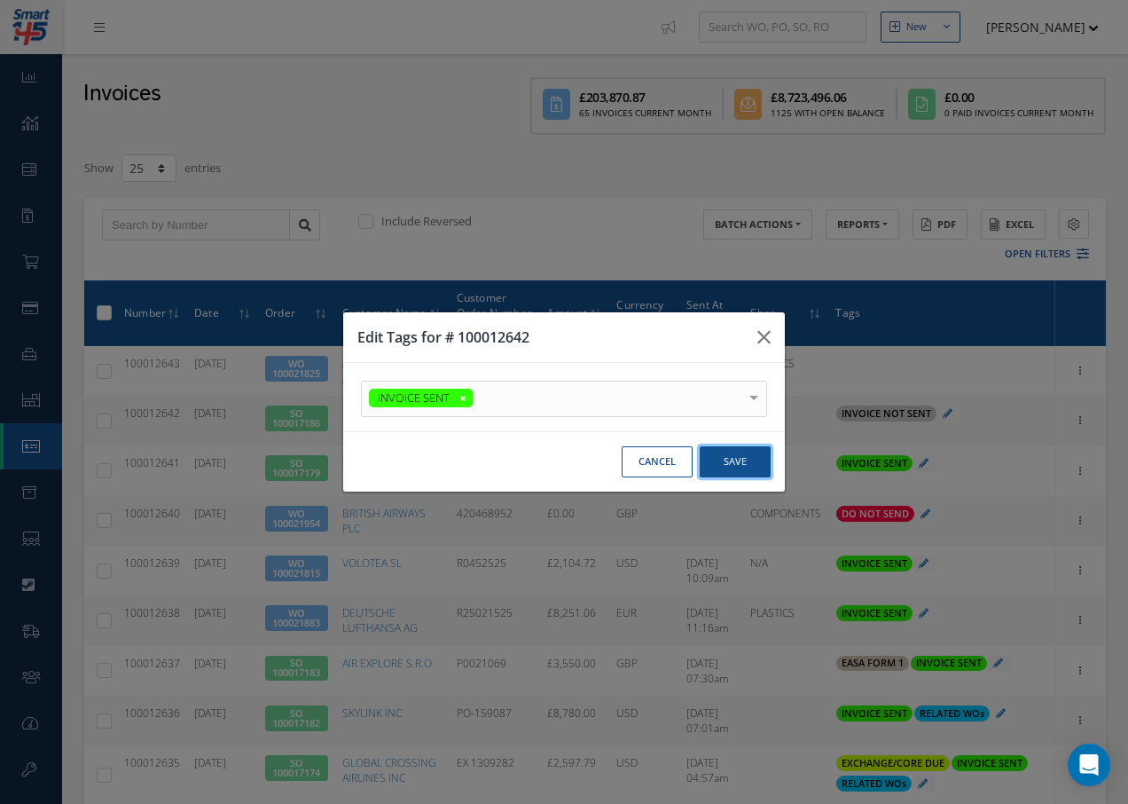
click at [739, 460] on button "Save" at bounding box center [735, 461] width 71 height 31
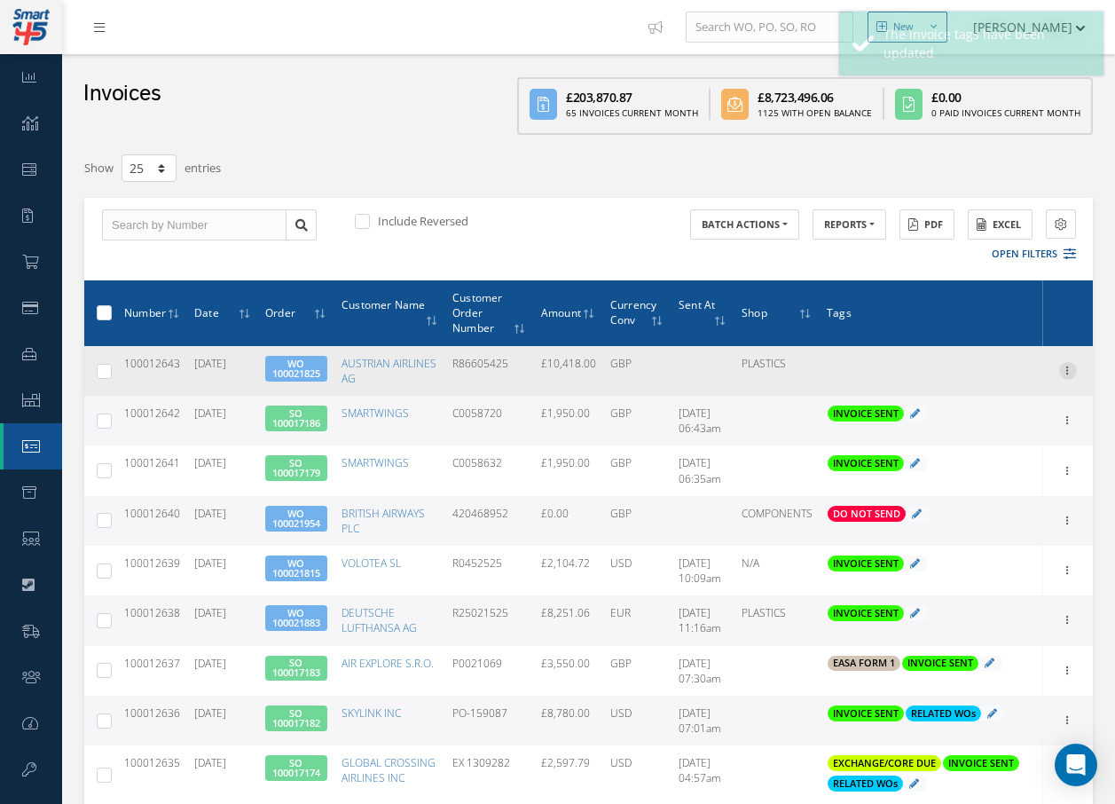
click at [1068, 367] on icon at bounding box center [1068, 369] width 18 height 14
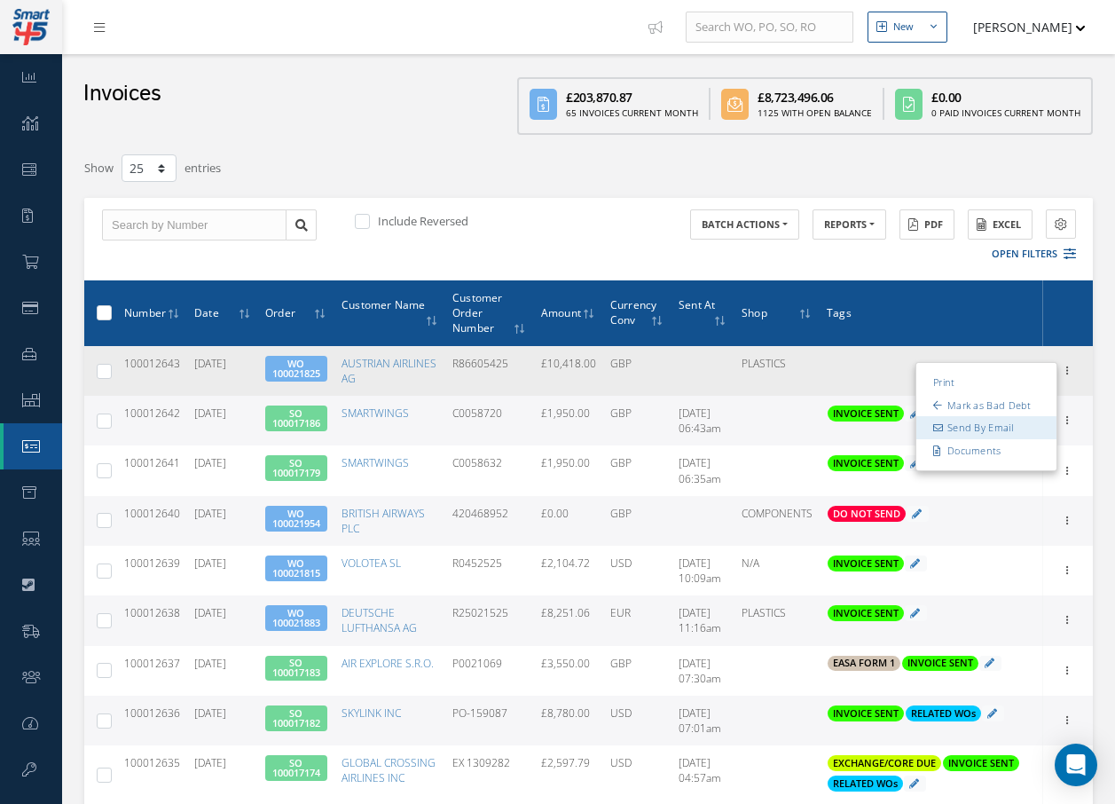
click at [1017, 428] on link "Send By Email" at bounding box center [986, 427] width 140 height 23
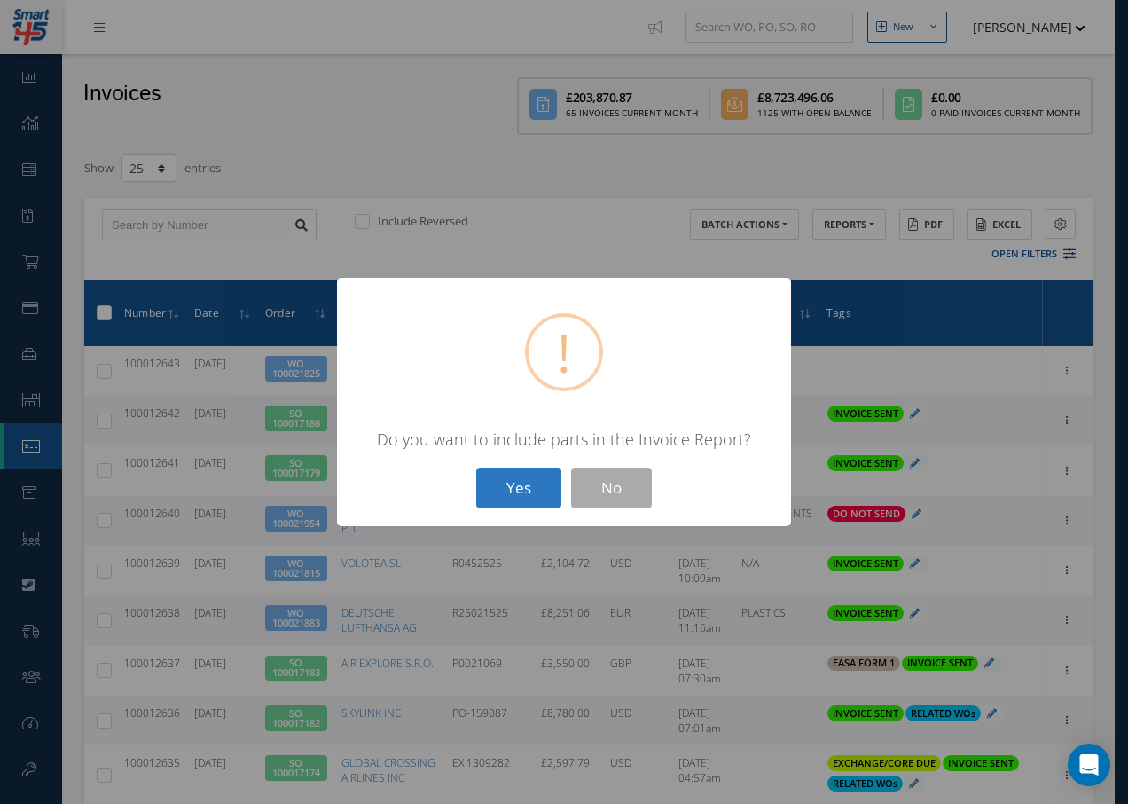
click at [506, 486] on button "Yes" at bounding box center [518, 488] width 85 height 42
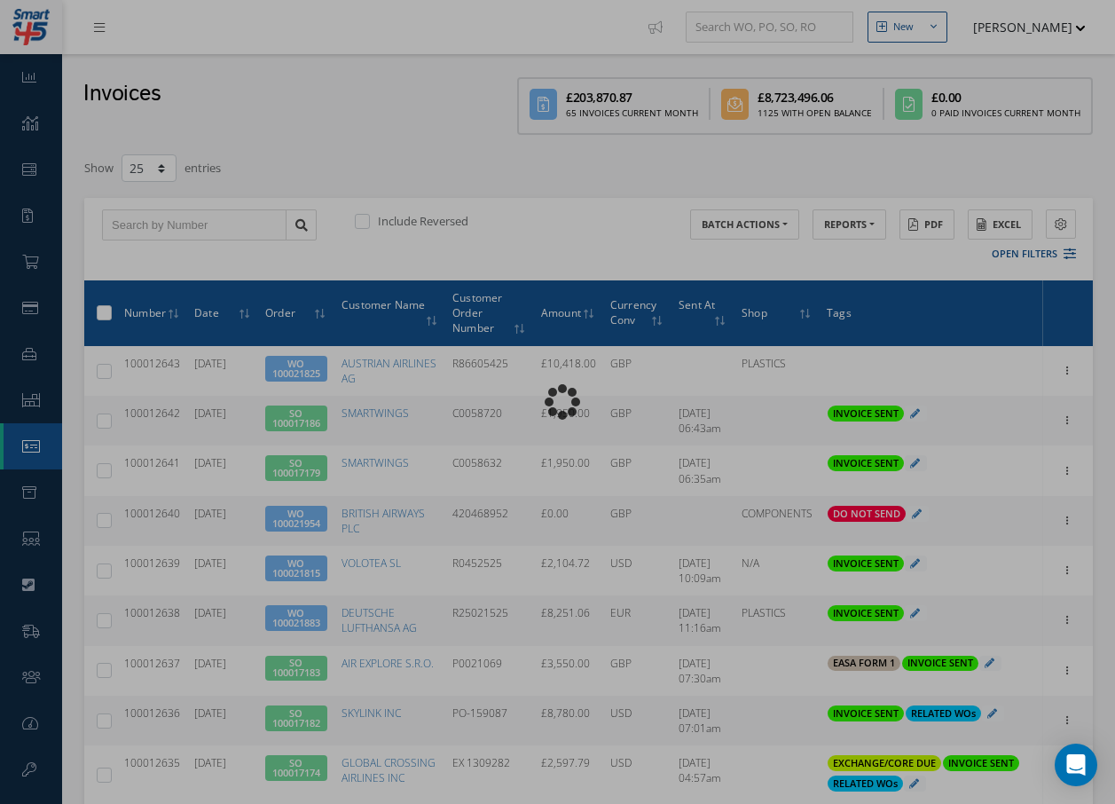
type input "INVOICE - Work Order 100021825 for AUSTRIAN AIRLINES AG, PO: R86605425"
type textarea "Dear Accounts, Please find the attached invoice for your recent order R86605425…"
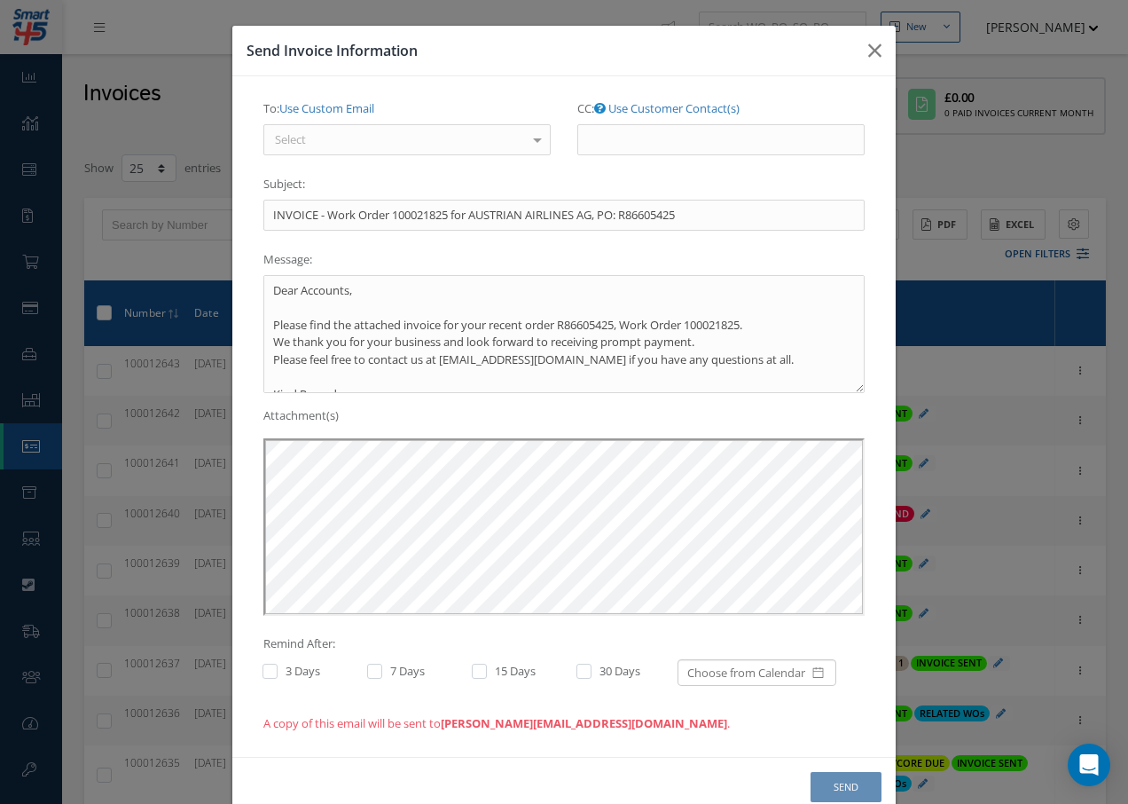
scroll to position [0, 0]
click at [395, 132] on div "Select" at bounding box center [406, 140] width 287 height 32
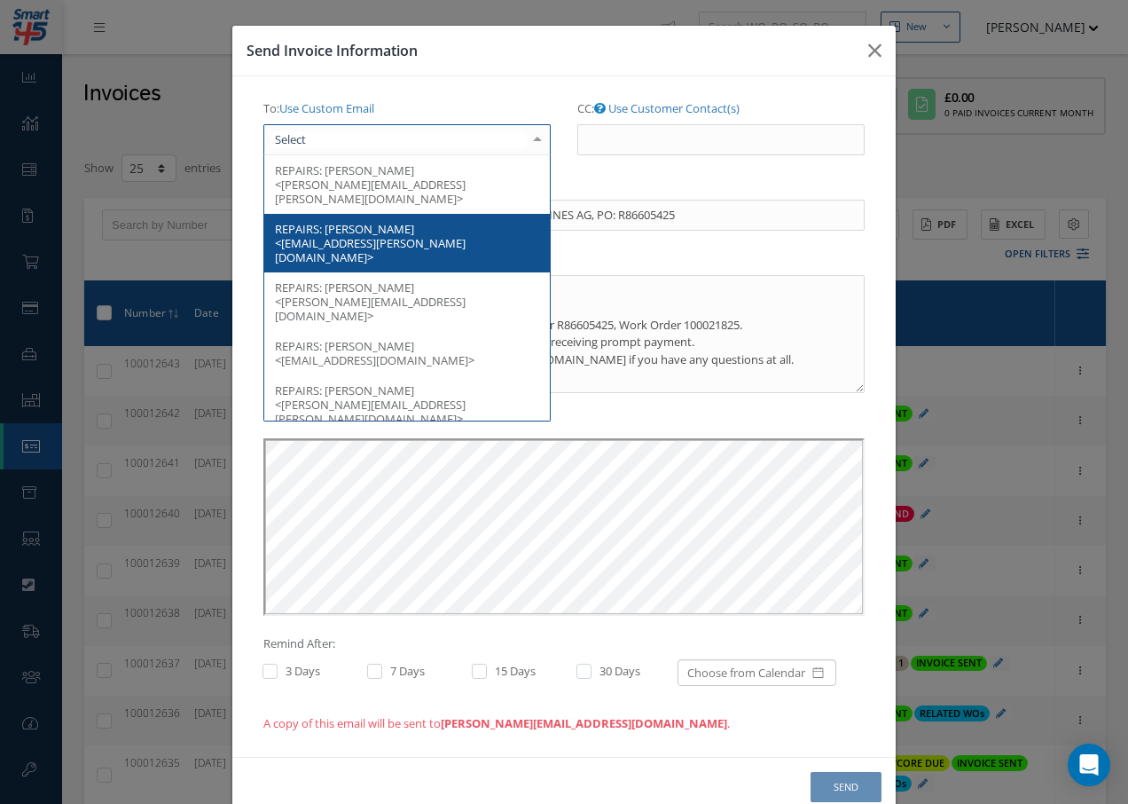
click at [436, 216] on span "REPAIRS: CHRISTIAN KOENIG <christian.koenig@austrian.com>" at bounding box center [407, 243] width 286 height 59
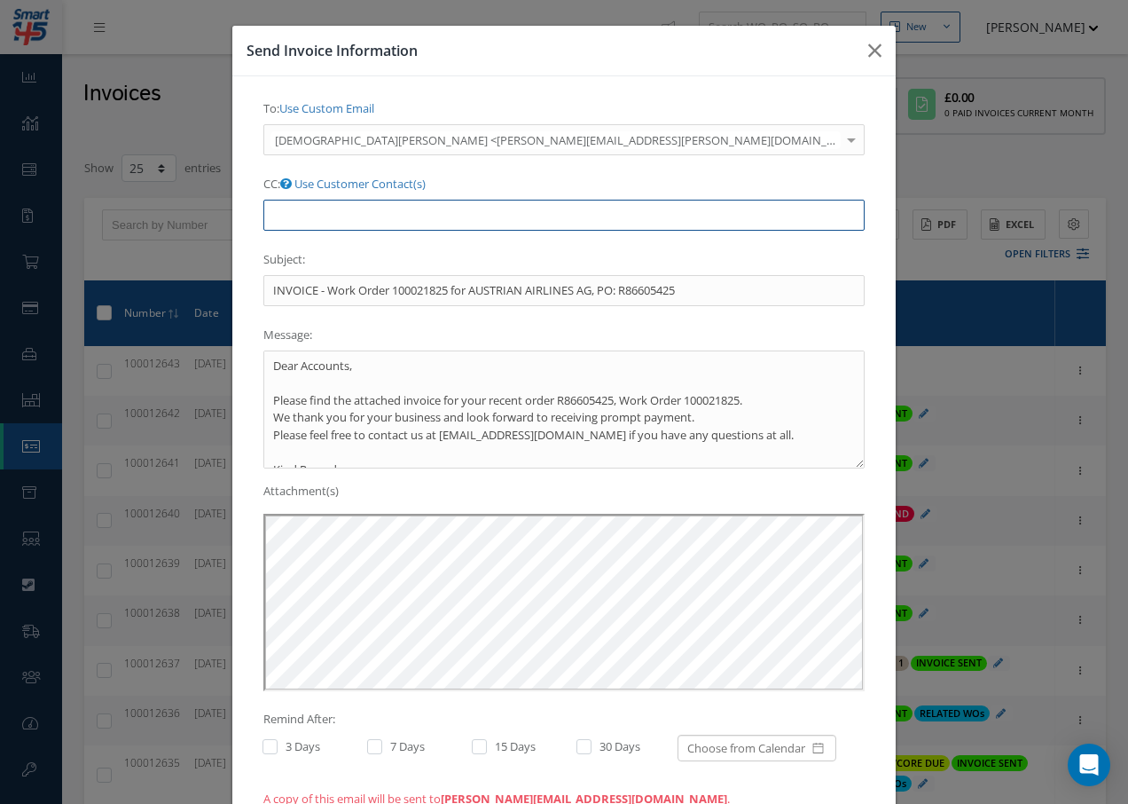
click at [683, 200] on input "CC: Use Customer Contact(s)" at bounding box center [563, 216] width 601 height 32
paste input "Accounts@cab.aero"
type input "Accounts@cab.aero"
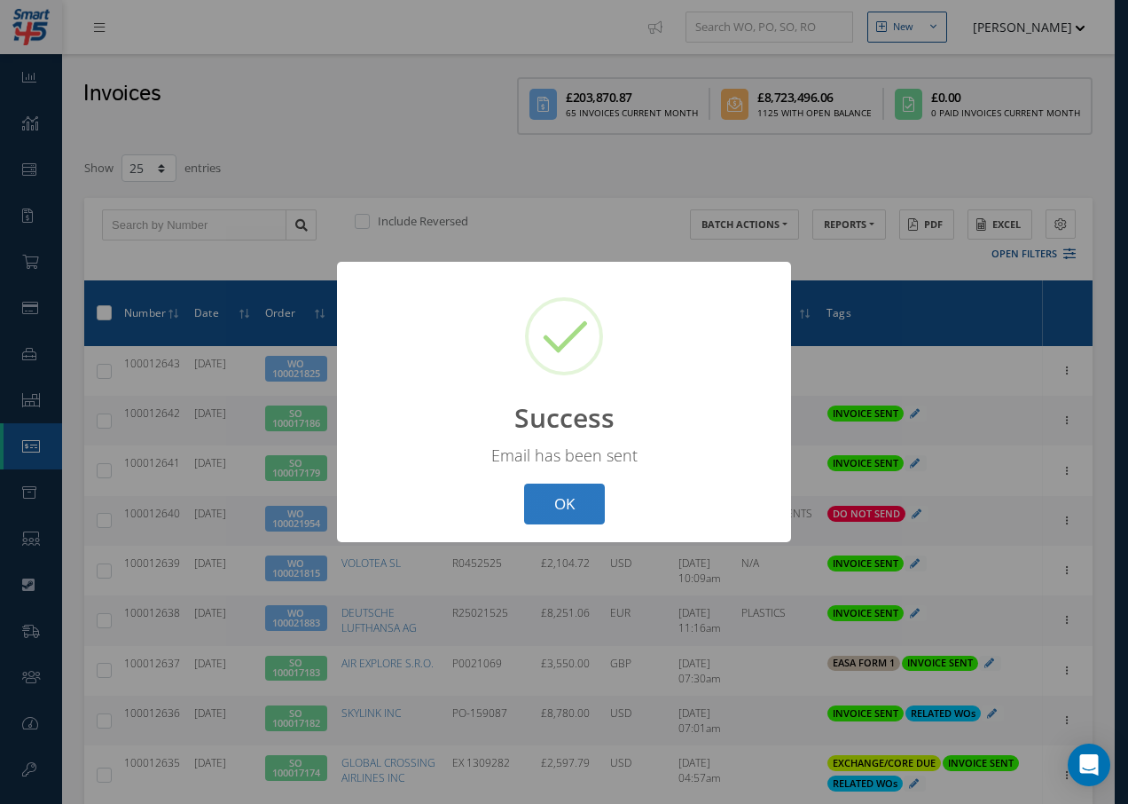
click at [554, 508] on button "OK" at bounding box center [564, 504] width 81 height 42
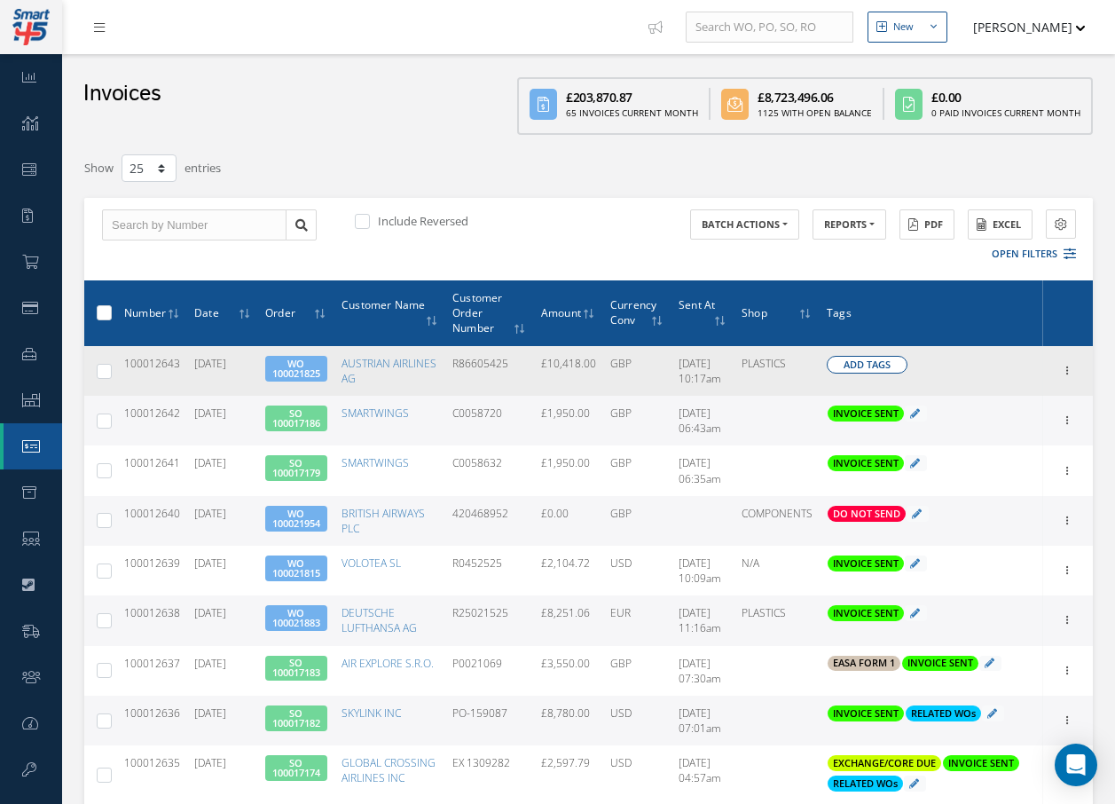
click at [868, 362] on span "Add Tags" at bounding box center [867, 364] width 47 height 15
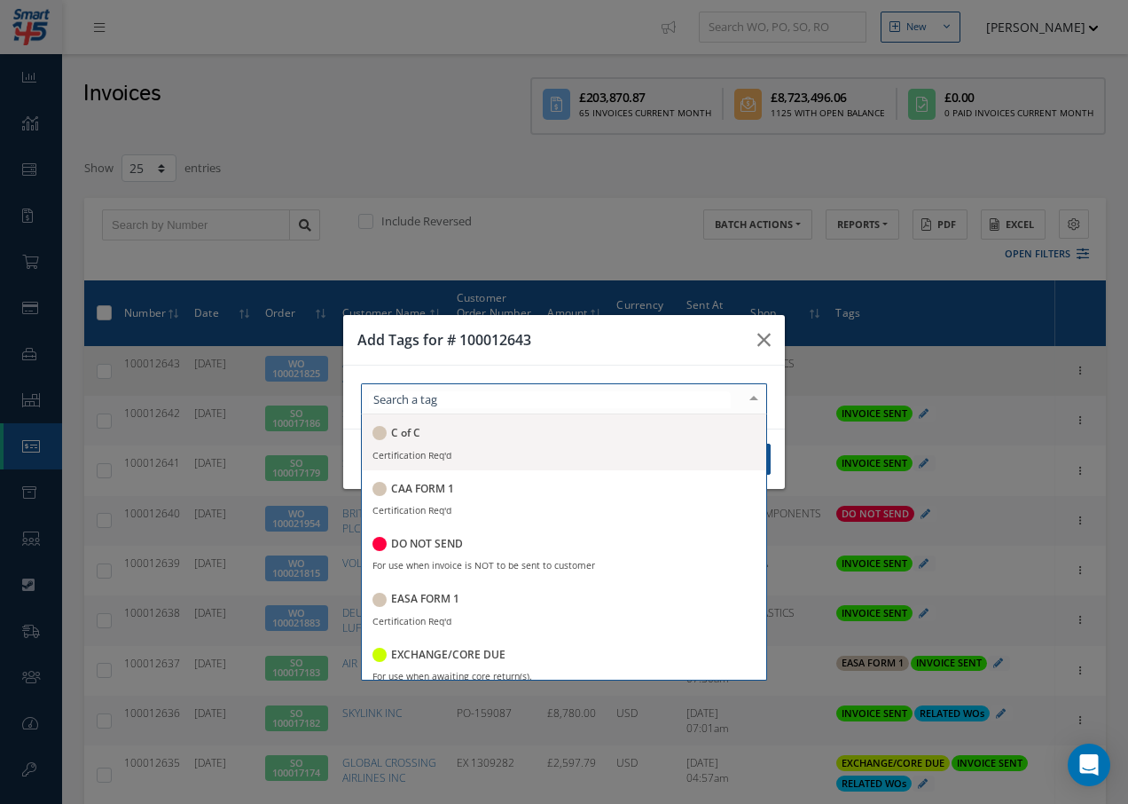
click at [625, 408] on div at bounding box center [564, 398] width 406 height 31
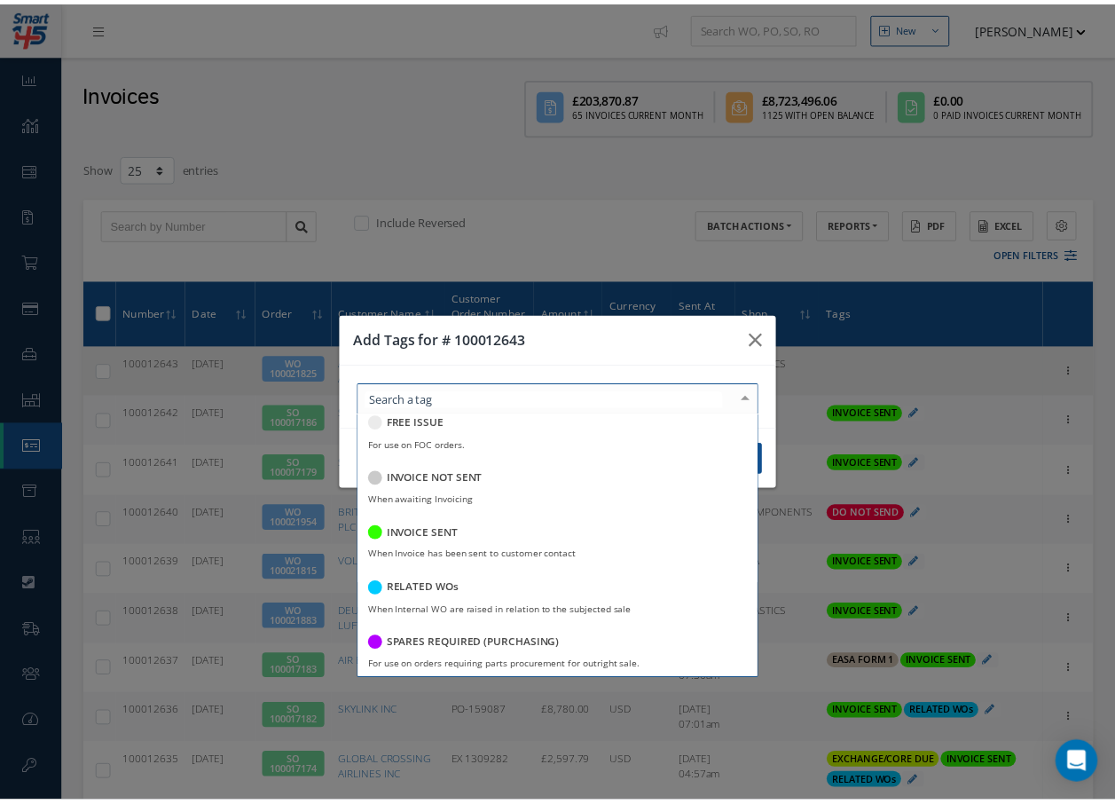
scroll to position [343, 0]
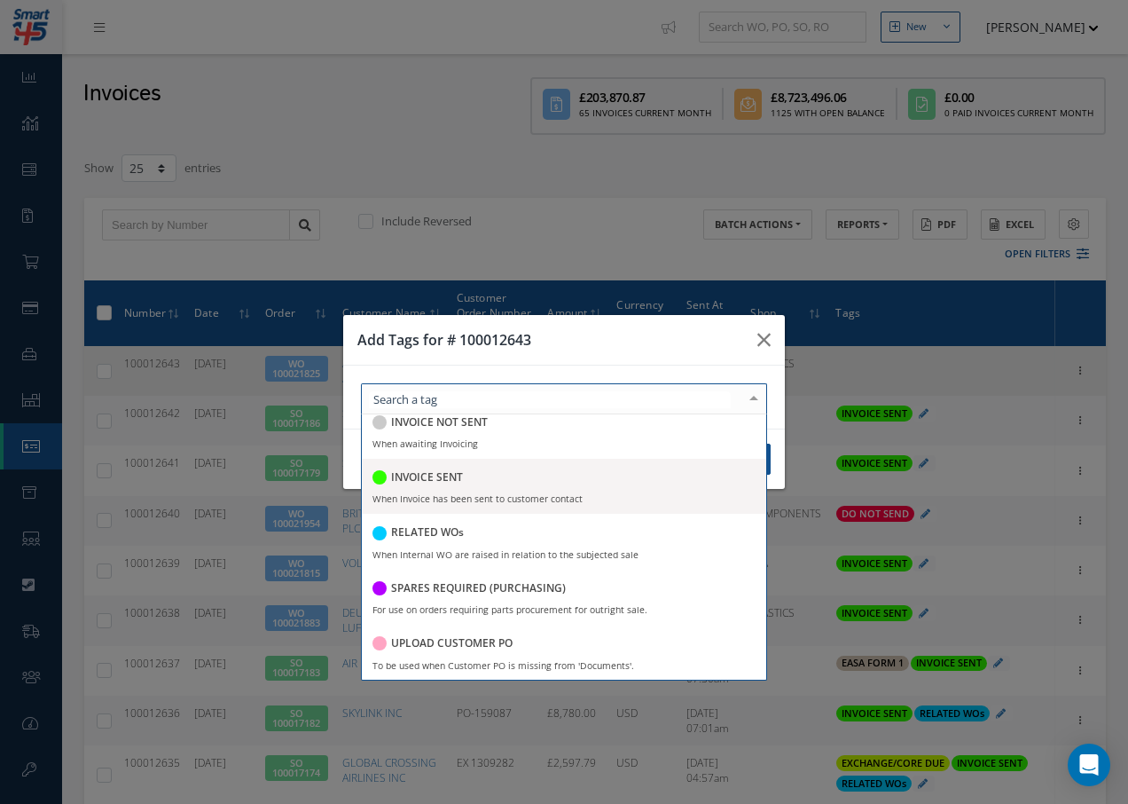
click at [423, 478] on h5 "INVOICE SENT" at bounding box center [427, 477] width 72 height 12
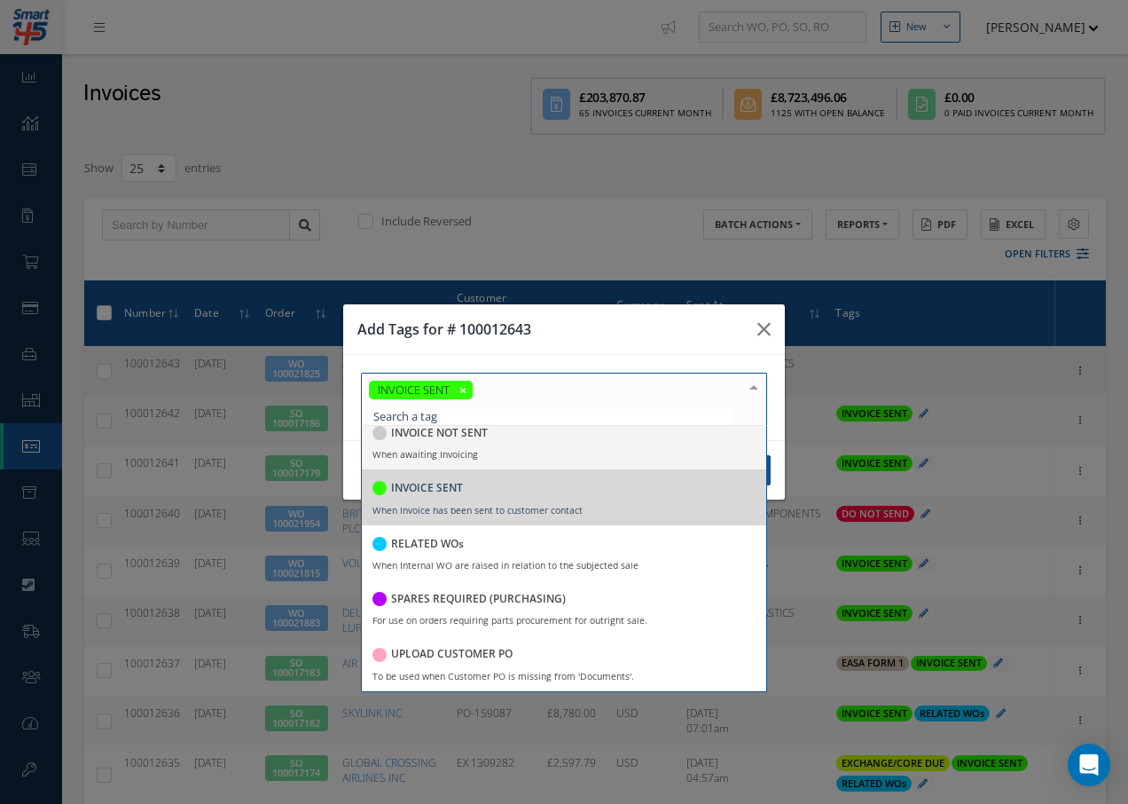
click at [758, 389] on div at bounding box center [754, 387] width 25 height 29
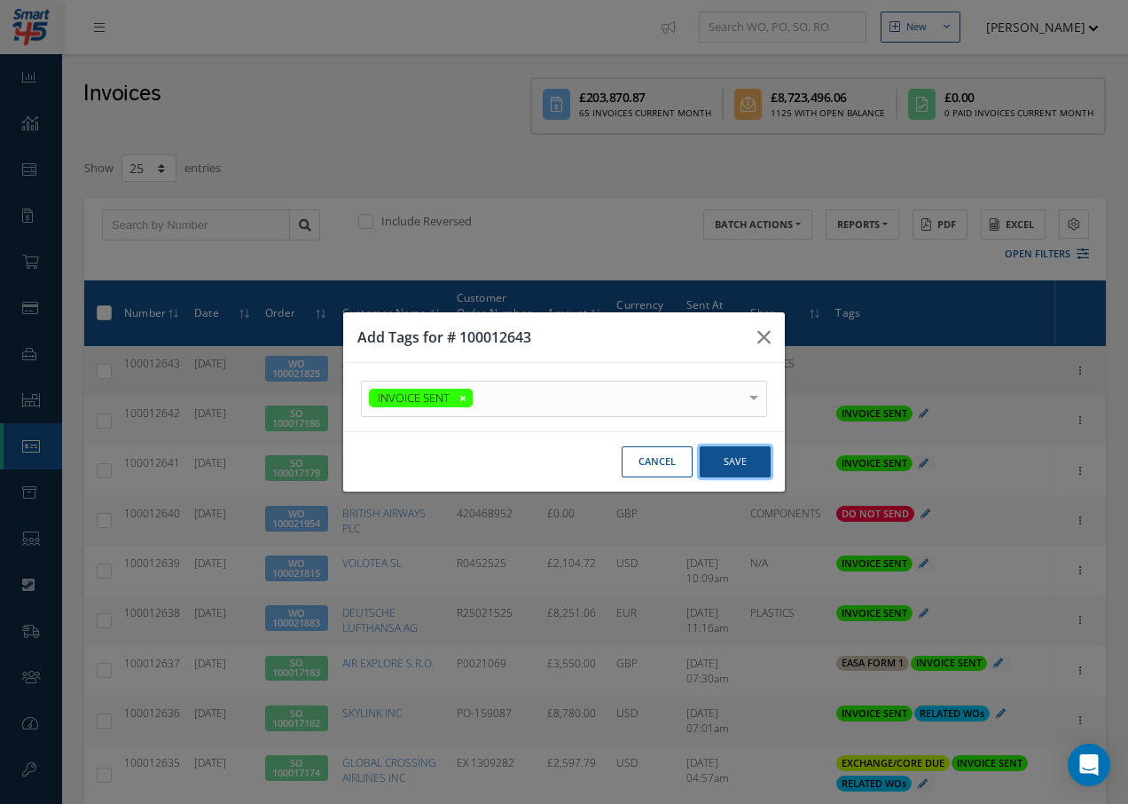
click at [738, 463] on button "Save" at bounding box center [735, 461] width 71 height 31
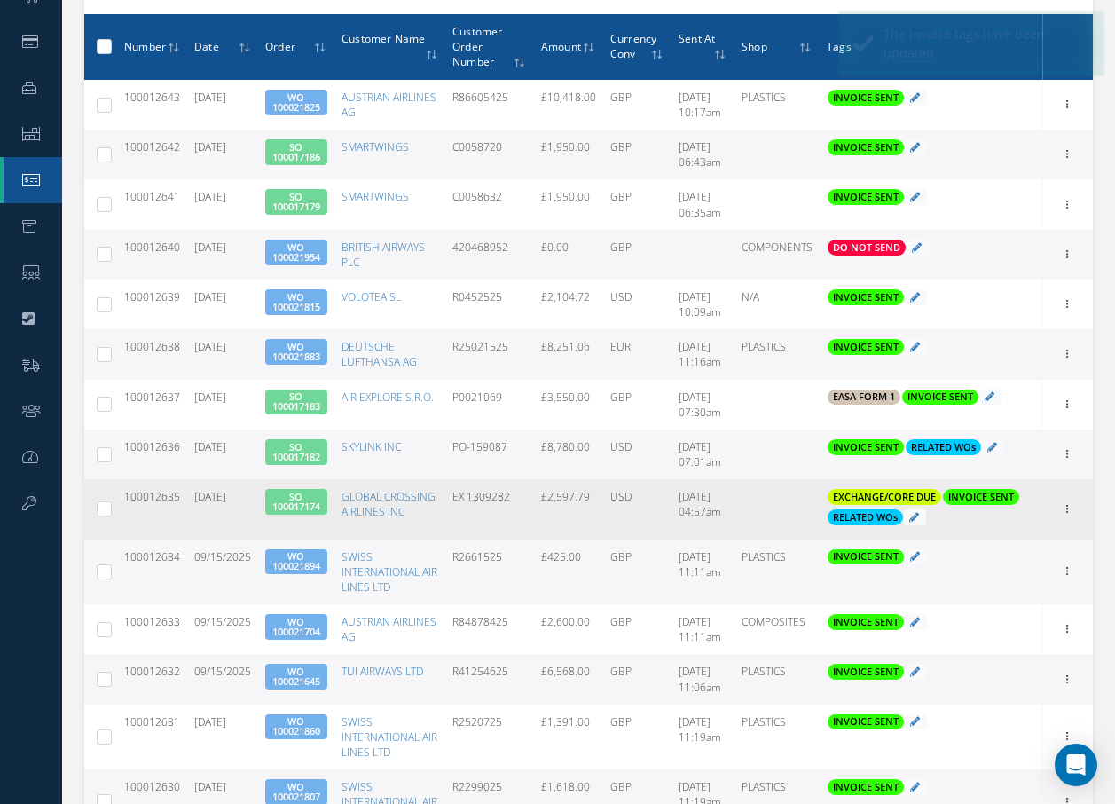
scroll to position [0, 0]
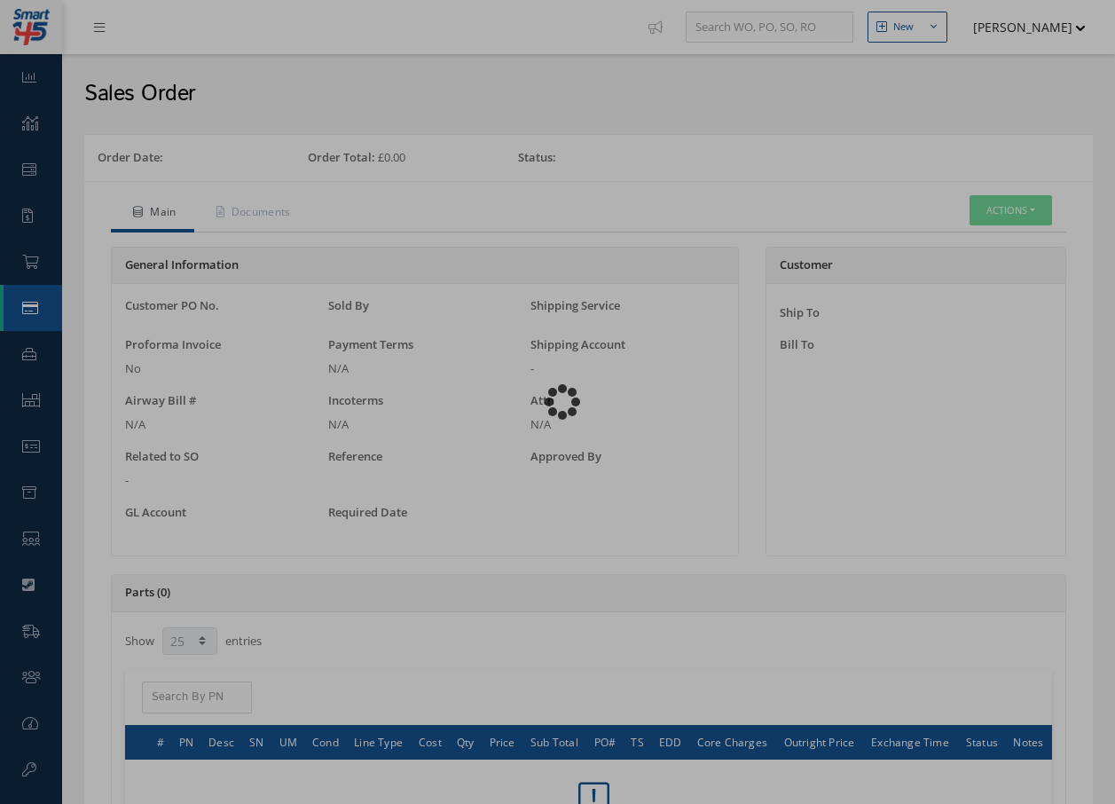
select select "25"
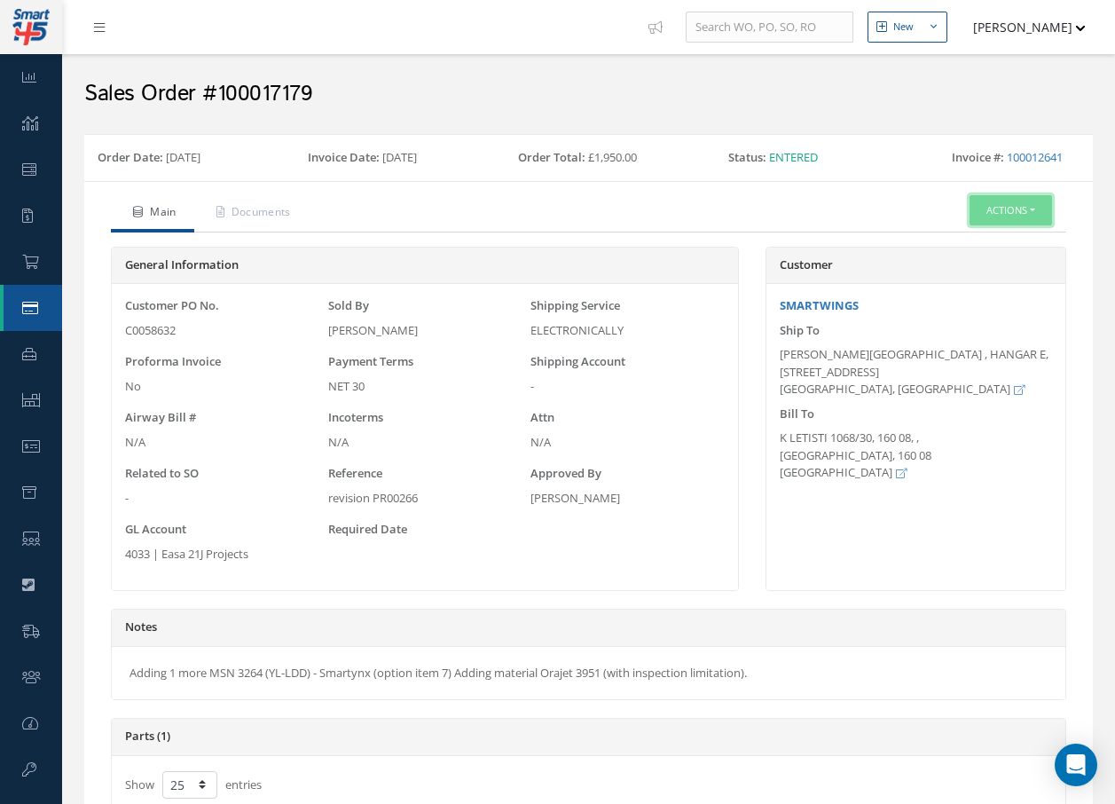
click at [1008, 226] on button "Actions" at bounding box center [1011, 210] width 82 height 31
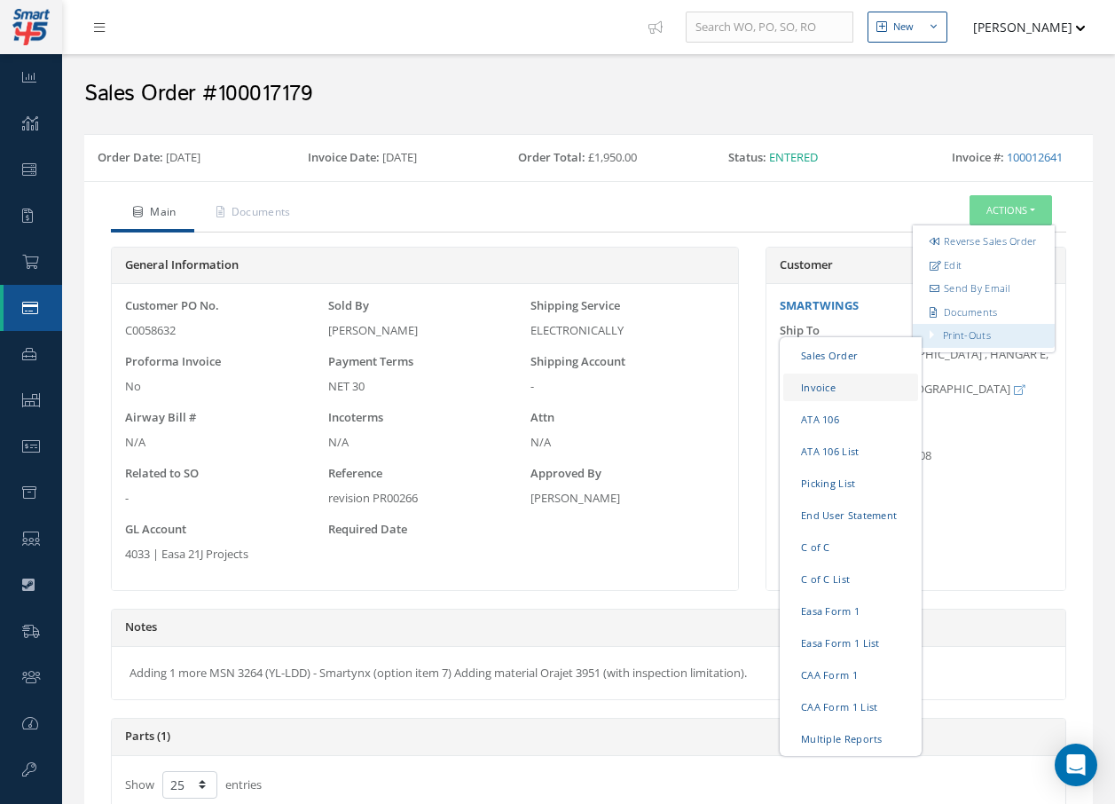
click at [820, 401] on link "Invoice" at bounding box center [850, 386] width 135 height 27
click at [836, 497] on link "Picking List" at bounding box center [850, 482] width 135 height 27
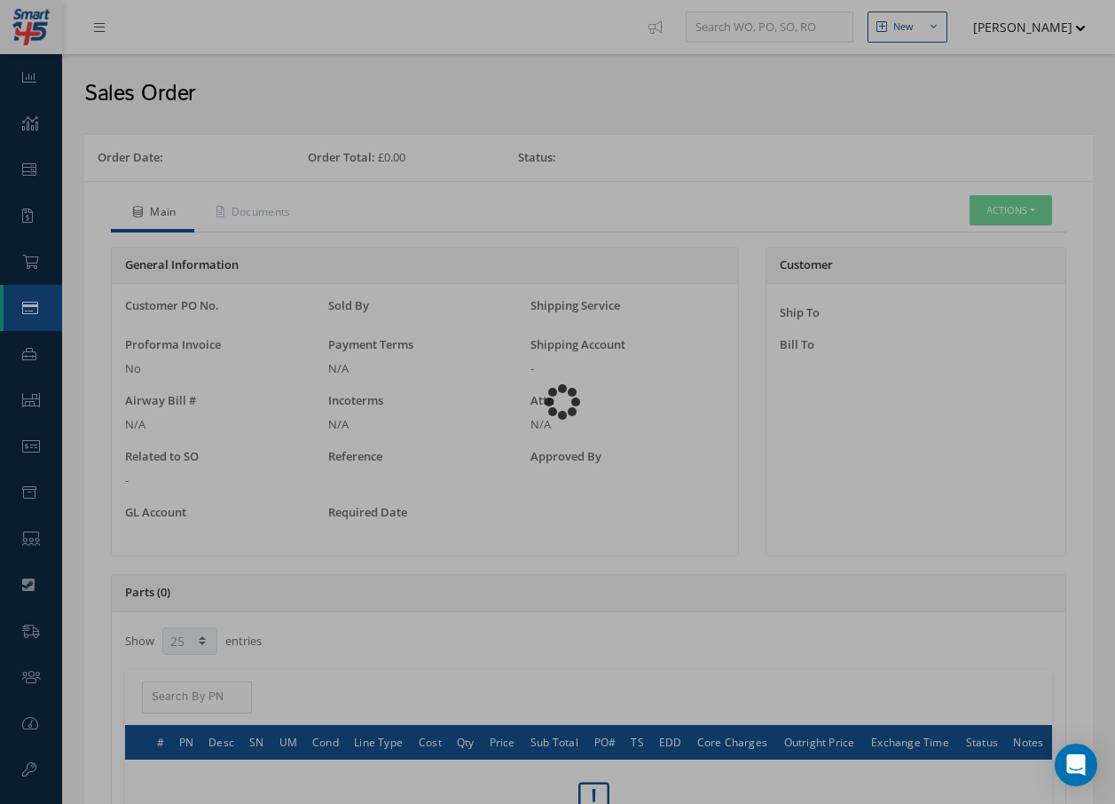
select select "25"
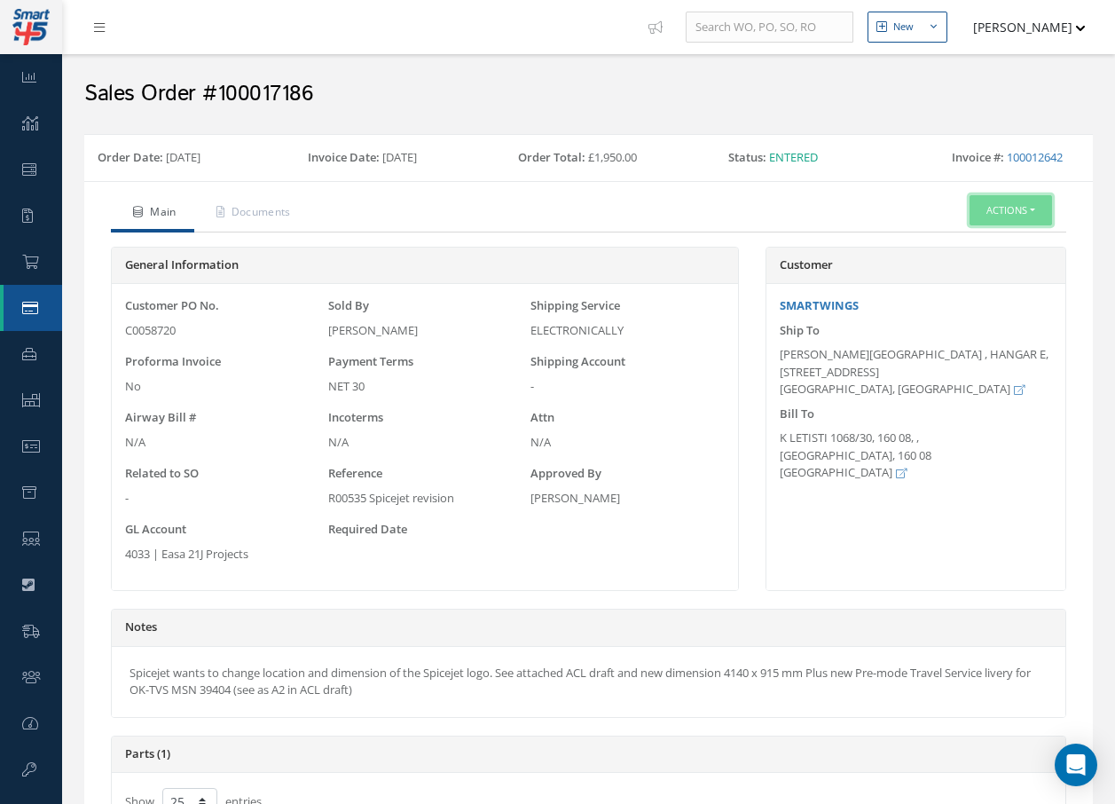
click at [1014, 226] on button "Actions" at bounding box center [1011, 210] width 82 height 31
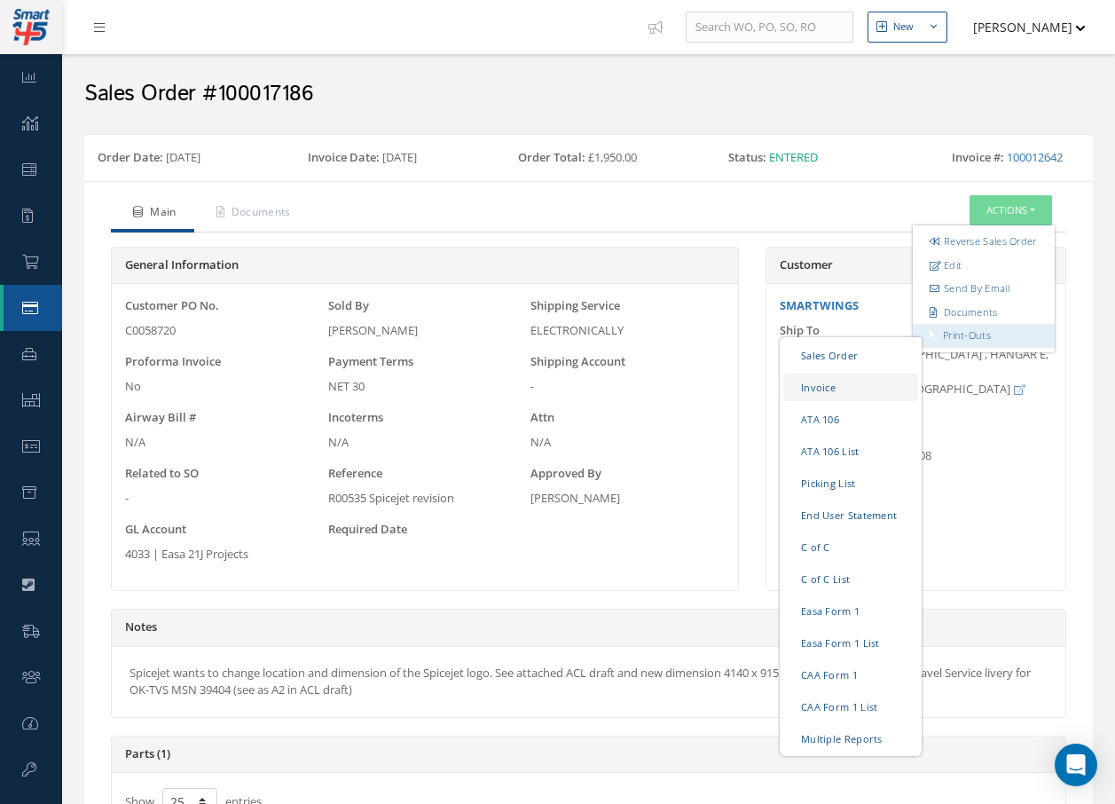
click at [840, 401] on link "Invoice" at bounding box center [850, 386] width 135 height 27
click at [848, 497] on link "Picking List" at bounding box center [850, 482] width 135 height 27
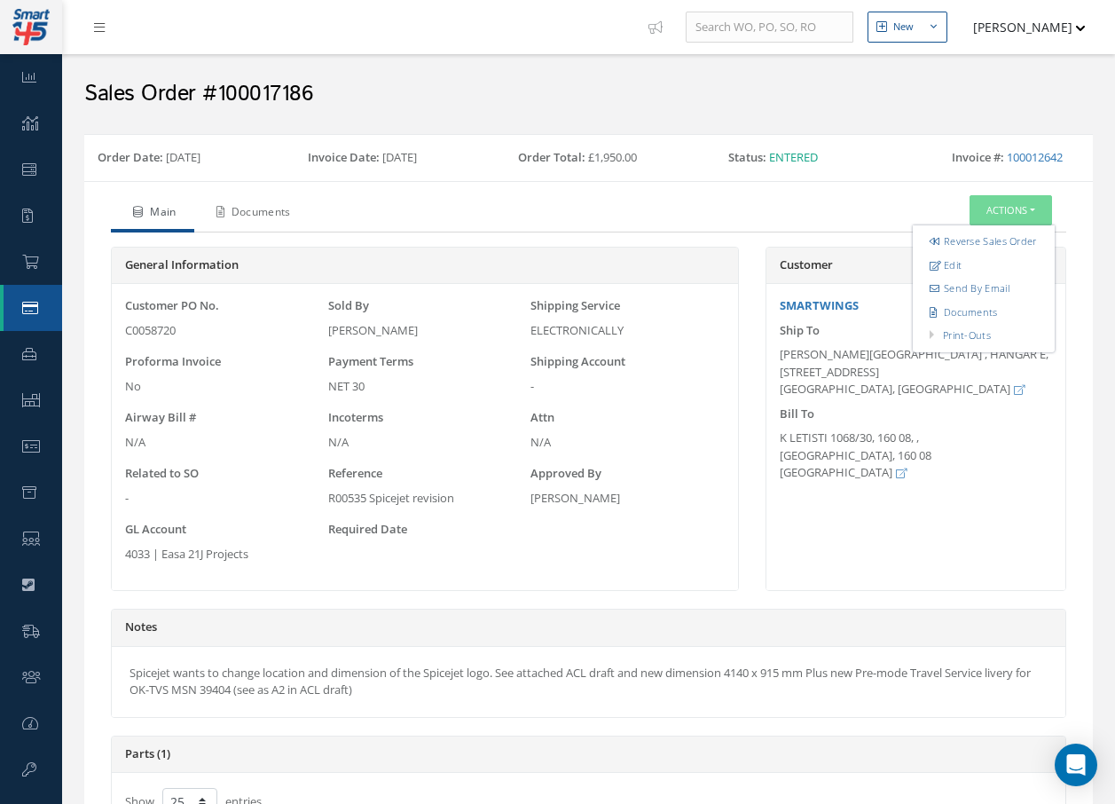
click at [266, 229] on link "Documents" at bounding box center [251, 213] width 114 height 37
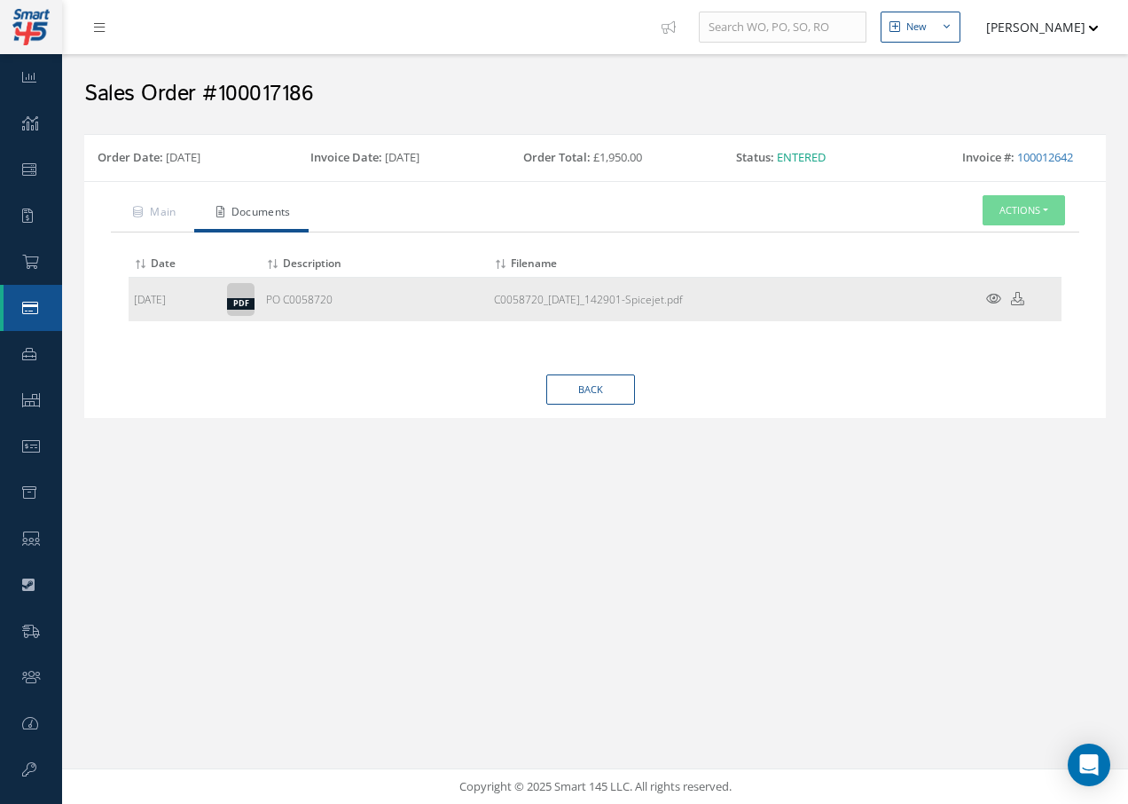
click at [997, 302] on icon at bounding box center [993, 298] width 15 height 13
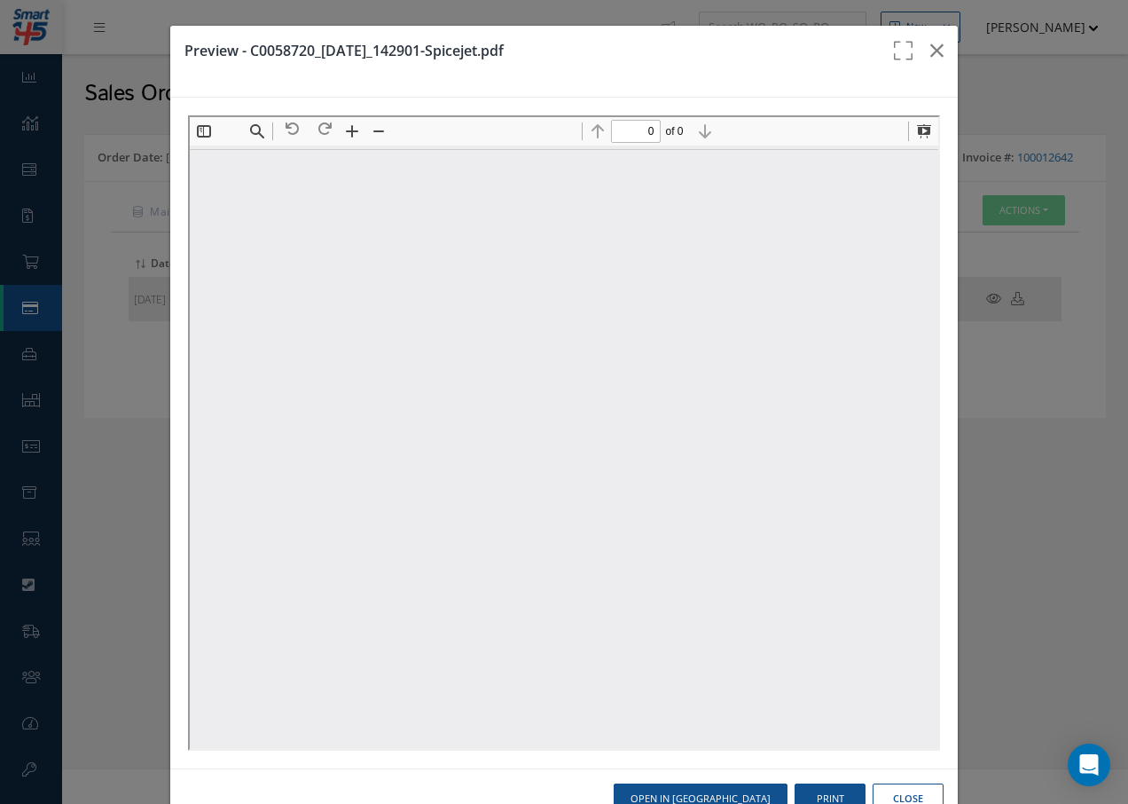
type input "1"
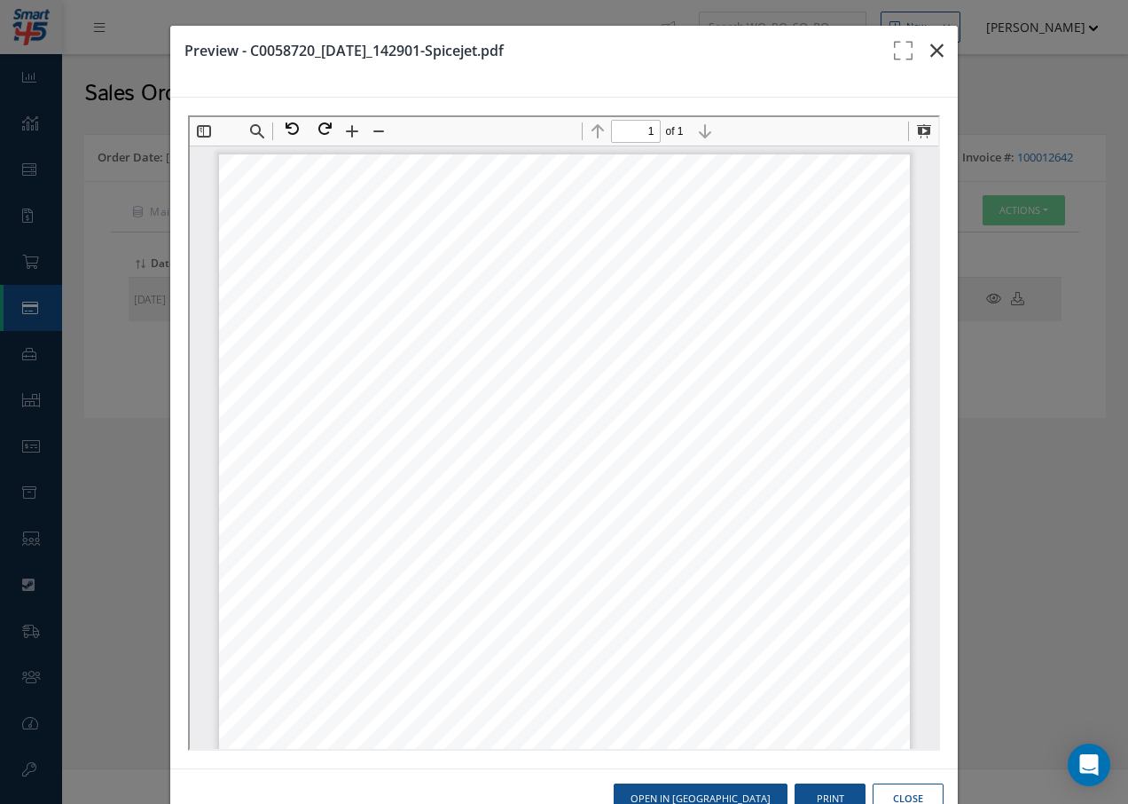
click at [931, 46] on icon "button" at bounding box center [937, 50] width 13 height 21
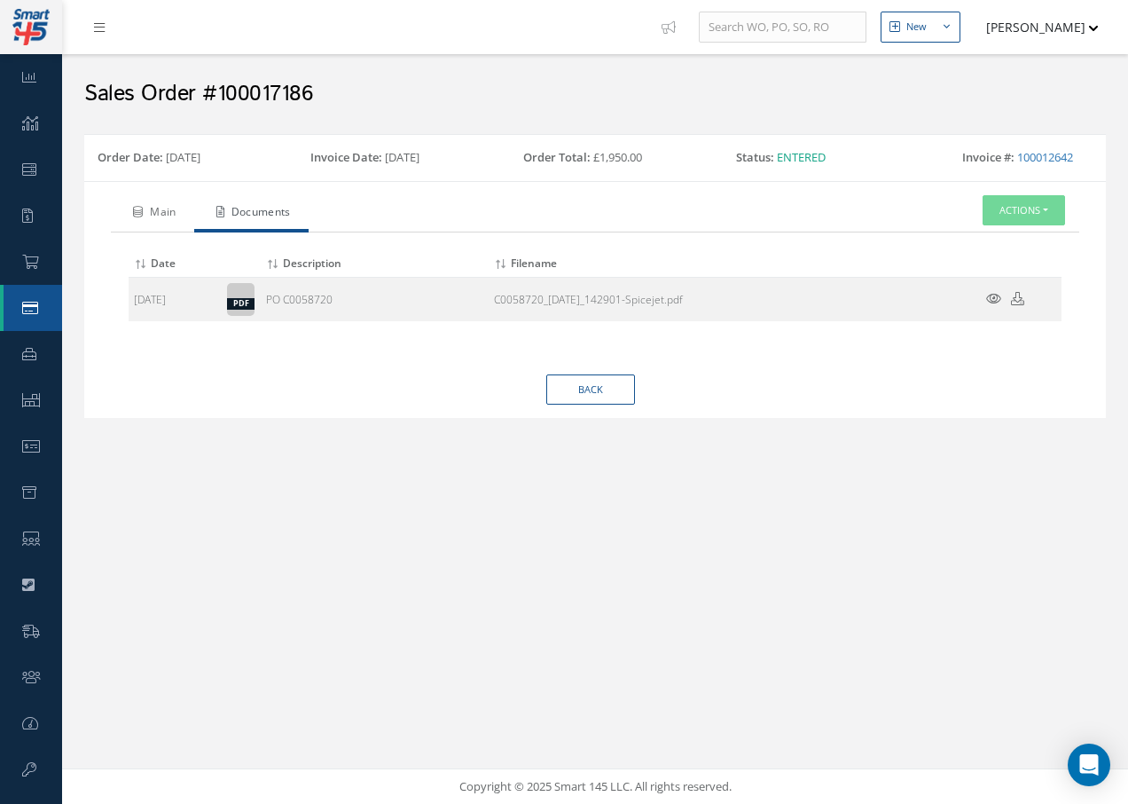
click at [161, 214] on link "Main" at bounding box center [152, 213] width 83 height 37
